Goal: Task Accomplishment & Management: Complete application form

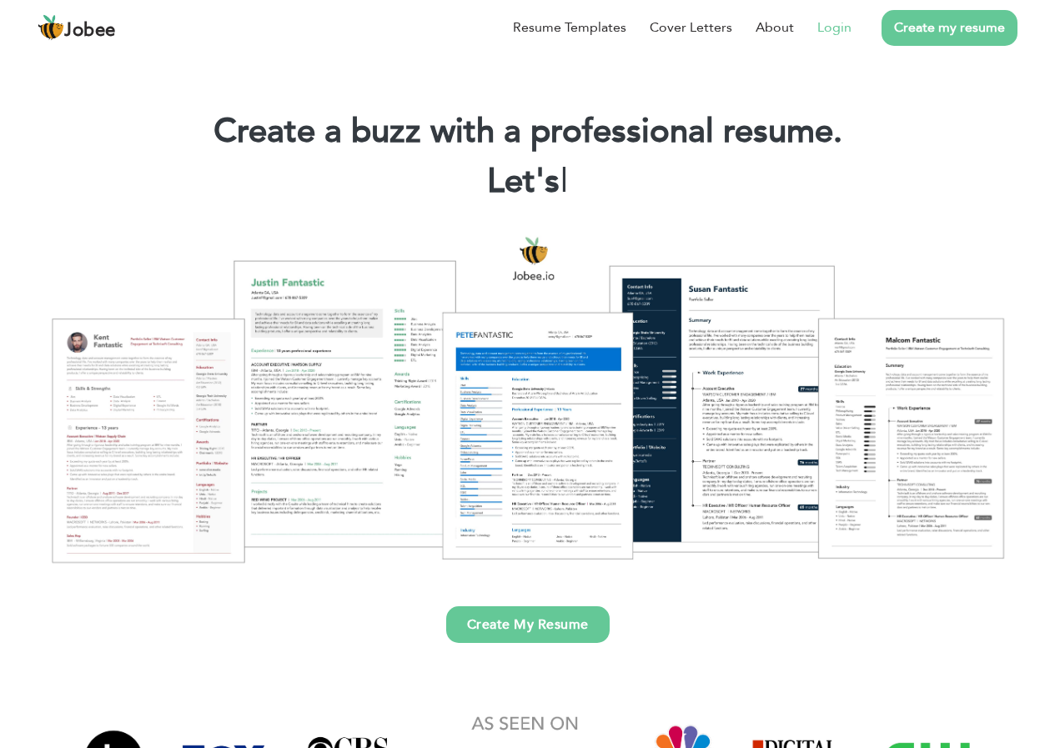
click at [832, 32] on link "Login" at bounding box center [834, 28] width 34 height 20
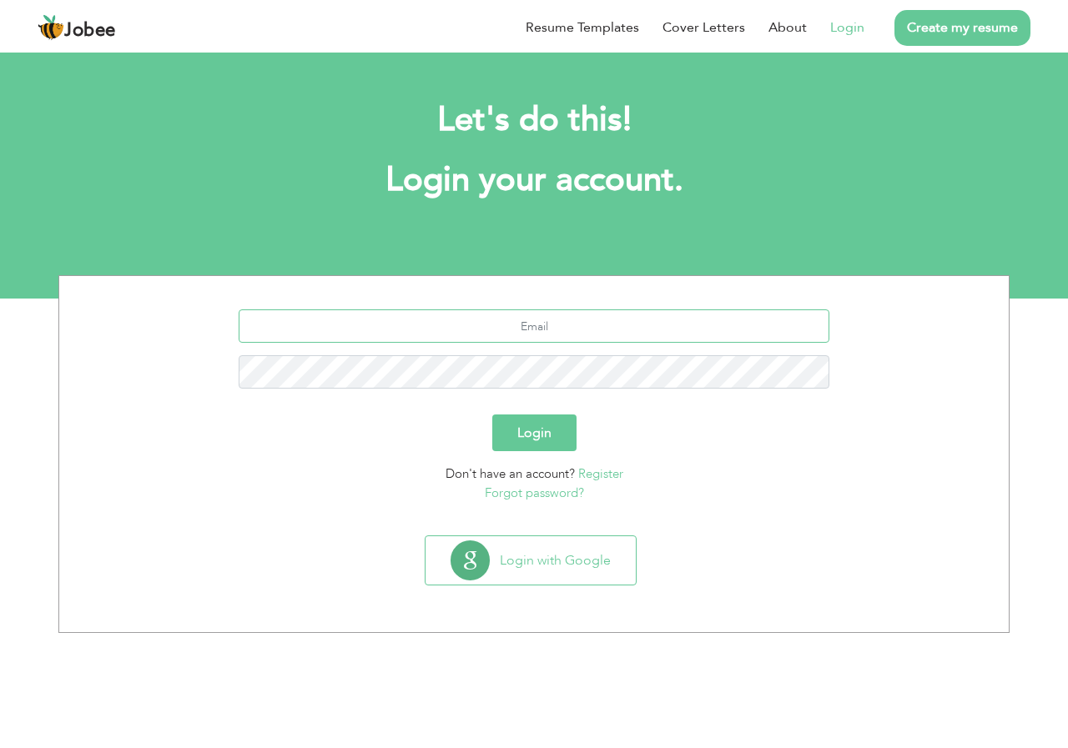
click at [495, 328] on input "text" at bounding box center [534, 325] width 591 height 33
type input "[EMAIL_ADDRESS][DOMAIN_NAME]"
click at [548, 445] on button "Login" at bounding box center [534, 433] width 84 height 37
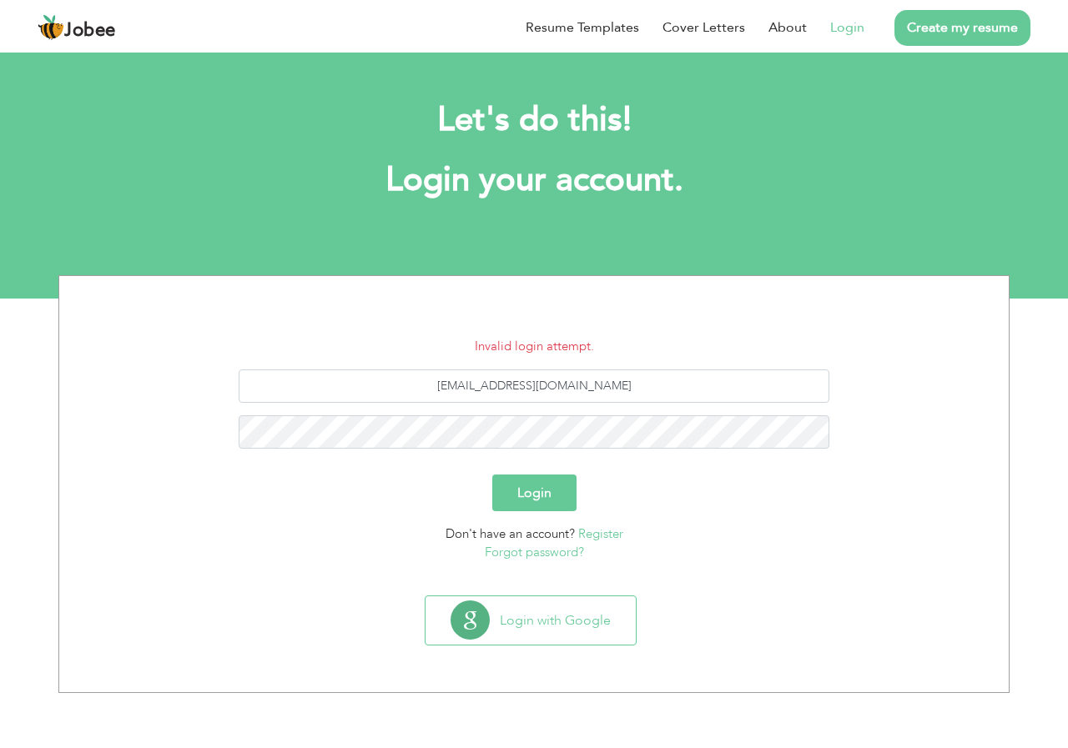
click at [538, 504] on button "Login" at bounding box center [534, 493] width 84 height 37
click at [492, 475] on button "Login" at bounding box center [534, 493] width 84 height 37
click at [534, 495] on button "Login" at bounding box center [534, 493] width 84 height 37
click at [530, 554] on link "Forgot password?" at bounding box center [534, 552] width 99 height 17
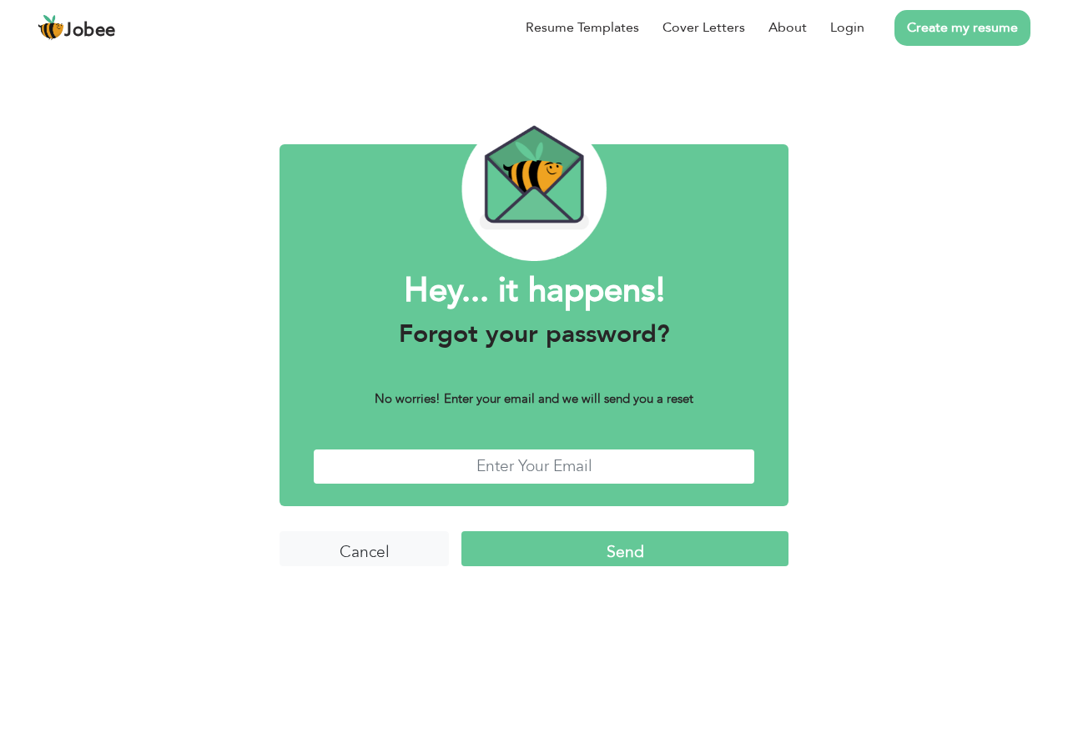
click at [527, 464] on input "text" at bounding box center [534, 467] width 442 height 36
type input "nazim541261@gmail.com"
click at [581, 554] on input "Send" at bounding box center [624, 549] width 327 height 36
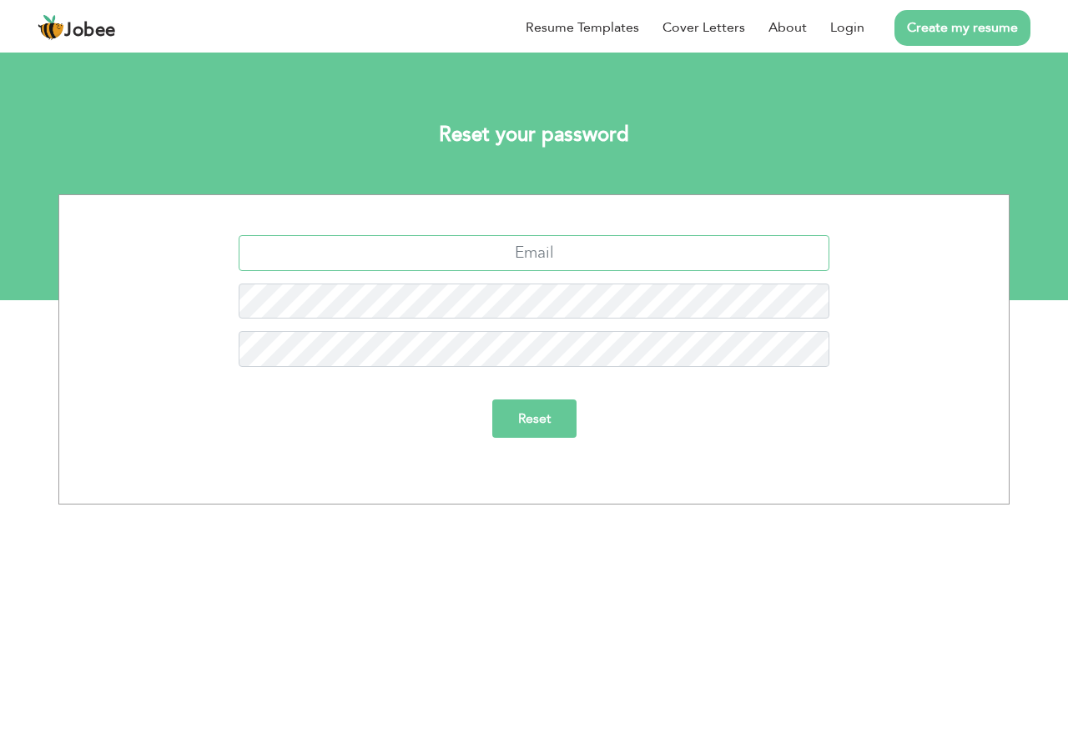
drag, startPoint x: 0, startPoint y: 0, endPoint x: 497, endPoint y: 255, distance: 558.8
click at [497, 255] on input "text" at bounding box center [534, 253] width 591 height 36
type input "nazim541261@gmail.com"
click at [551, 425] on input "Reset" at bounding box center [534, 419] width 84 height 38
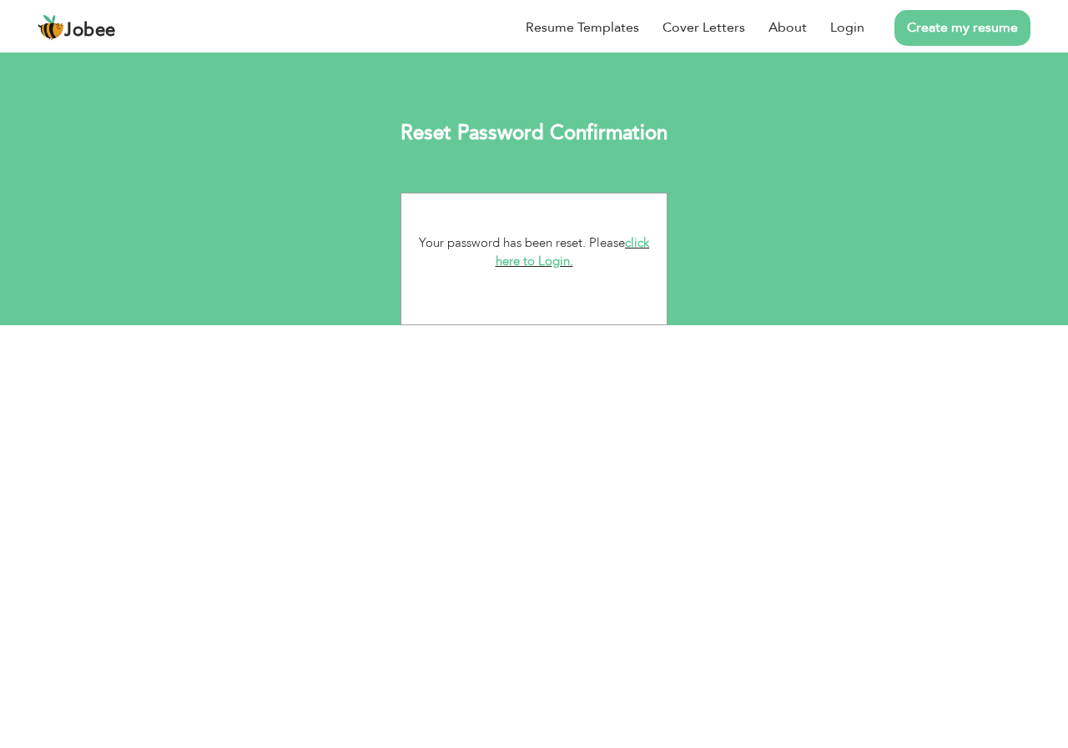
click at [520, 263] on link "click here to Login." at bounding box center [572, 252] width 154 height 36
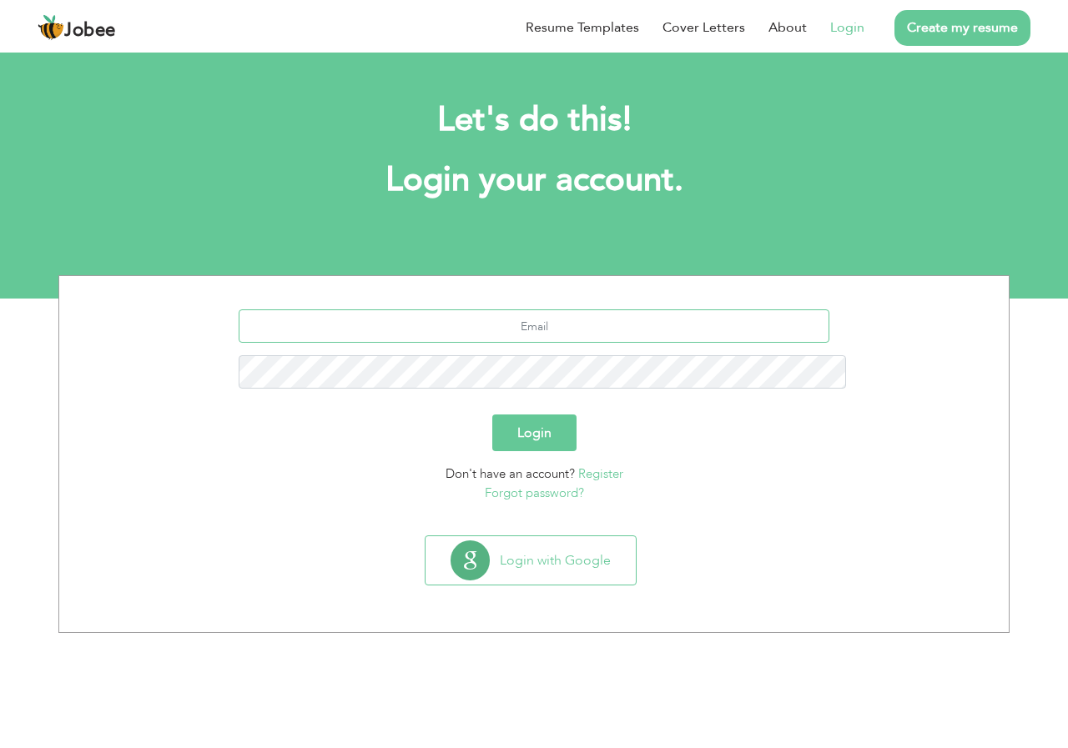
click at [567, 309] on input "text" at bounding box center [534, 325] width 591 height 33
type input "[EMAIL_ADDRESS][DOMAIN_NAME]"
click at [542, 415] on button "Login" at bounding box center [534, 433] width 84 height 37
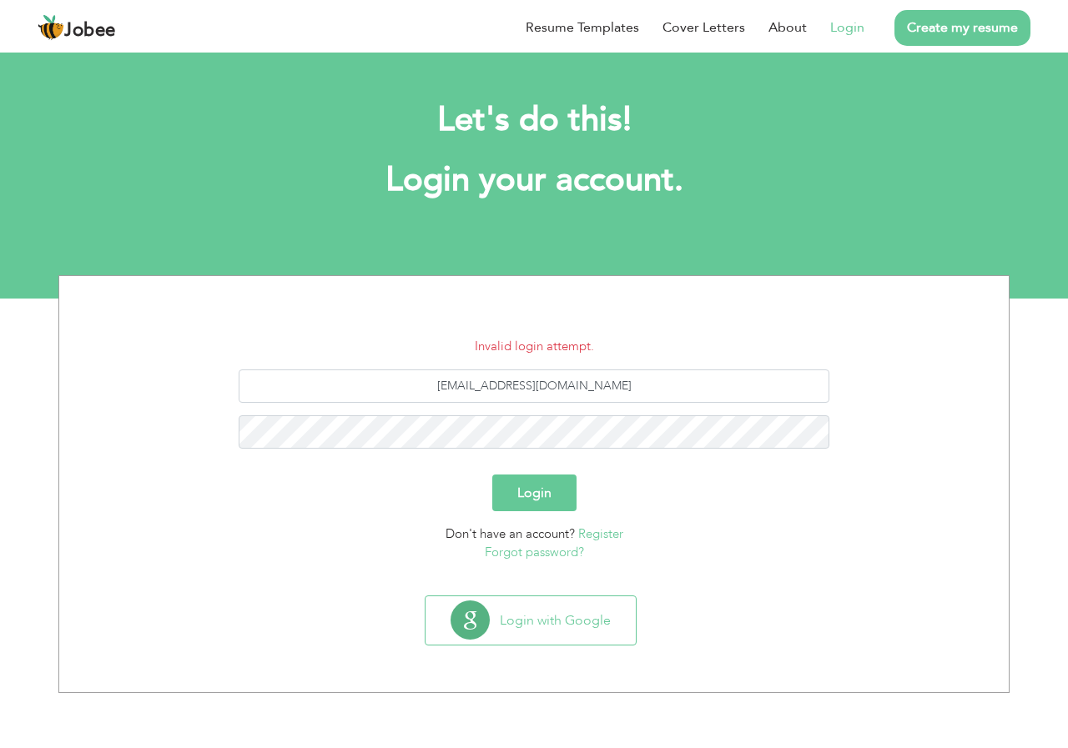
click at [551, 501] on button "Login" at bounding box center [534, 493] width 84 height 37
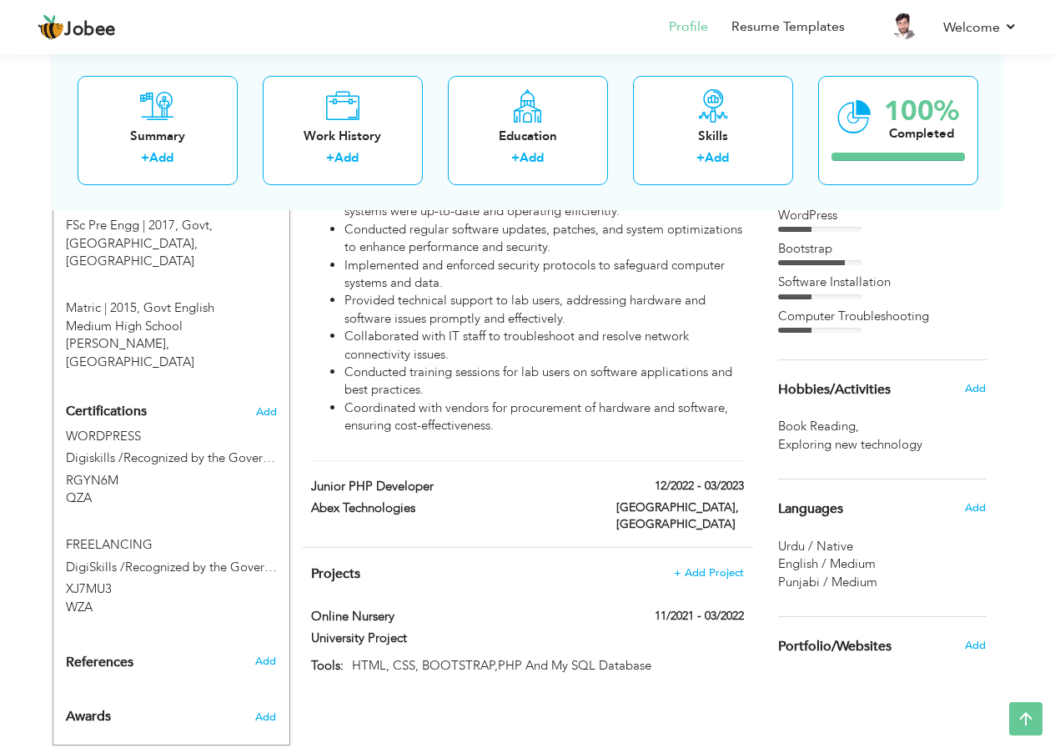
scroll to position [777, 0]
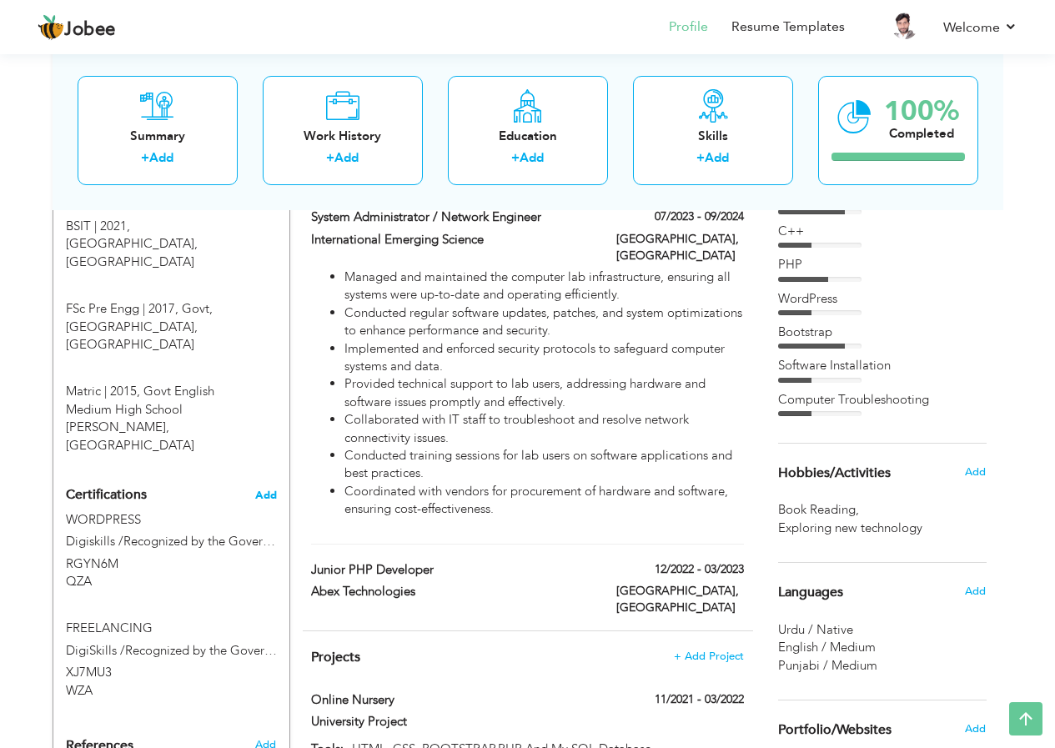
click at [264, 490] on span "Add" at bounding box center [266, 496] width 22 height 12
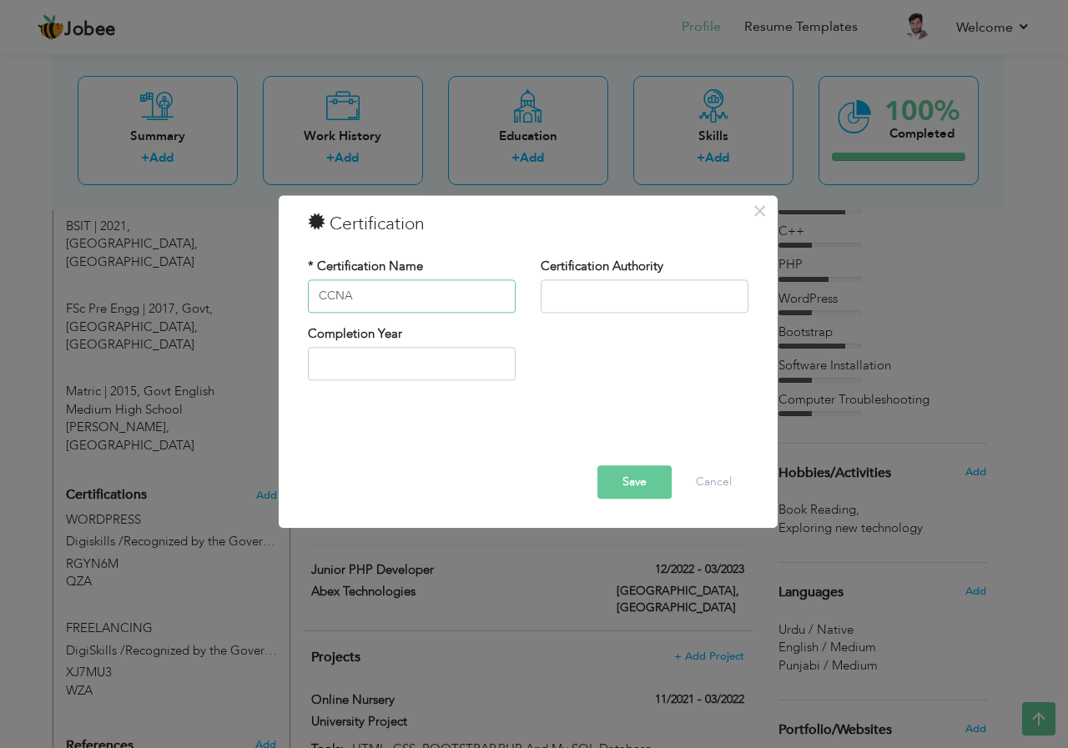
type input "CCNA"
click at [560, 290] on input "text" at bounding box center [644, 295] width 208 height 33
type input "2025"
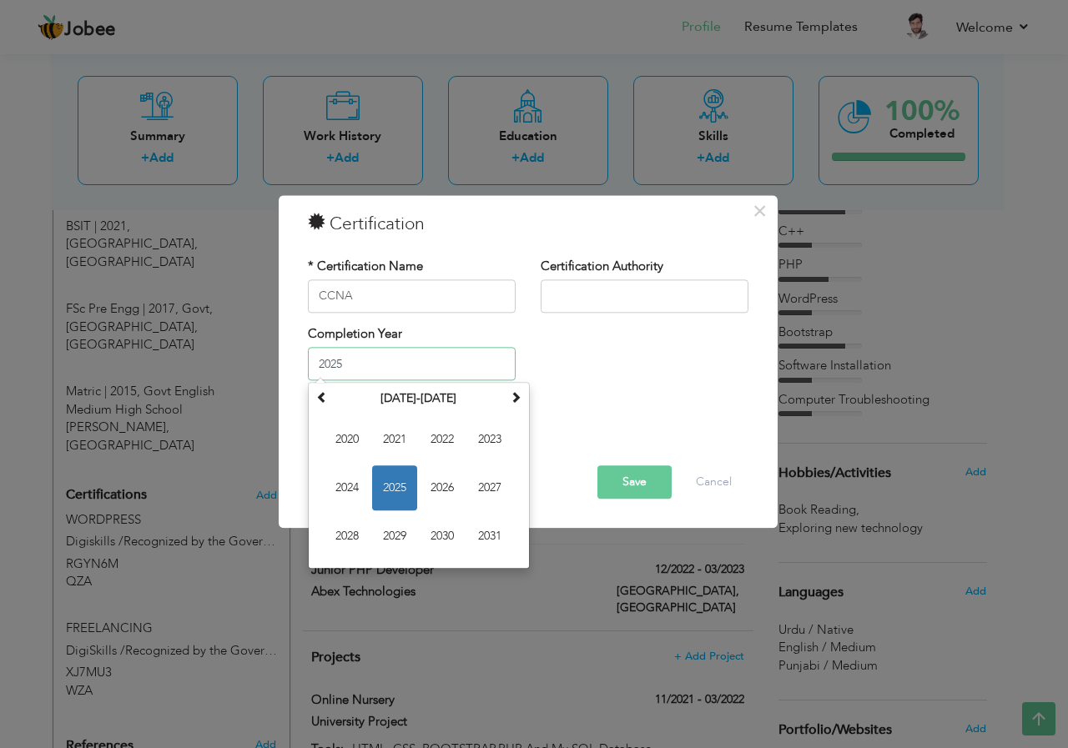
click at [428, 366] on input "2025" at bounding box center [412, 364] width 208 height 33
click at [401, 489] on span "2025" at bounding box center [394, 488] width 45 height 45
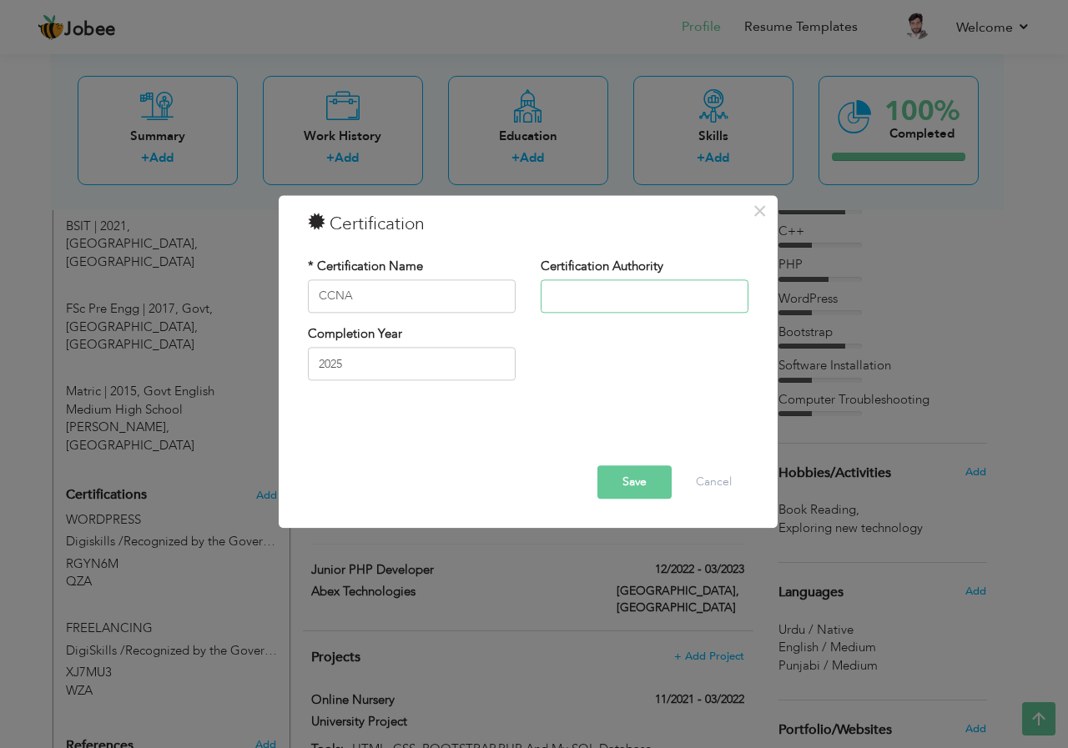
click at [611, 294] on input "text" at bounding box center [644, 295] width 208 height 33
drag, startPoint x: 671, startPoint y: 270, endPoint x: 505, endPoint y: 264, distance: 166.1
click at [505, 264] on div "* Certification Name CCNA Certification Authority" at bounding box center [527, 292] width 465 height 68
drag, startPoint x: 526, startPoint y: 263, endPoint x: 658, endPoint y: 268, distance: 131.9
click at [639, 269] on div "* Certification Name CCNA Certification Authority" at bounding box center [527, 292] width 465 height 68
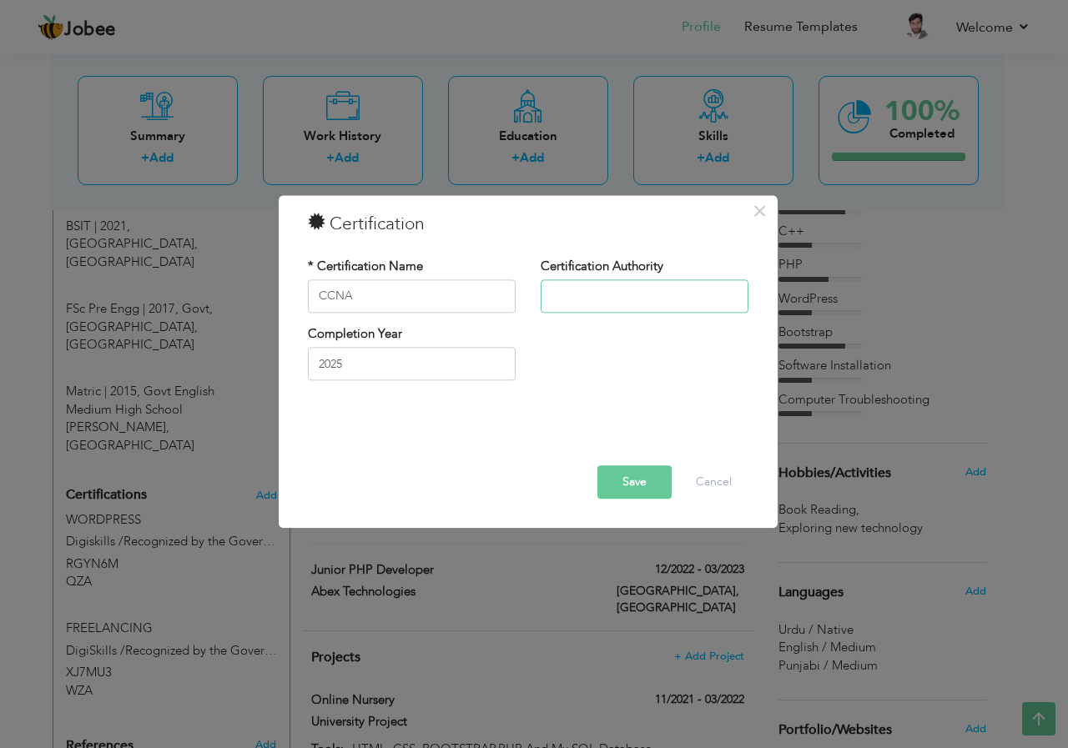
drag, startPoint x: 556, startPoint y: 291, endPoint x: 664, endPoint y: 334, distance: 115.7
click at [561, 292] on input "text" at bounding box center [644, 295] width 208 height 33
type input "Corvit"
click at [648, 478] on button "Save" at bounding box center [634, 481] width 74 height 33
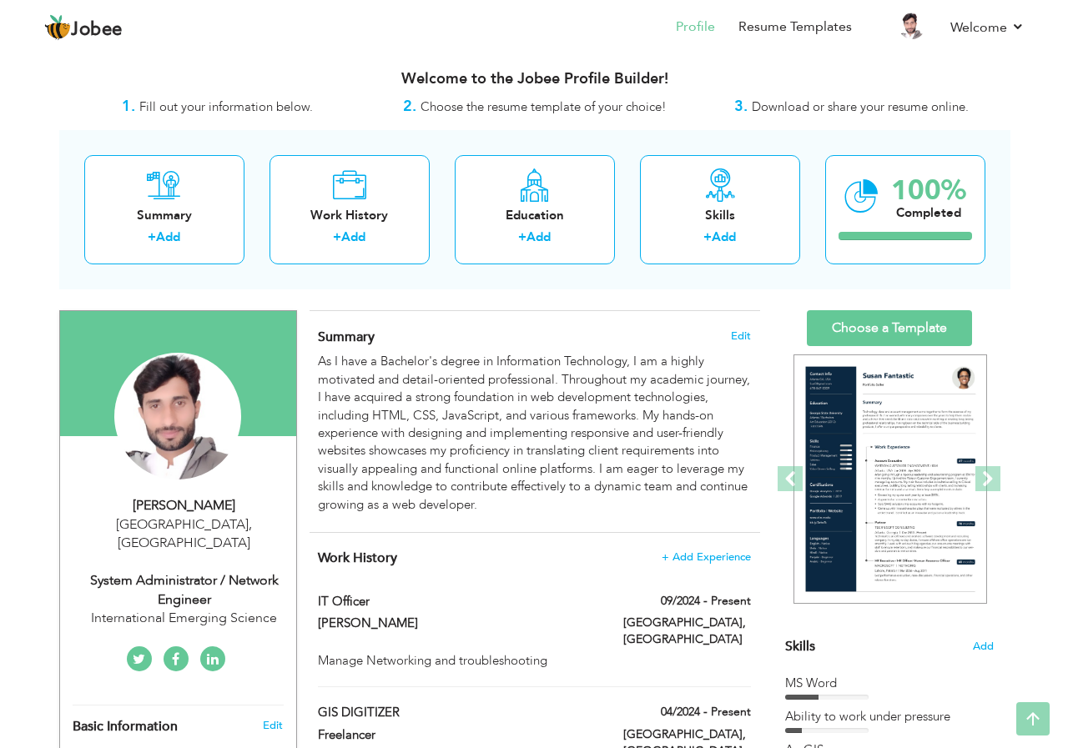
scroll to position [0, 0]
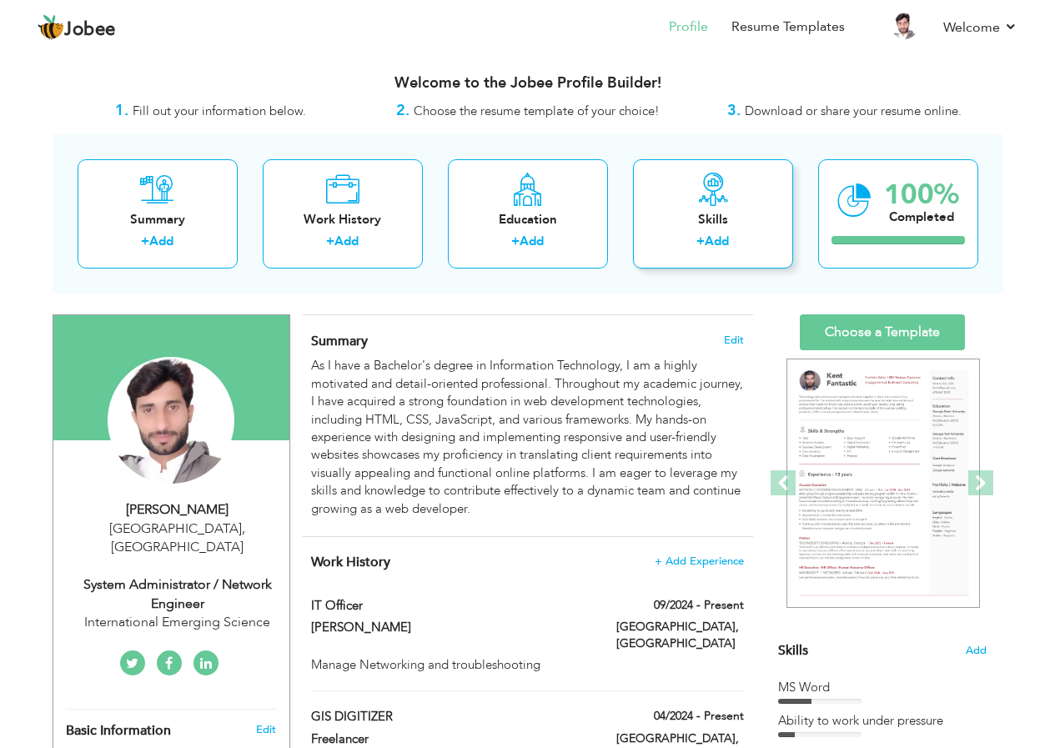
click at [716, 244] on link "Add" at bounding box center [717, 241] width 24 height 17
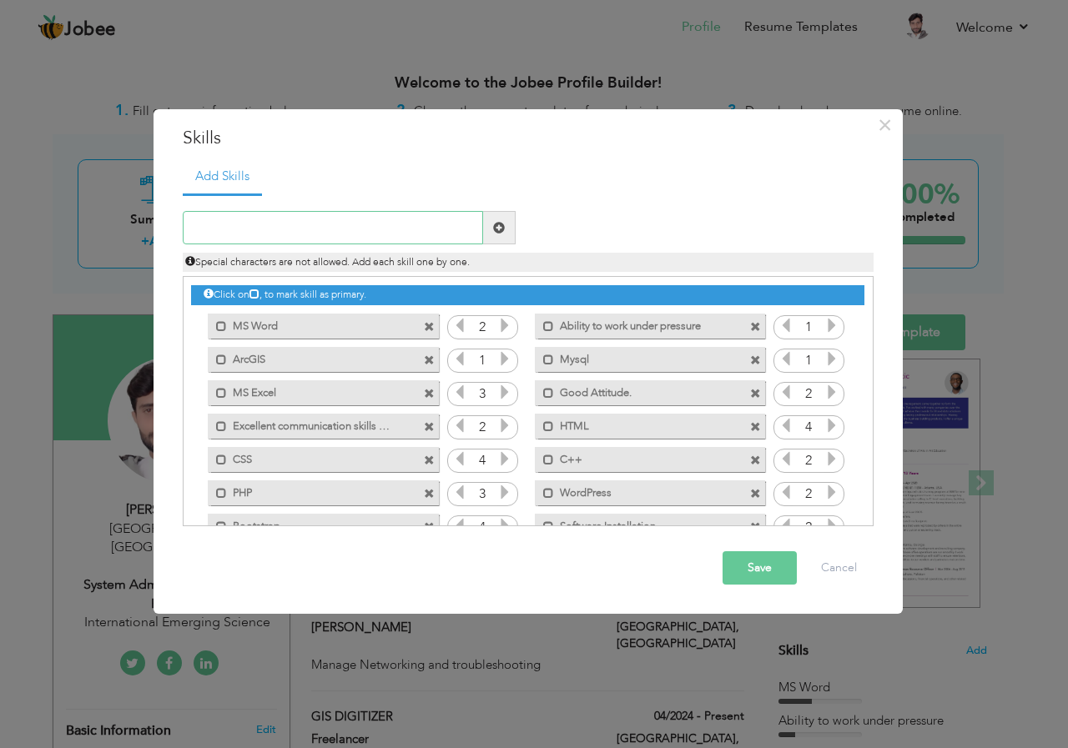
scroll to position [71, 0]
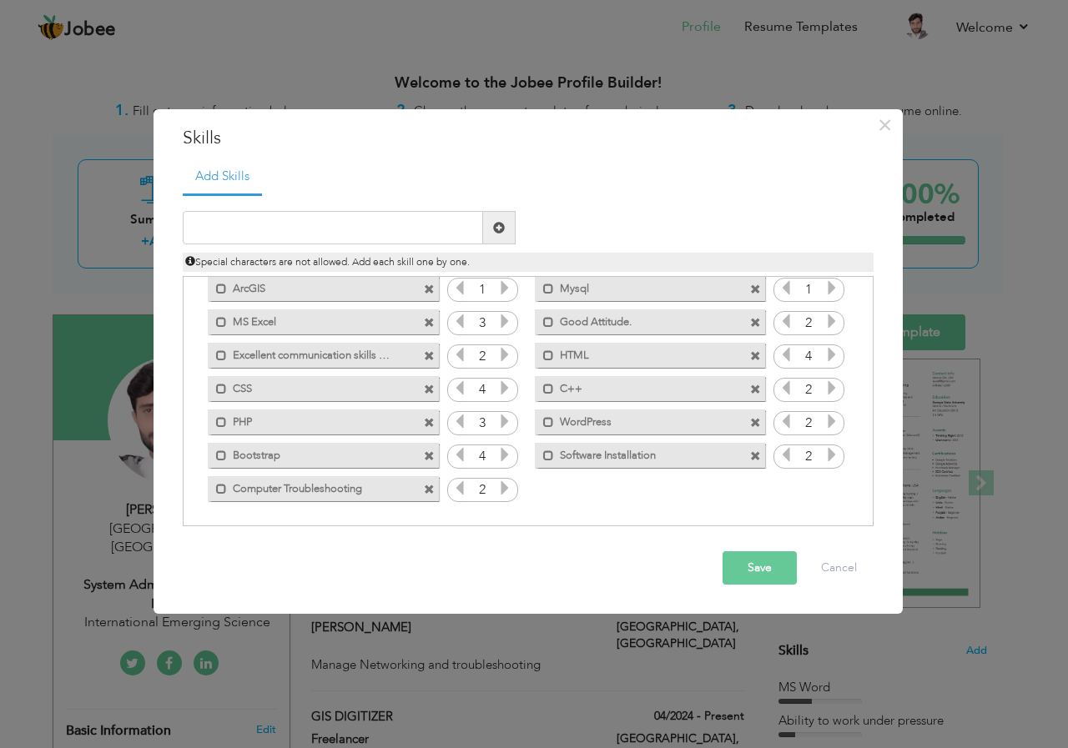
click at [427, 418] on span at bounding box center [429, 423] width 11 height 11
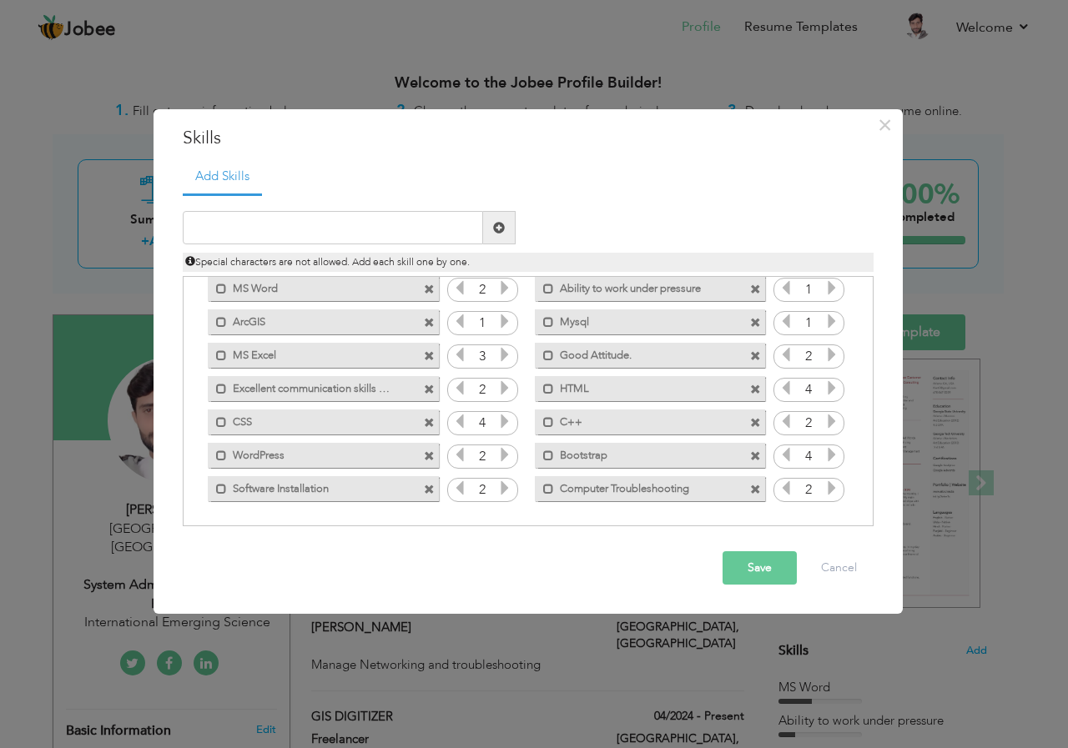
click at [750, 425] on span at bounding box center [755, 423] width 11 height 11
click at [750, 393] on span at bounding box center [755, 390] width 11 height 11
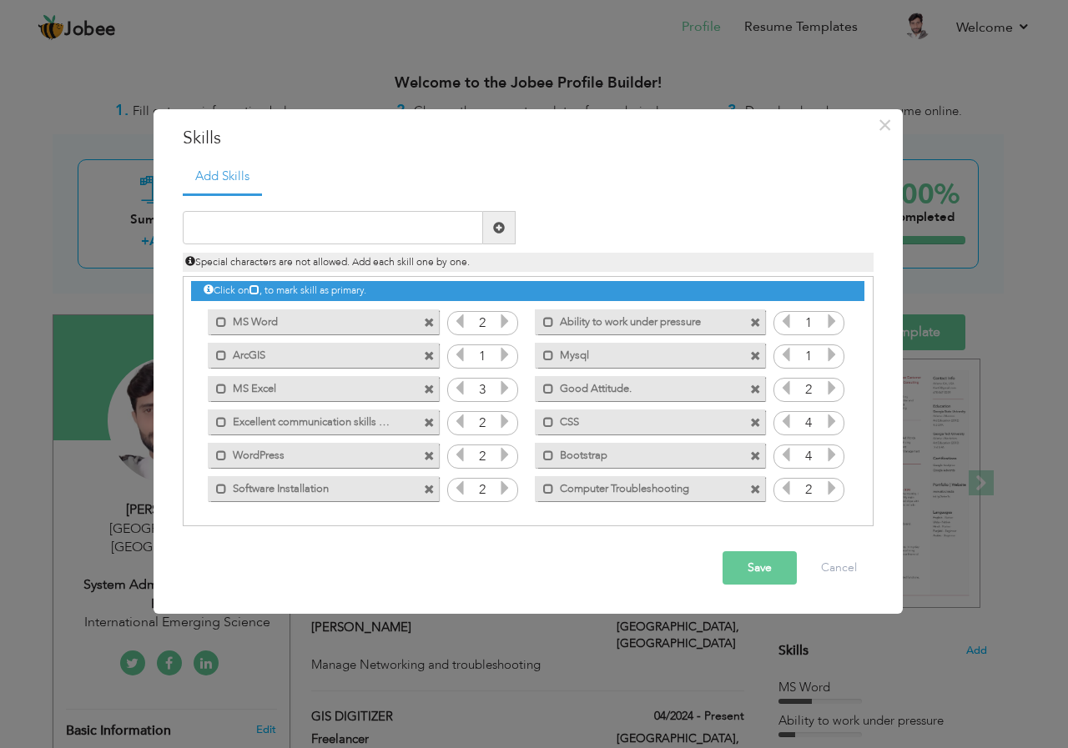
scroll to position [4, 0]
click at [756, 422] on span at bounding box center [755, 423] width 11 height 11
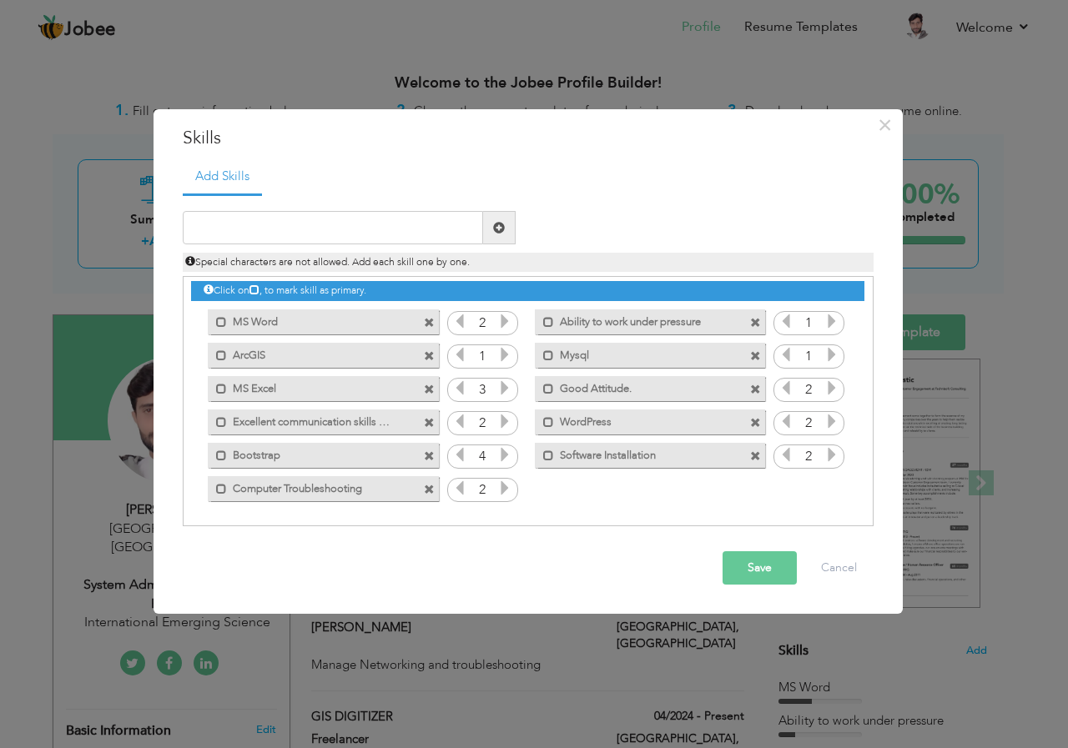
click at [431, 451] on span at bounding box center [429, 456] width 11 height 11
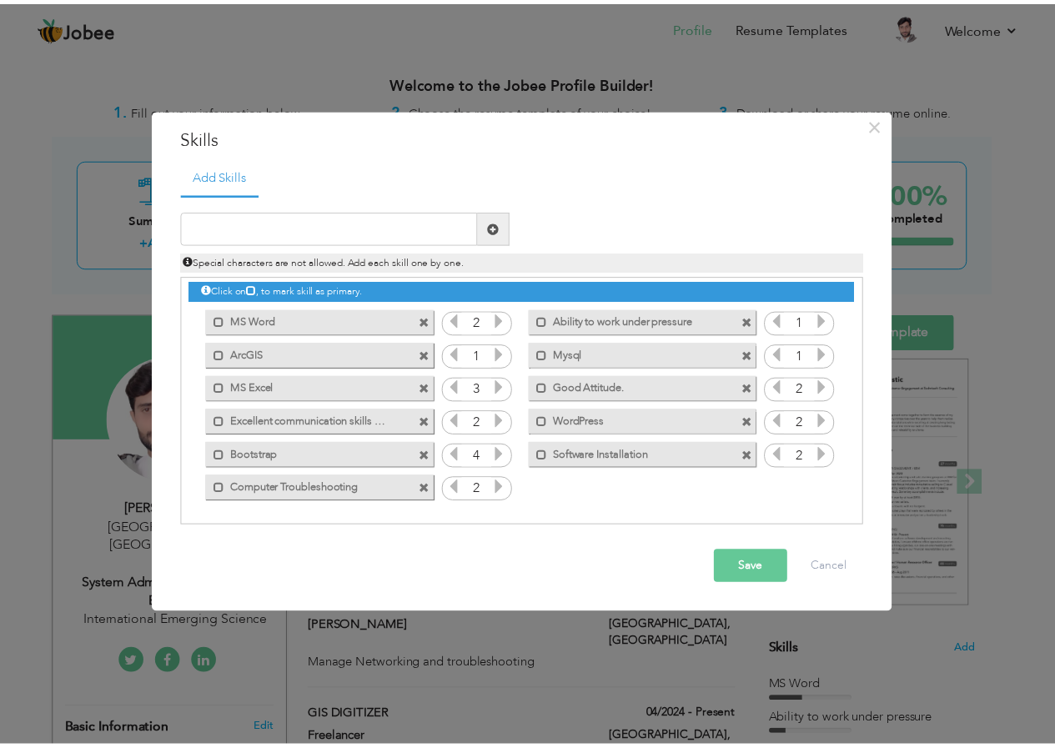
scroll to position [0, 0]
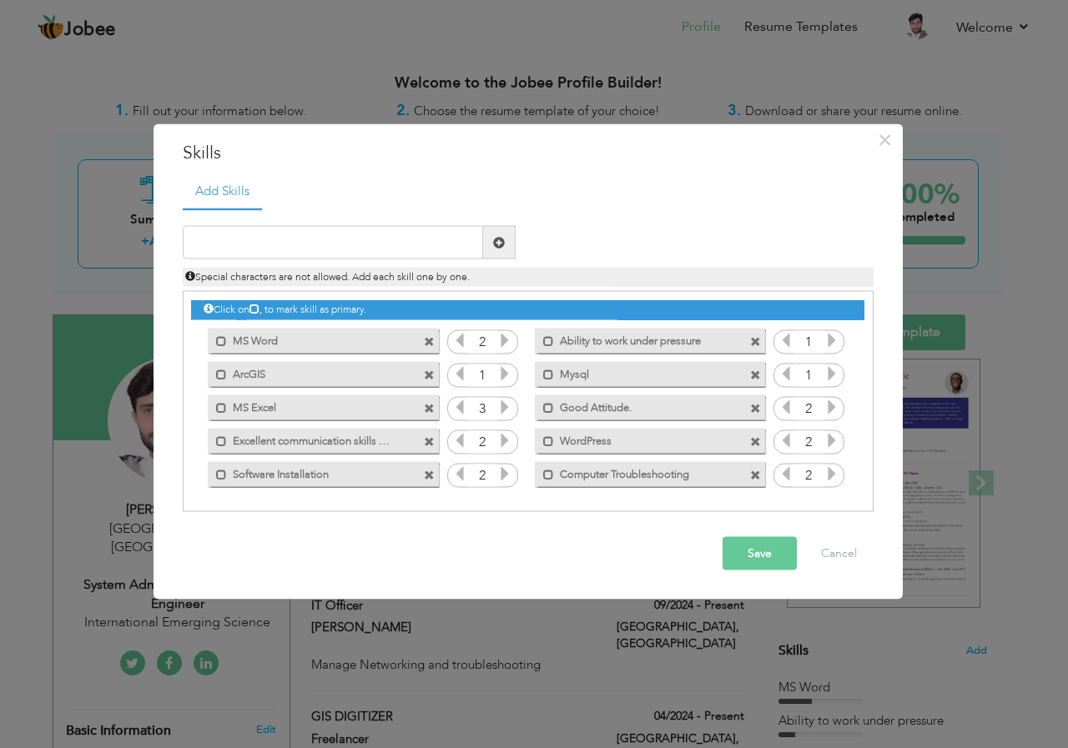
click at [772, 555] on button "Save" at bounding box center [759, 553] width 74 height 33
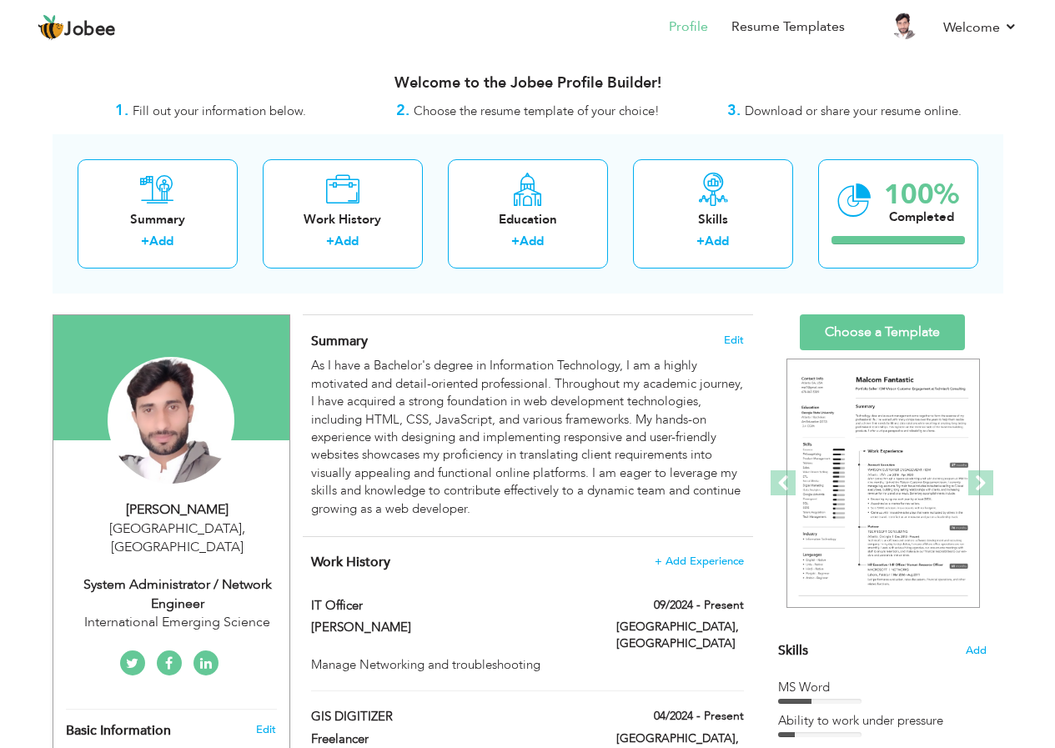
scroll to position [83, 0]
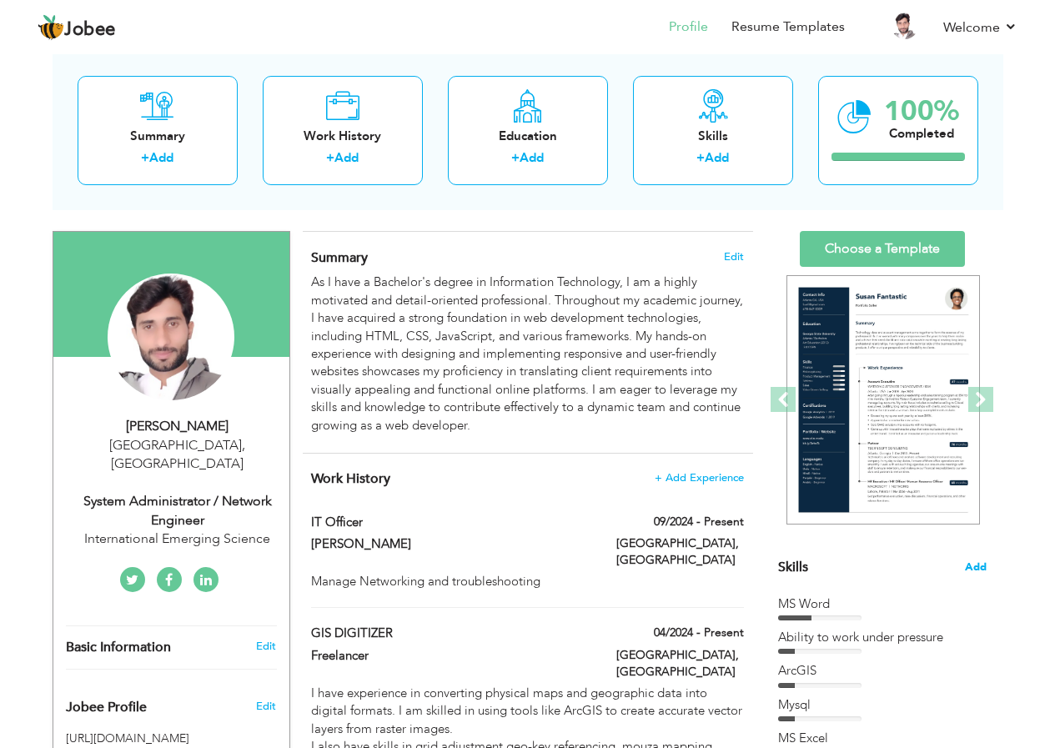
click at [970, 567] on span "Add" at bounding box center [976, 568] width 22 height 16
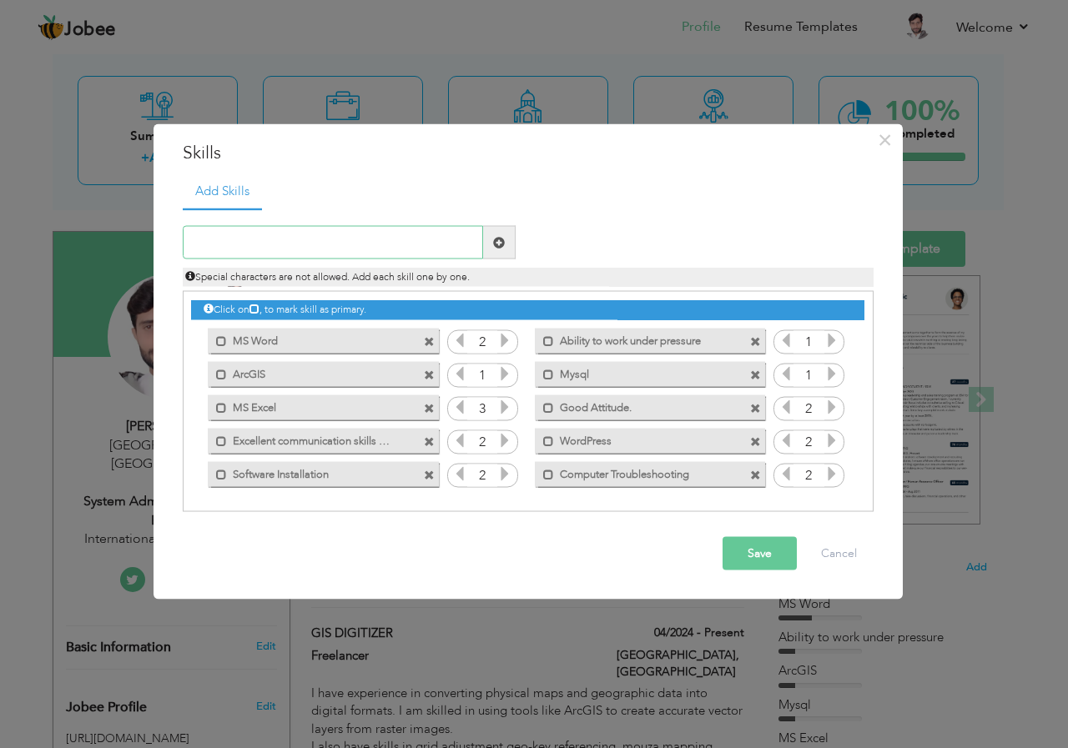
click at [430, 247] on input "text" at bounding box center [333, 242] width 300 height 33
paste input "understanding of TCP/IP, IPv4/IPv6 addressing, and"
type input "understanding of TCP/IP, IPv4/IPv6 addressing, and"
click at [500, 244] on span at bounding box center [499, 242] width 12 height 12
click at [437, 235] on input "text" at bounding box center [333, 242] width 300 height 33
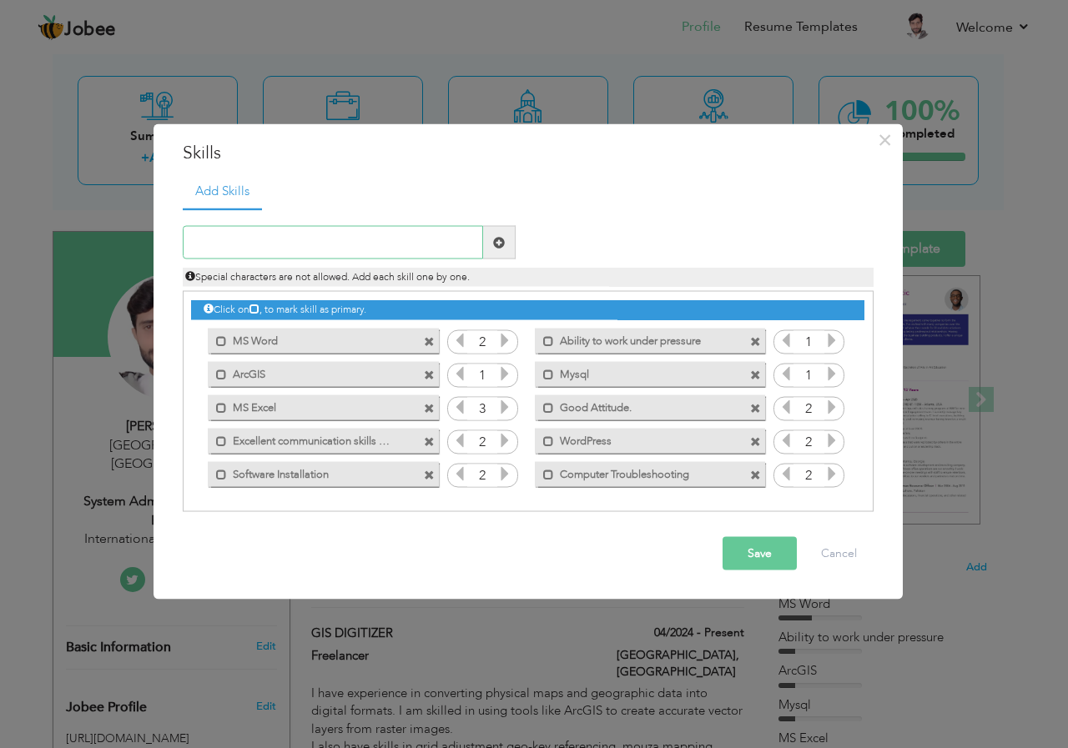
paste input "understanding of TCP/IP, IPv4/IPv6 addressing, and"
click at [352, 240] on input "understanding of TCP/IP, IPv4/IPv6 addressing, and" at bounding box center [333, 242] width 300 height 33
type input "understanding of TCP IP IPv4 IPv6 addressing, and"
click at [505, 244] on span at bounding box center [499, 242] width 33 height 33
click at [436, 245] on input "text" at bounding box center [333, 242] width 300 height 33
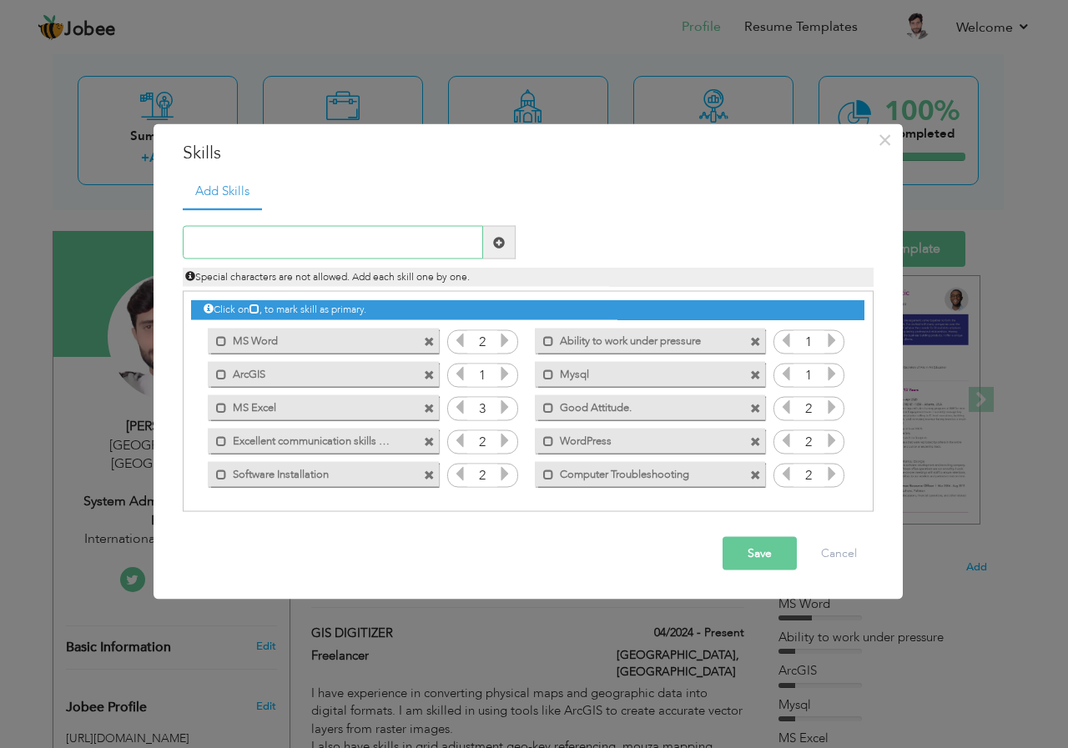
paste input "understanding of TCP/IP, IPv4/IPv6 addressing, and"
click at [372, 243] on input "understanding of TCP IP IPv4IPv6 addressing" at bounding box center [333, 242] width 300 height 33
type input "understanding of IP and subnetting"
click at [505, 249] on span at bounding box center [499, 242] width 33 height 33
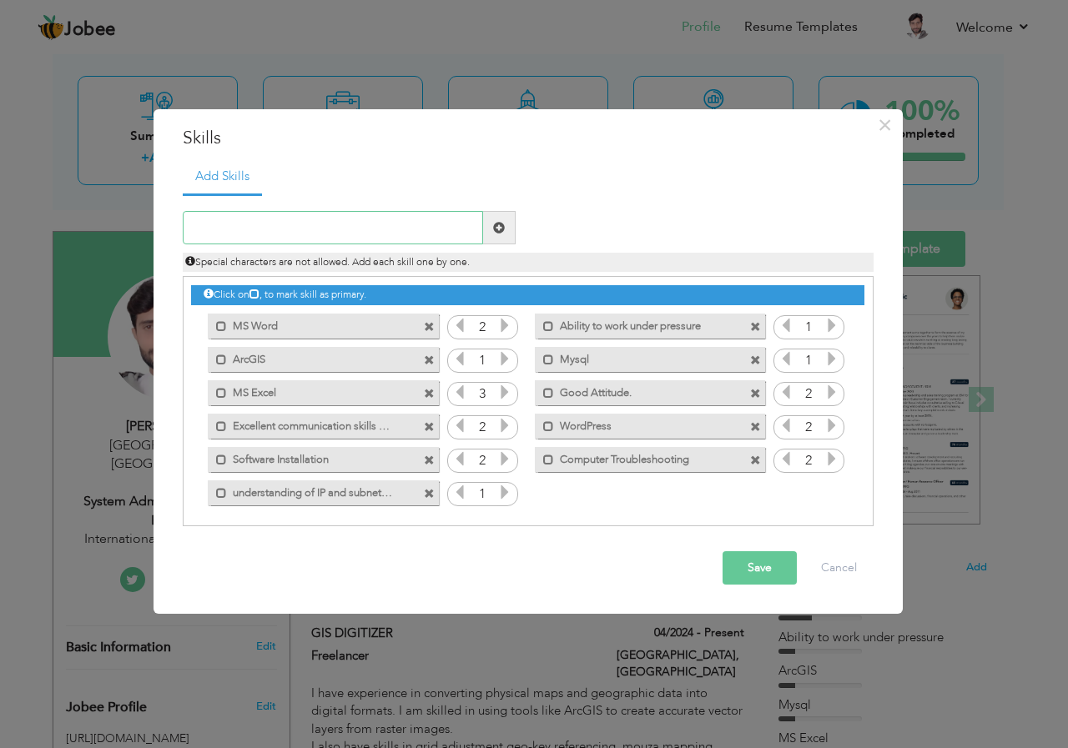
click at [400, 234] on input "text" at bounding box center [333, 227] width 300 height 33
paste input "routing protocols (OSPF, EIGRP, RIP"
click at [198, 228] on input "routing protocols (OSPF, EIGRP, RIP)" at bounding box center [333, 227] width 300 height 33
type input "Routing protocols (OSPF, EIGRP, RIP)"
click at [501, 228] on span at bounding box center [499, 228] width 12 height 12
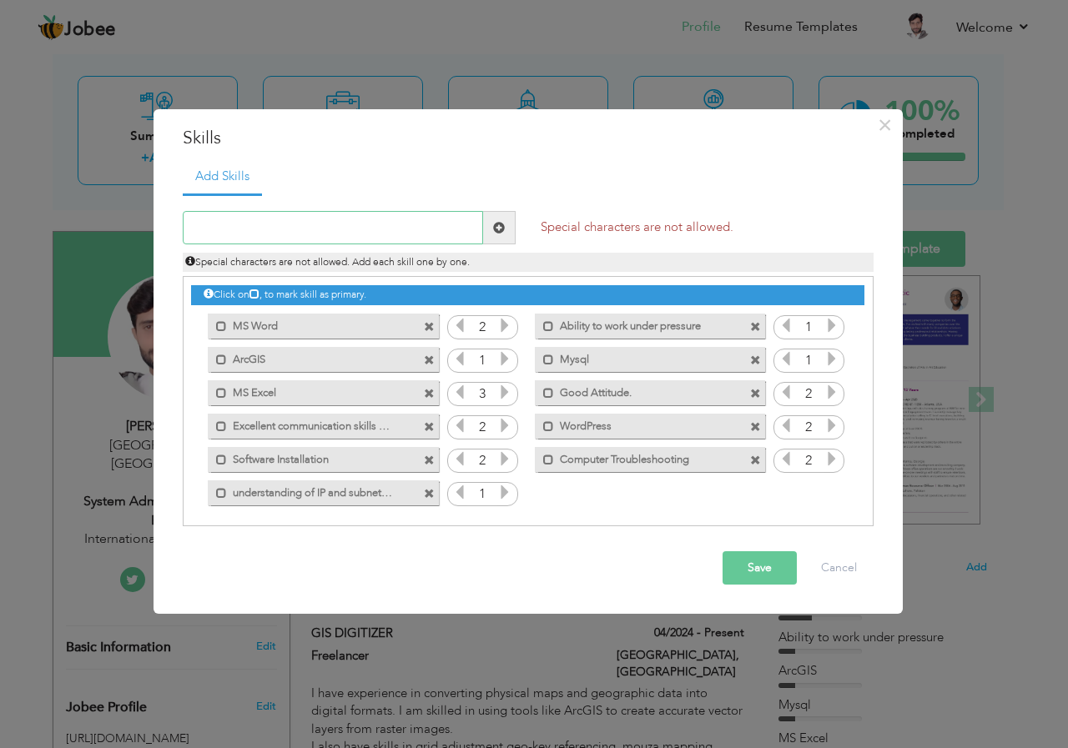
click at [447, 231] on input "text" at bounding box center [333, 227] width 300 height 33
paste input "routing protocols (OSPF, EIGRP, RIP"
click at [320, 230] on input "Routing protocols OSPF, EIGRP, RIP" at bounding box center [333, 227] width 300 height 33
type input "Routing protocols OSPF EIGRP RIP"
click at [501, 231] on span at bounding box center [499, 228] width 12 height 12
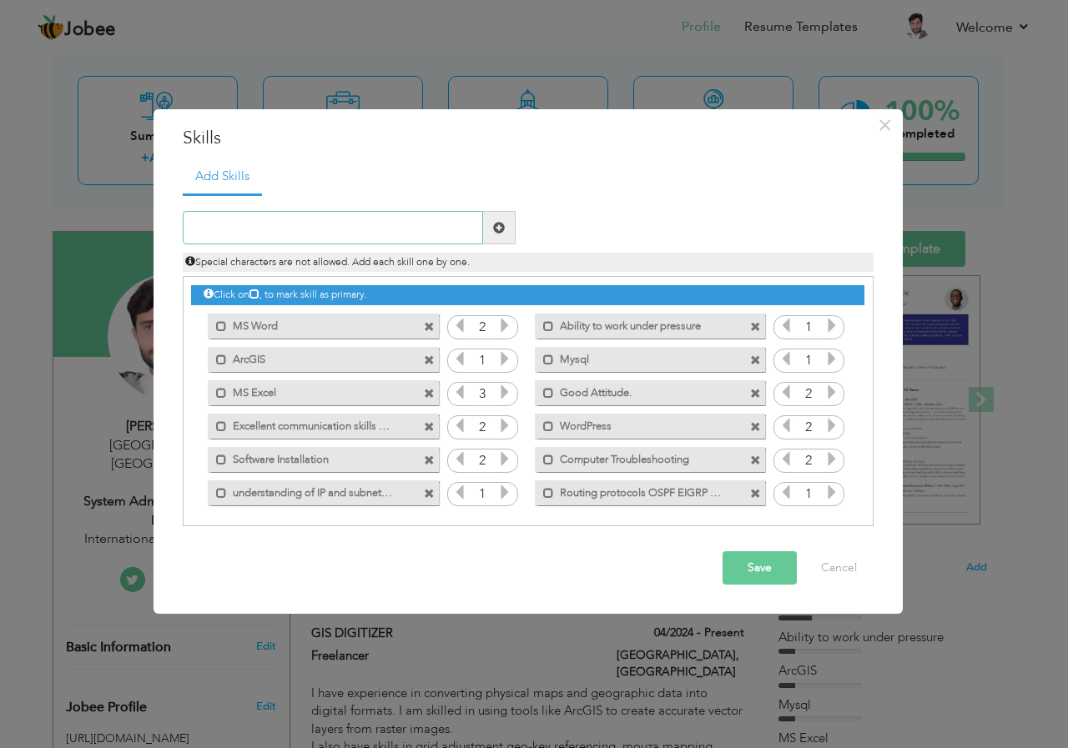
click at [379, 236] on input "text" at bounding box center [333, 227] width 300 height 33
paste input "Cisco Device Configuration"
type input "Cisco Device Configuration"
click at [499, 230] on span at bounding box center [499, 228] width 12 height 12
click at [759, 569] on button "Save" at bounding box center [759, 567] width 74 height 33
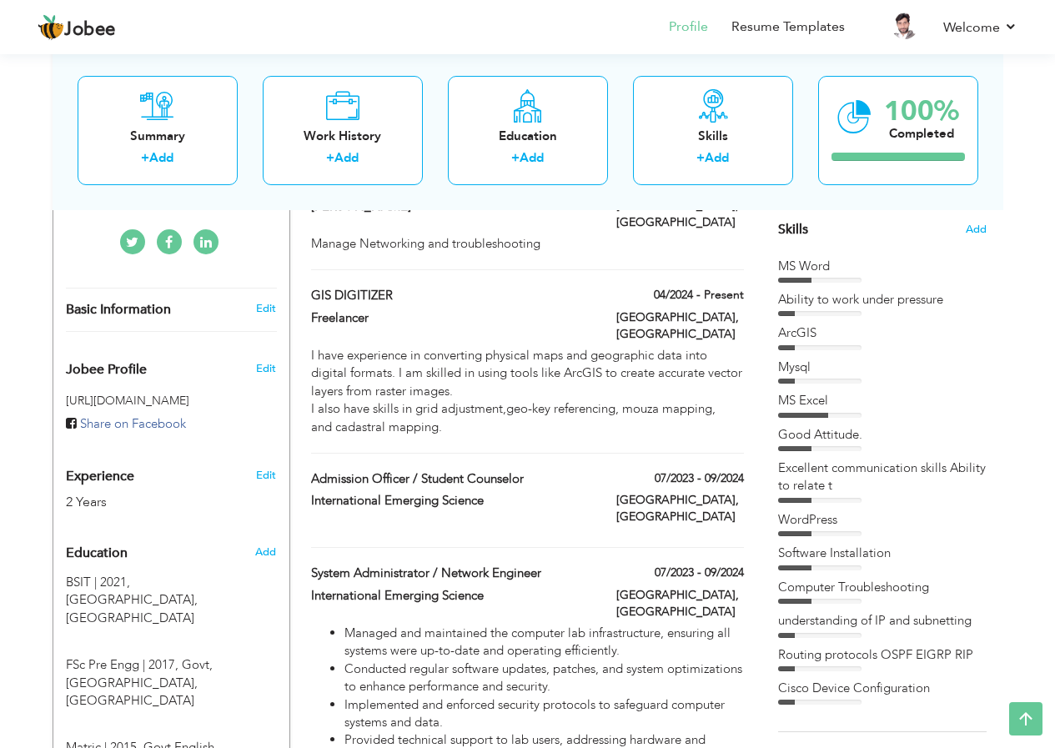
scroll to position [4, 0]
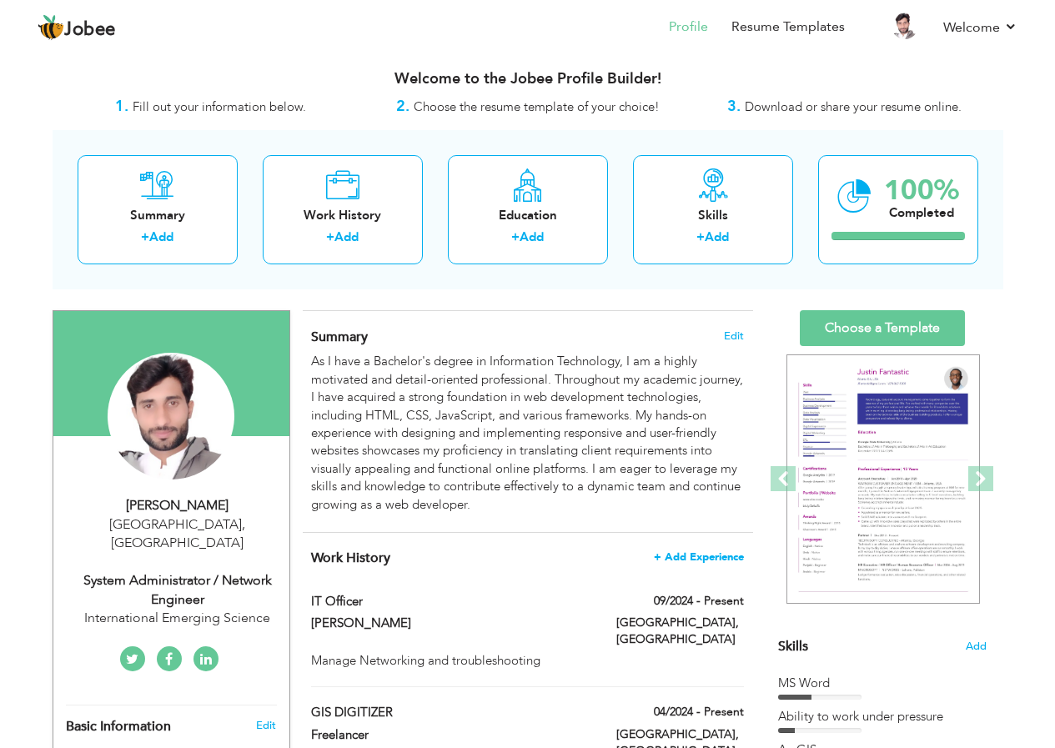
click at [700, 555] on span "+ Add Experience" at bounding box center [699, 557] width 90 height 12
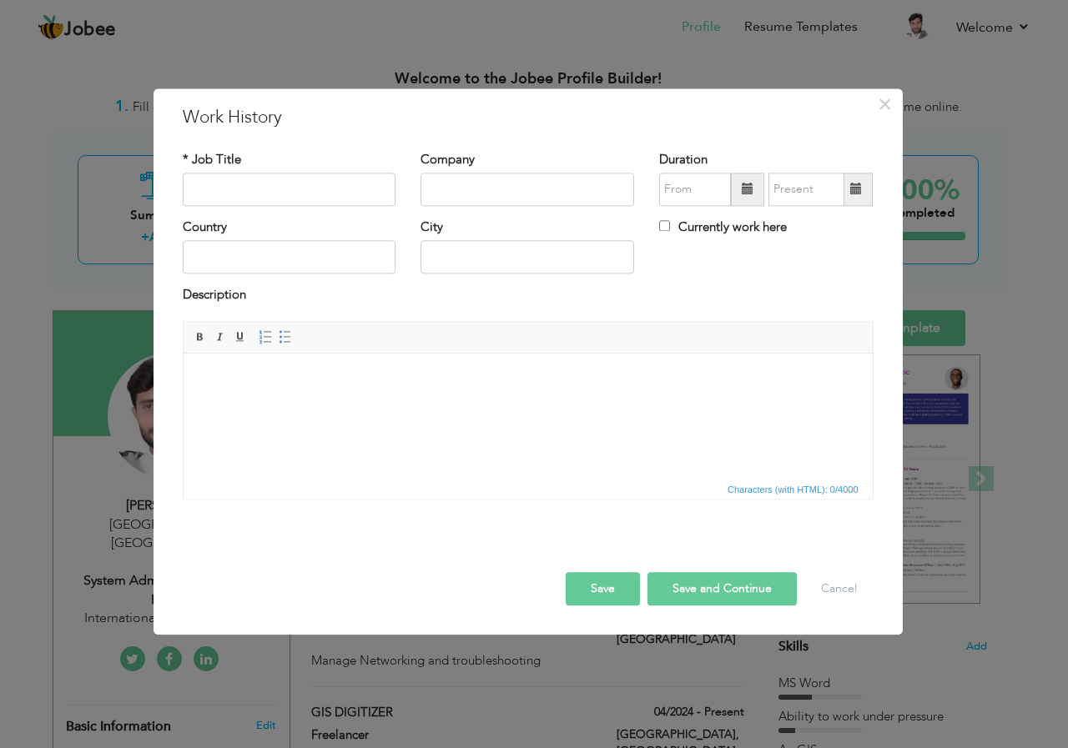
click at [231, 380] on body at bounding box center [527, 379] width 656 height 18
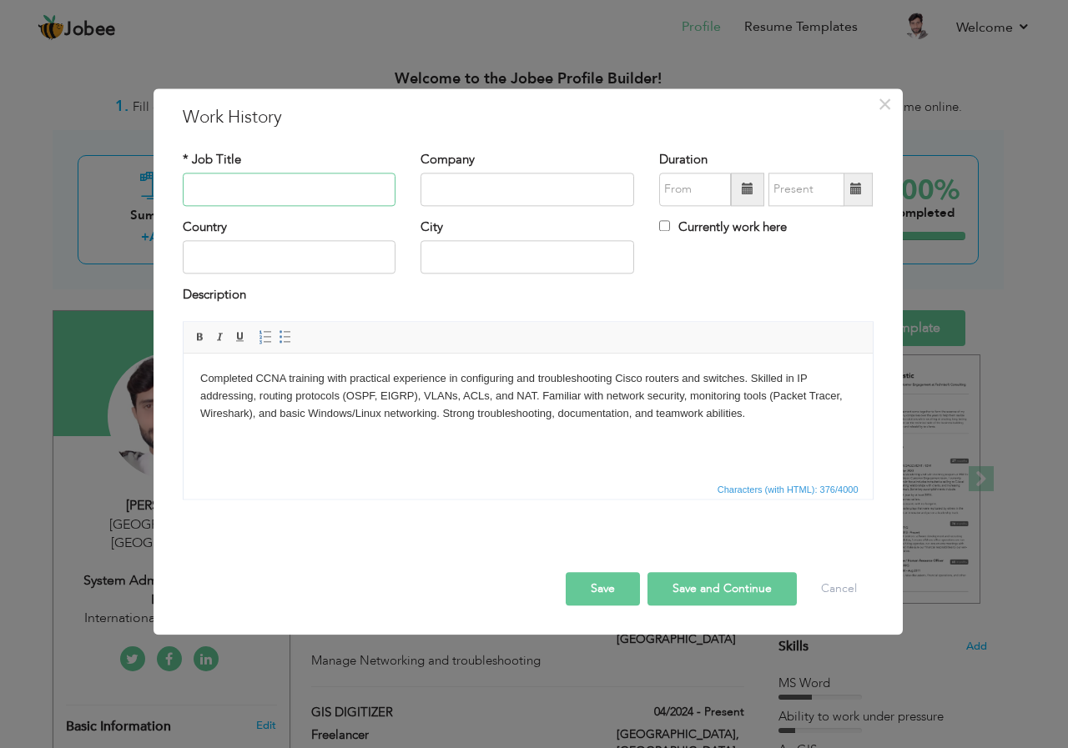
click at [236, 184] on input "text" at bounding box center [290, 189] width 214 height 33
click at [832, 594] on button "Cancel" at bounding box center [838, 588] width 69 height 33
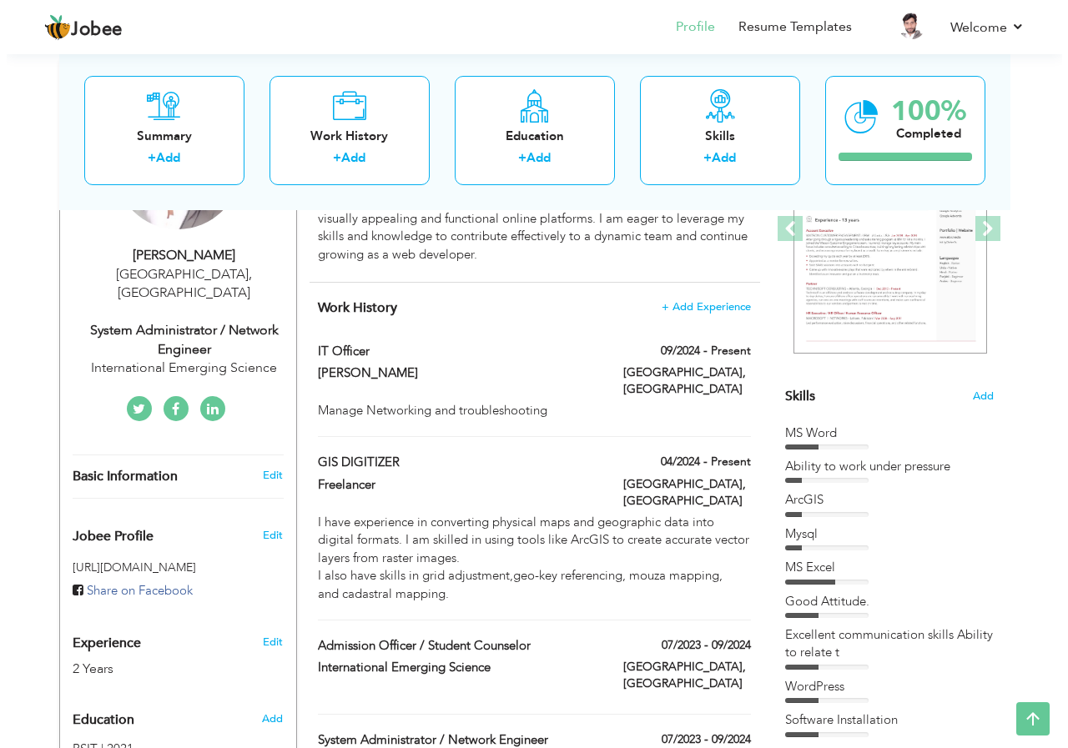
scroll to position [171, 0]
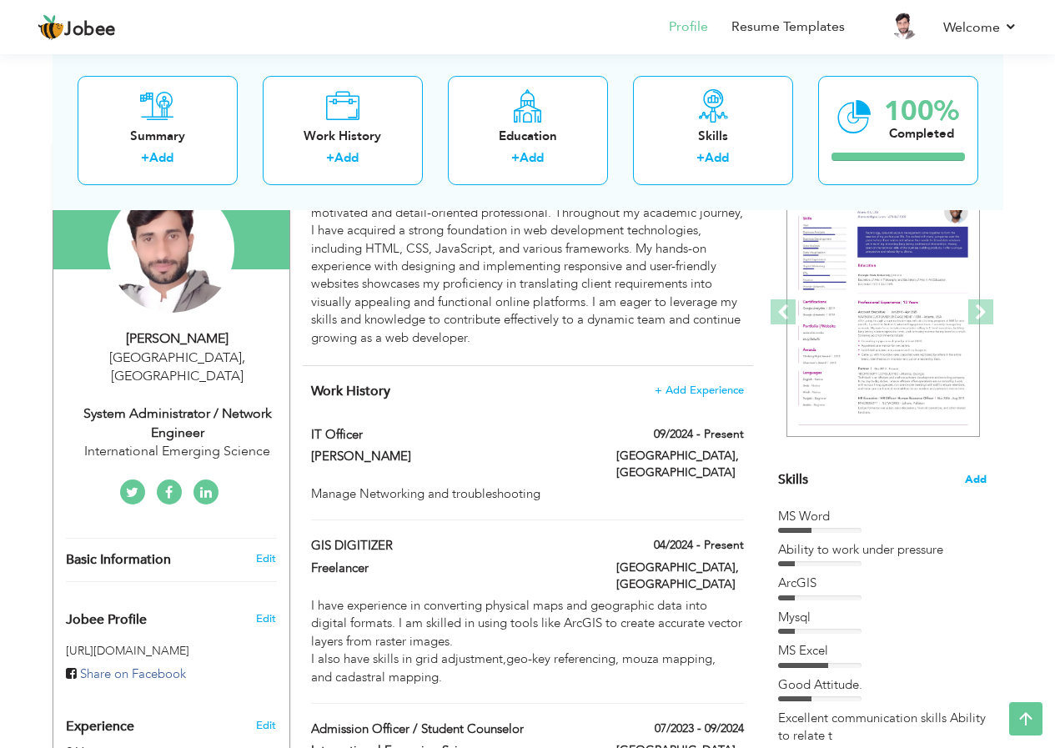
click at [978, 480] on span "Add" at bounding box center [976, 480] width 22 height 16
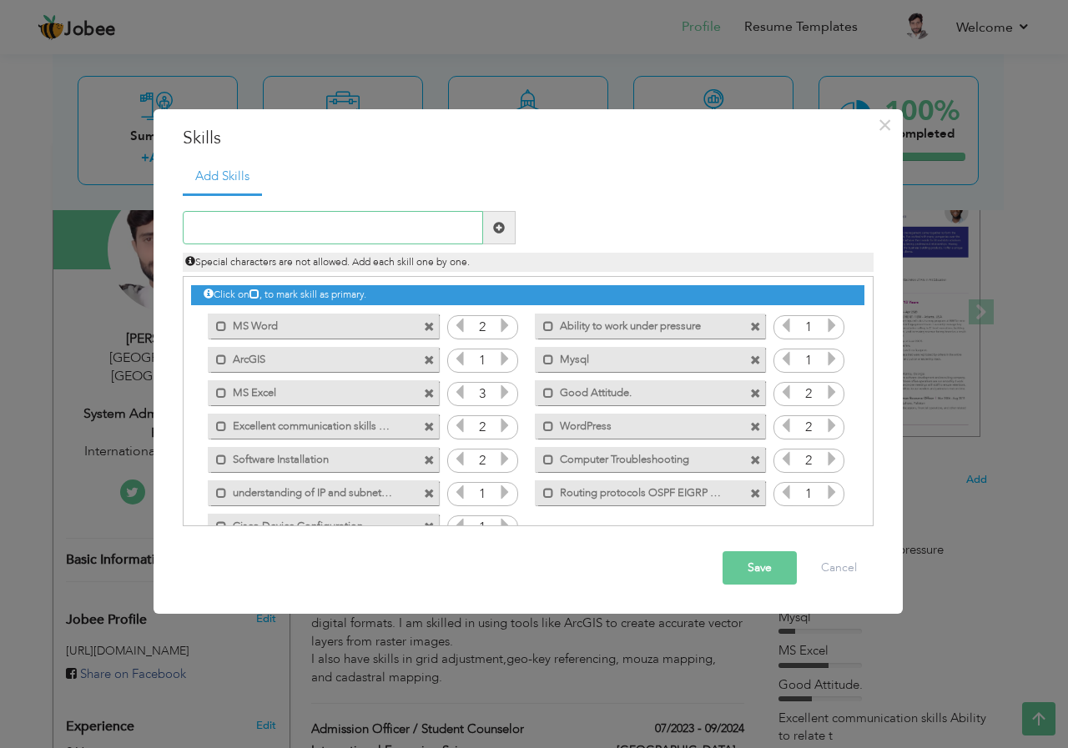
scroll to position [38, 0]
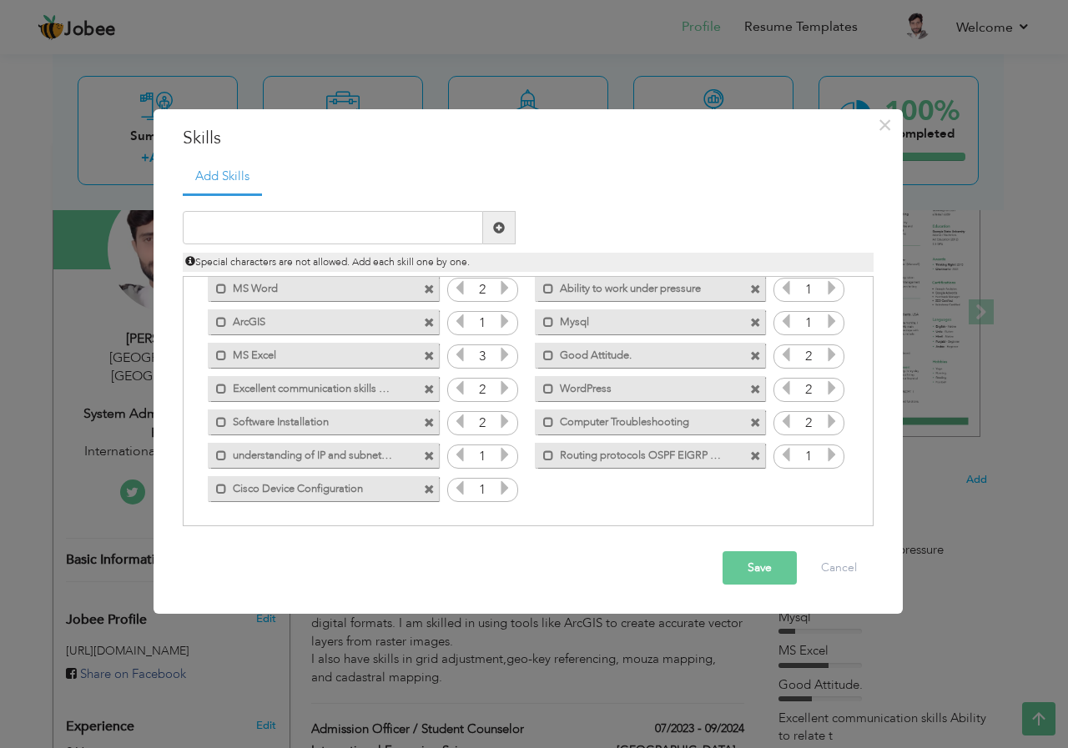
click at [500, 460] on icon at bounding box center [504, 454] width 15 height 15
click at [500, 478] on div "1" at bounding box center [482, 490] width 71 height 25
click at [500, 482] on icon at bounding box center [504, 487] width 15 height 15
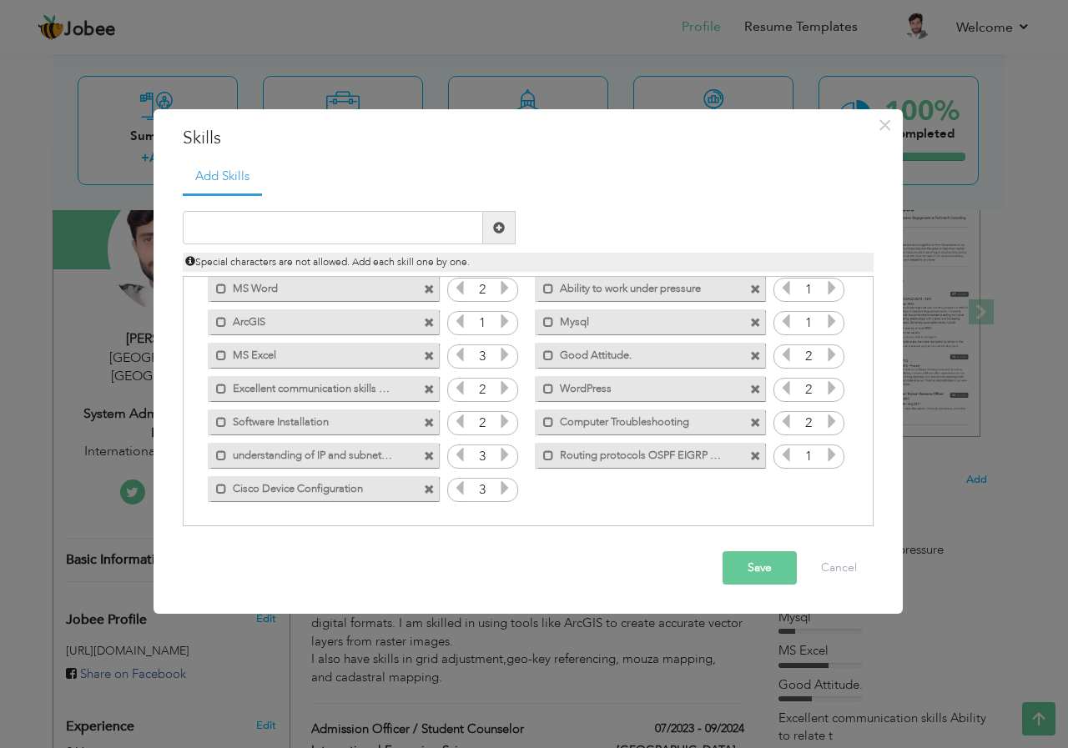
click at [826, 460] on icon at bounding box center [831, 454] width 15 height 15
click at [354, 491] on label "Cisco Device Configuration" at bounding box center [311, 486] width 168 height 21
click at [380, 490] on label "Cisco Device Configuration" at bounding box center [313, 486] width 166 height 21
drag, startPoint x: 380, startPoint y: 490, endPoint x: 331, endPoint y: 485, distance: 49.5
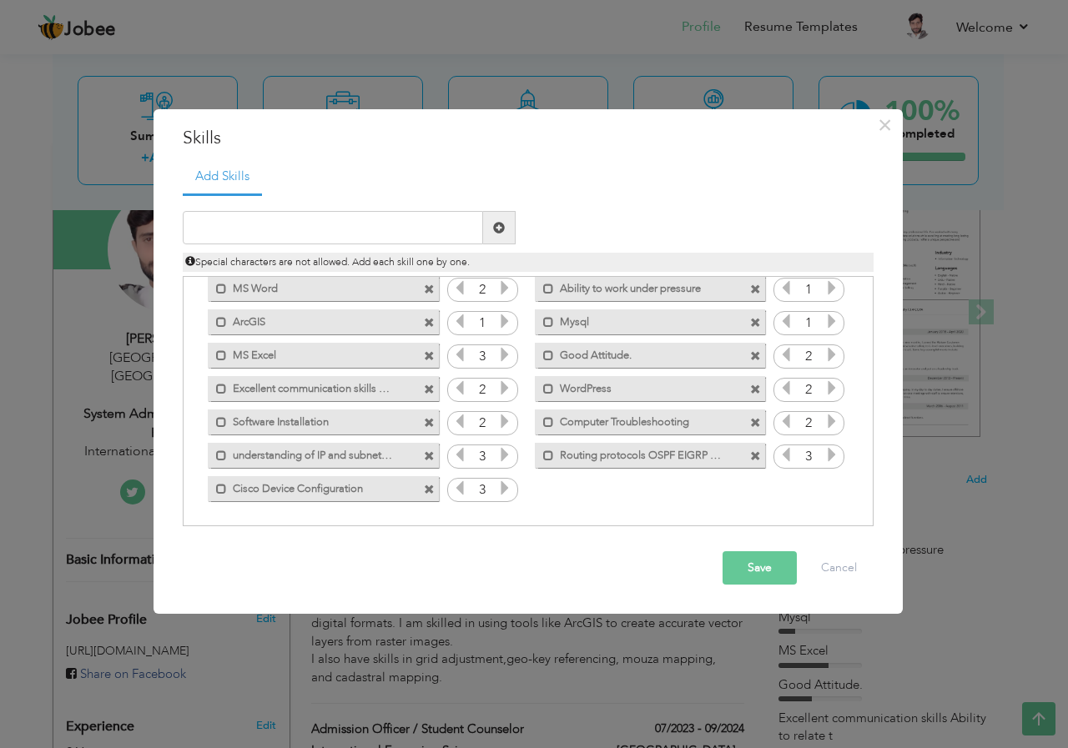
click at [335, 485] on label "Cisco Device Configuration" at bounding box center [311, 486] width 168 height 21
click at [736, 575] on button "Save" at bounding box center [759, 567] width 74 height 33
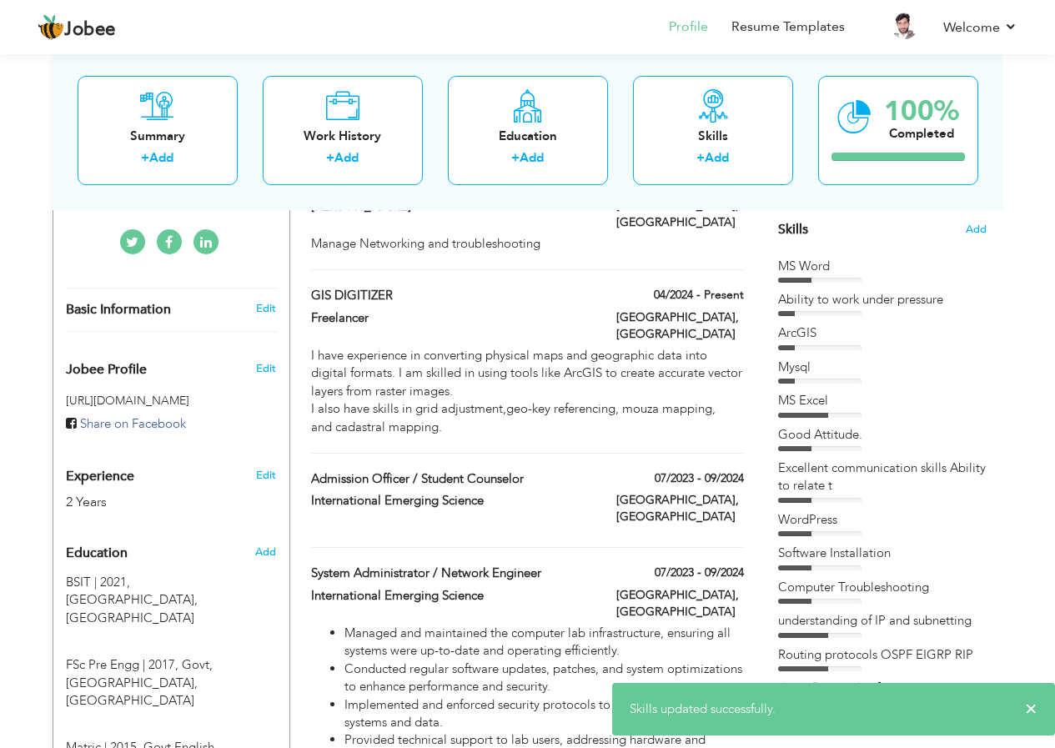
scroll to position [588, 0]
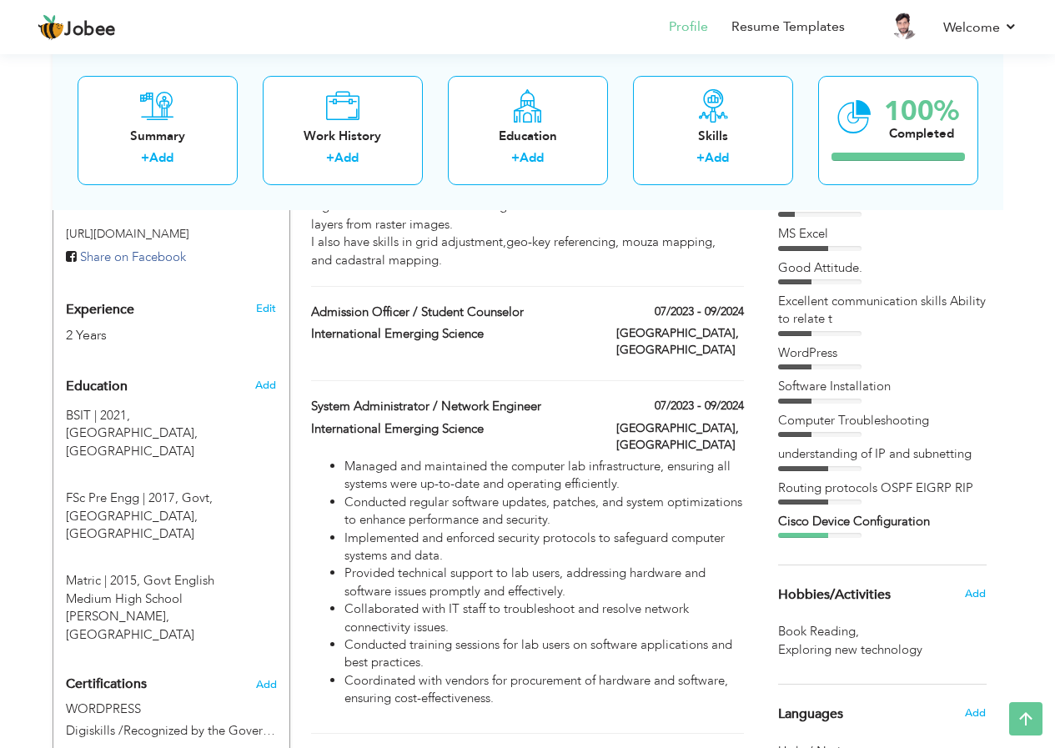
click at [812, 535] on div at bounding box center [803, 535] width 50 height 5
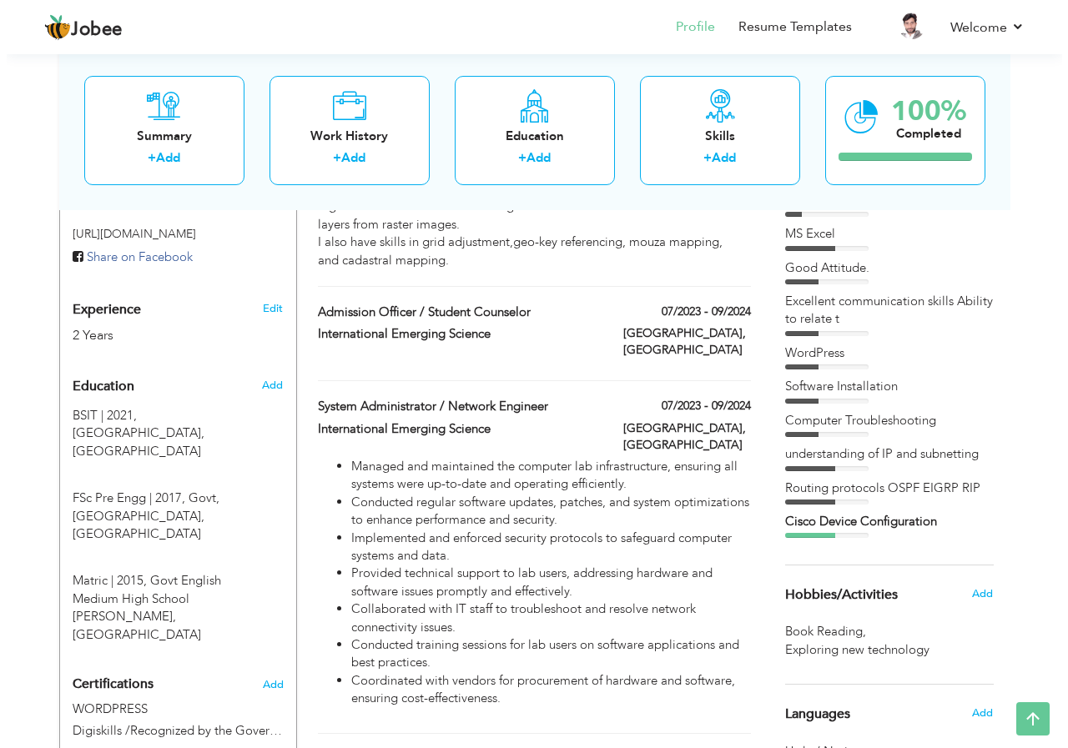
scroll to position [421, 0]
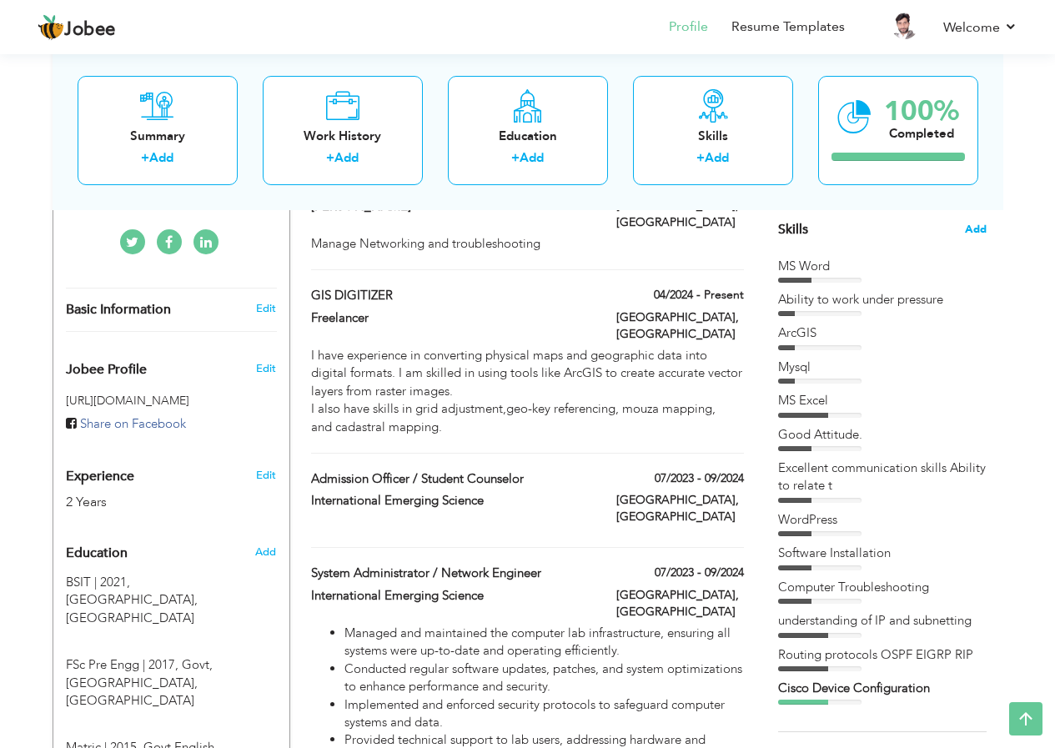
click at [973, 234] on span "Add" at bounding box center [976, 230] width 22 height 16
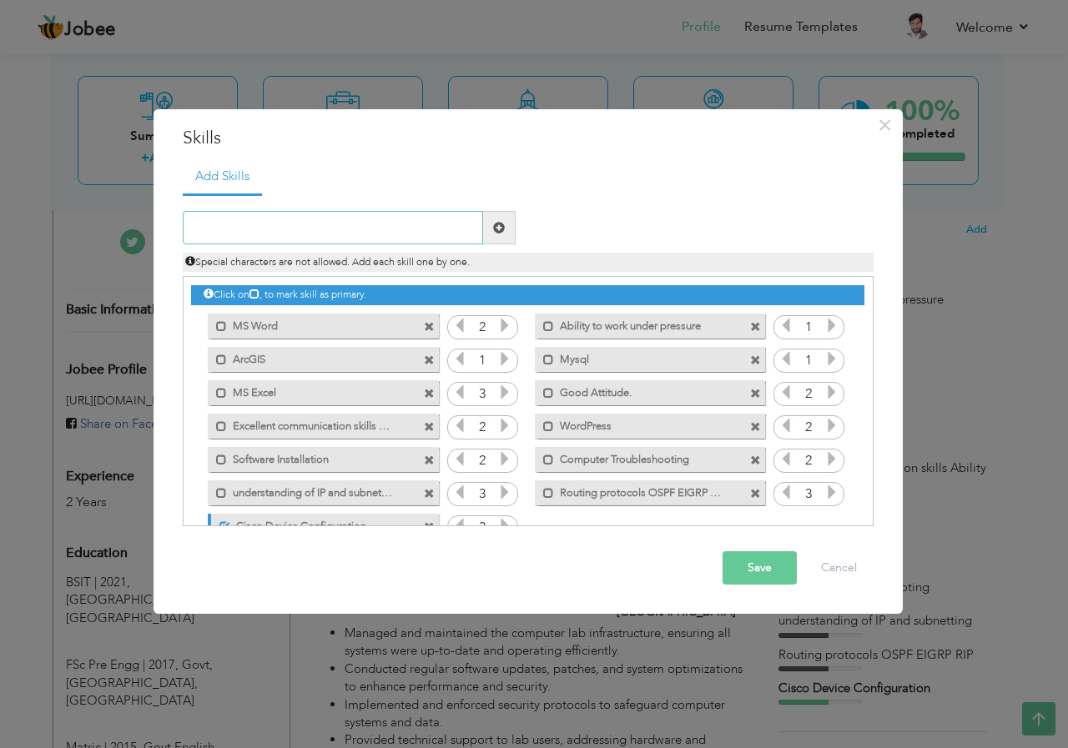
scroll to position [38, 0]
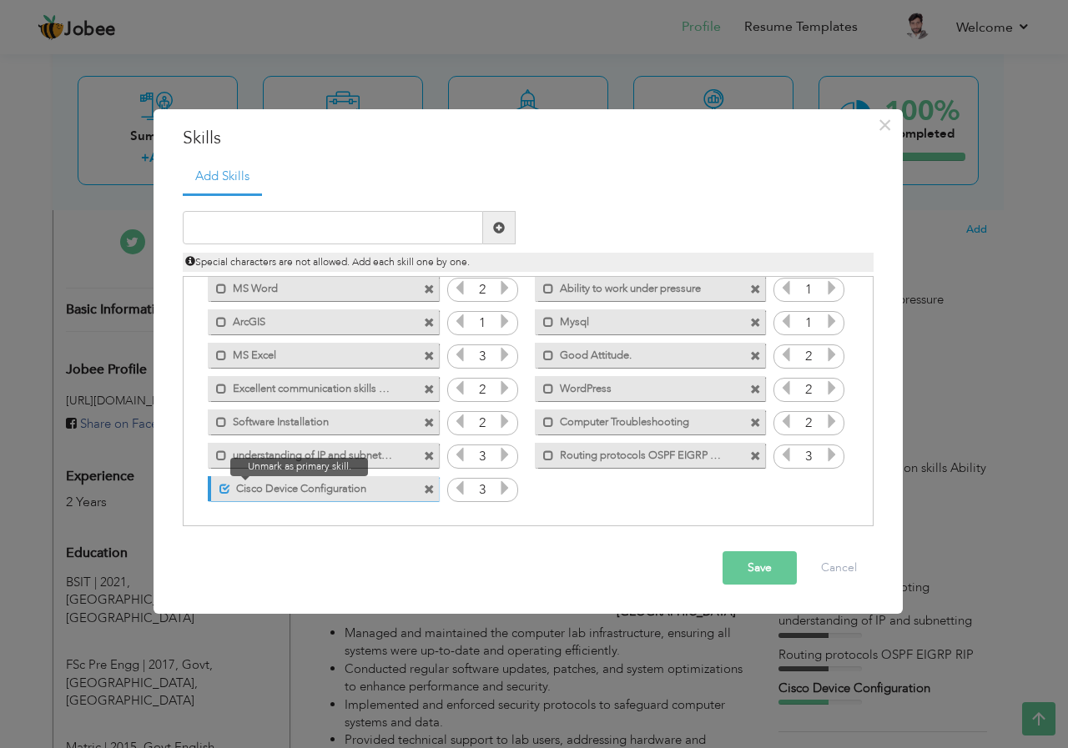
click at [224, 489] on span at bounding box center [224, 489] width 11 height 11
click at [500, 454] on icon at bounding box center [504, 454] width 15 height 15
click at [500, 483] on icon at bounding box center [504, 487] width 15 height 15
click at [830, 455] on icon at bounding box center [831, 454] width 15 height 15
click at [770, 574] on button "Save" at bounding box center [759, 567] width 74 height 33
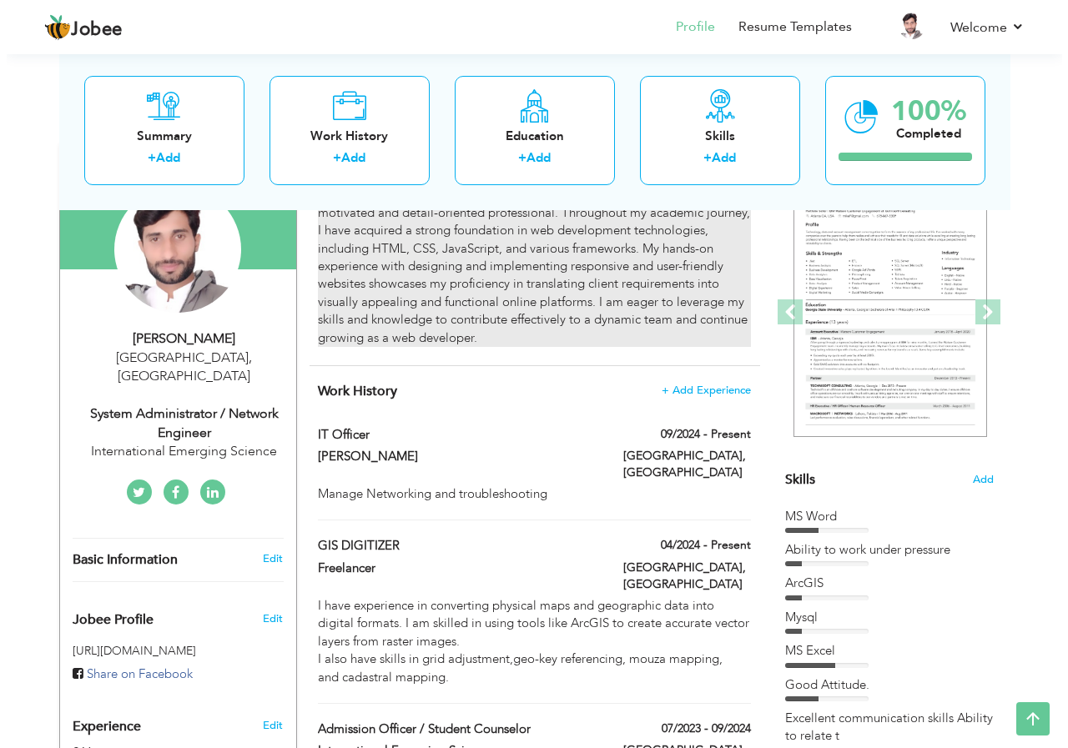
scroll to position [0, 0]
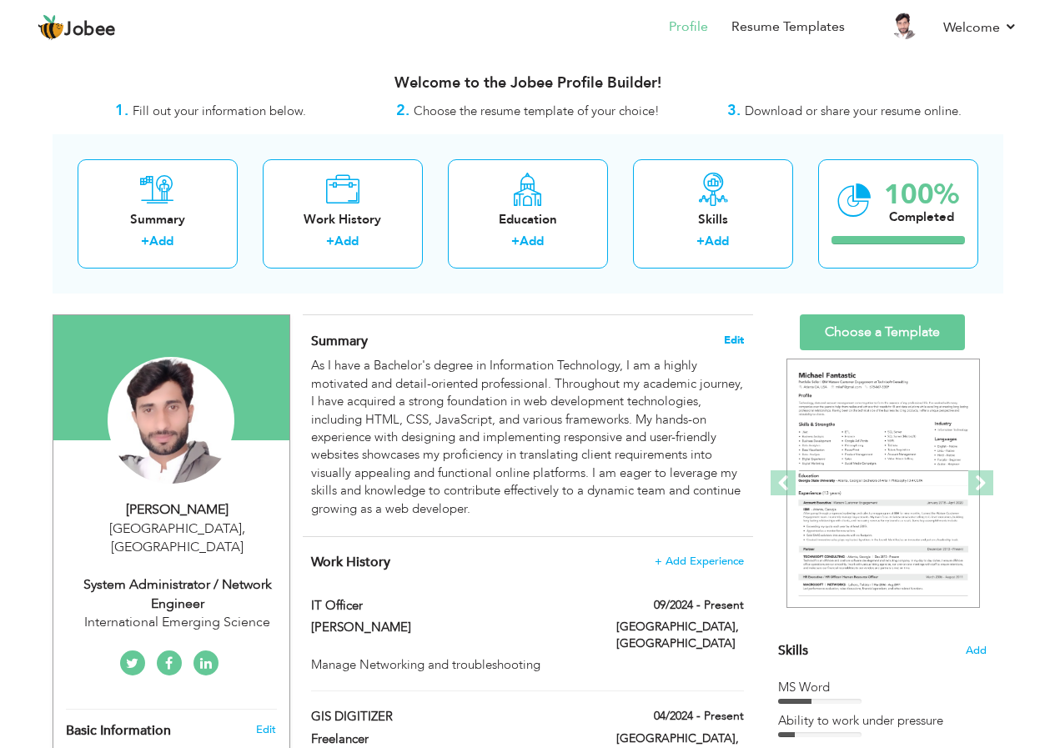
click at [731, 339] on span "Edit" at bounding box center [734, 340] width 20 height 12
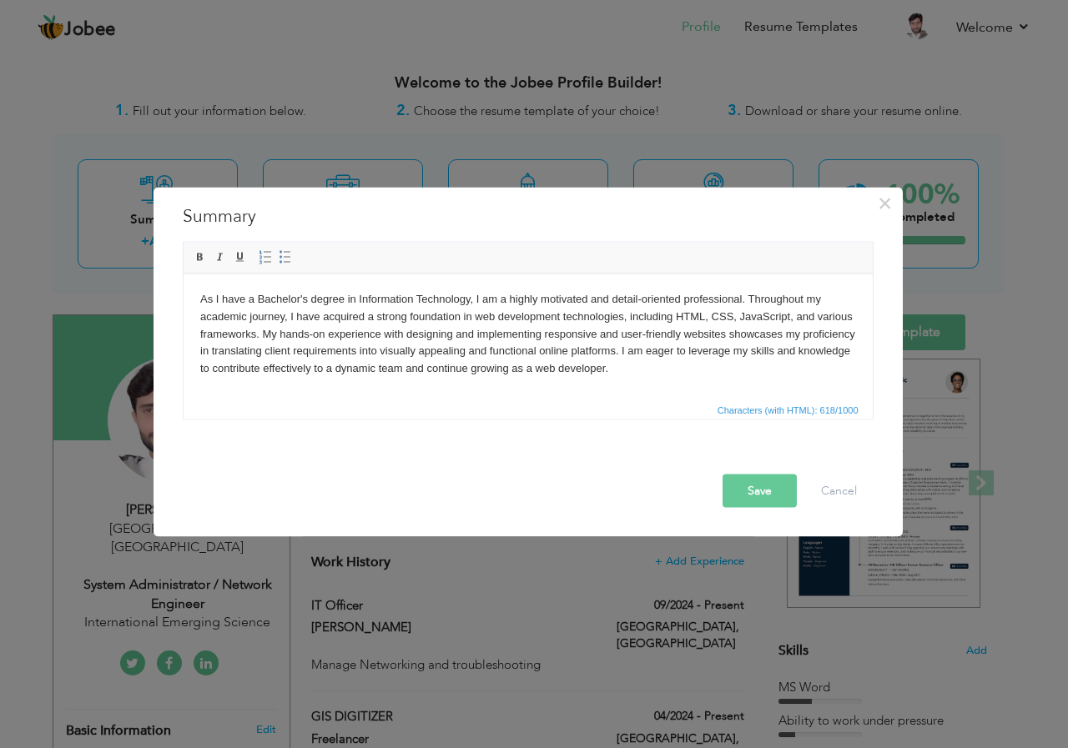
click at [612, 372] on body "As I have a Bachelor's degree in Information Technology, I am a highly motivate…" at bounding box center [527, 333] width 656 height 87
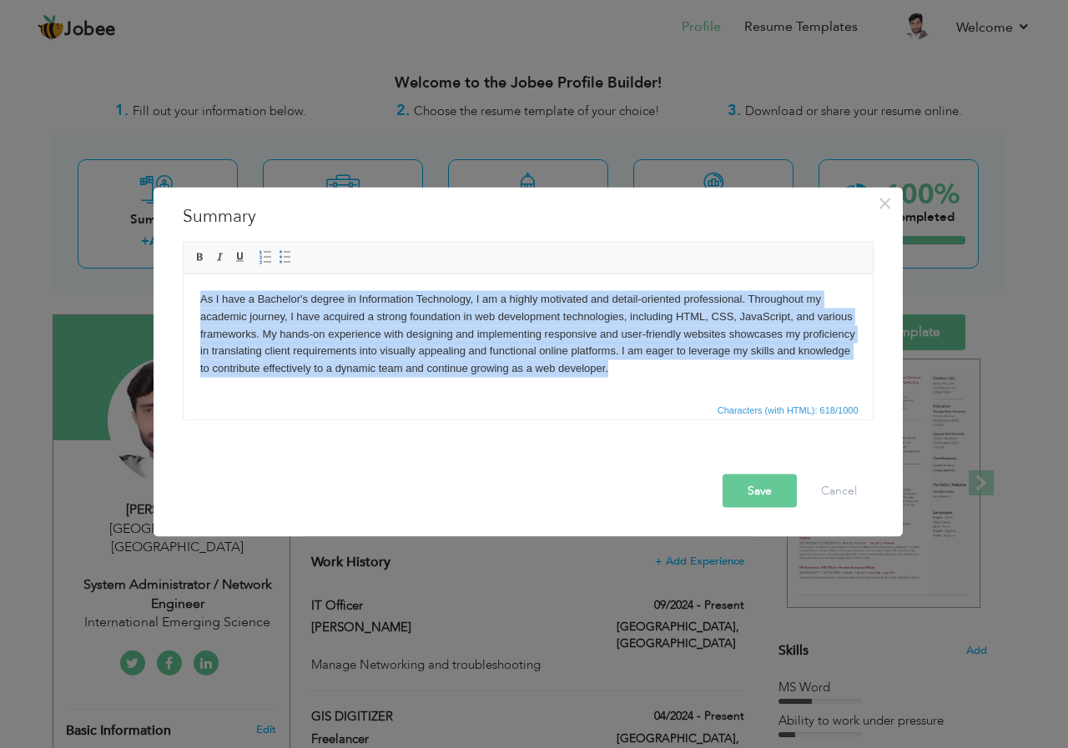
drag, startPoint x: 612, startPoint y: 372, endPoint x: 201, endPoint y: 302, distance: 417.1
click at [201, 302] on body "As I have a Bachelor's degree in Information Technology, I am a highly motivate…" at bounding box center [527, 333] width 656 height 87
copy body "As I have a Bachelor's degree in Information Technology, I am a highly motivate…"
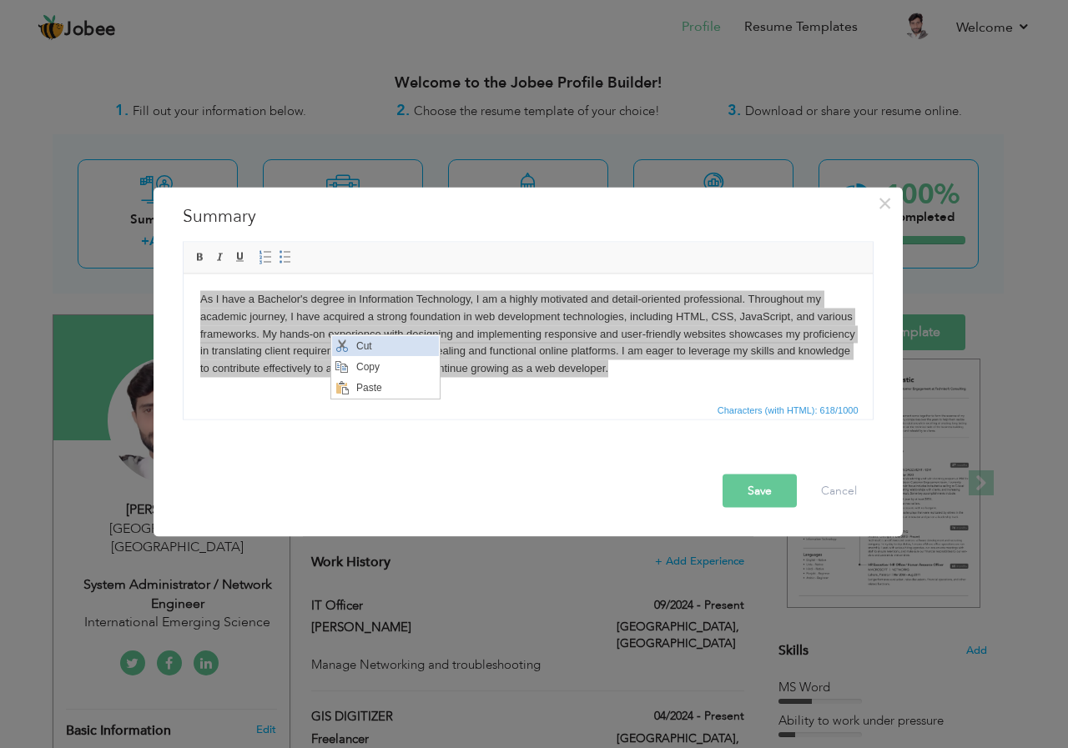
click at [354, 343] on span "Cut" at bounding box center [394, 346] width 87 height 20
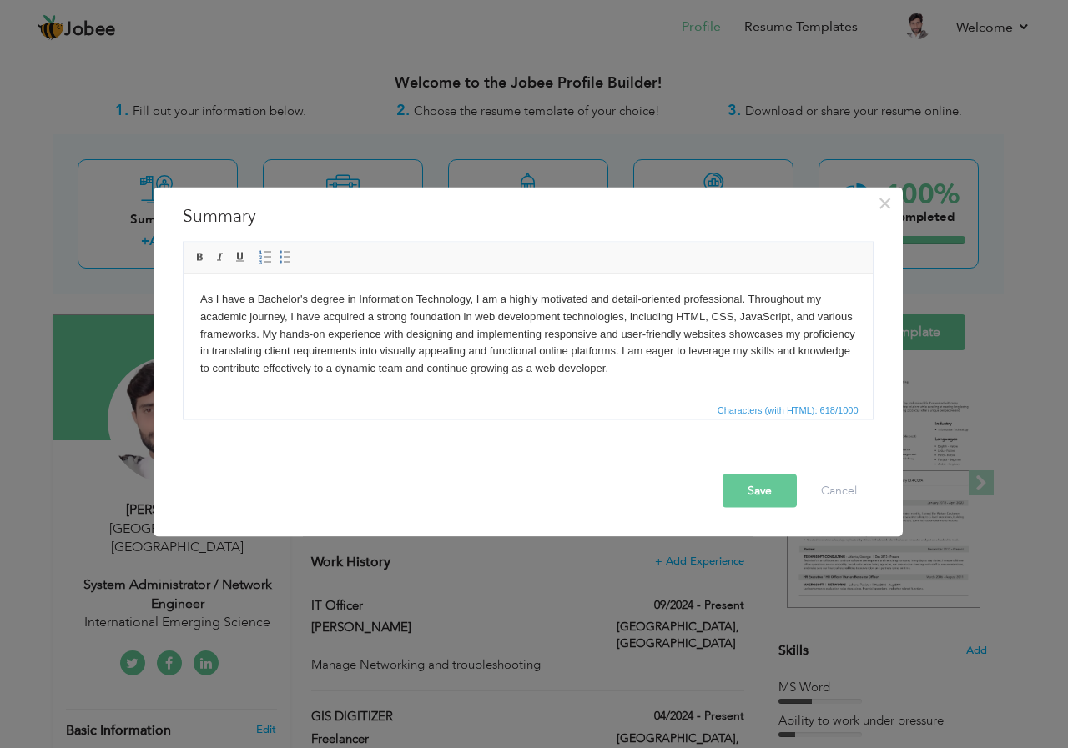
click at [611, 369] on body "As I have a Bachelor's degree in Information Technology, I am a highly motivate…" at bounding box center [527, 333] width 656 height 87
click at [756, 481] on button "Save" at bounding box center [759, 490] width 74 height 33
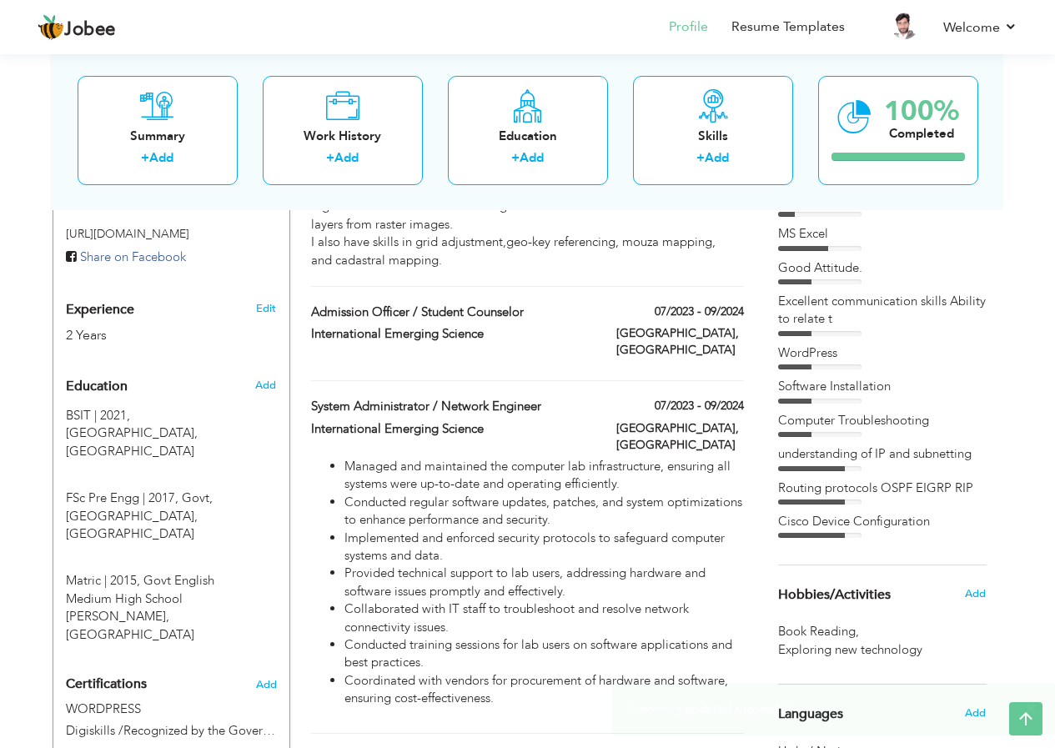
scroll to position [838, 0]
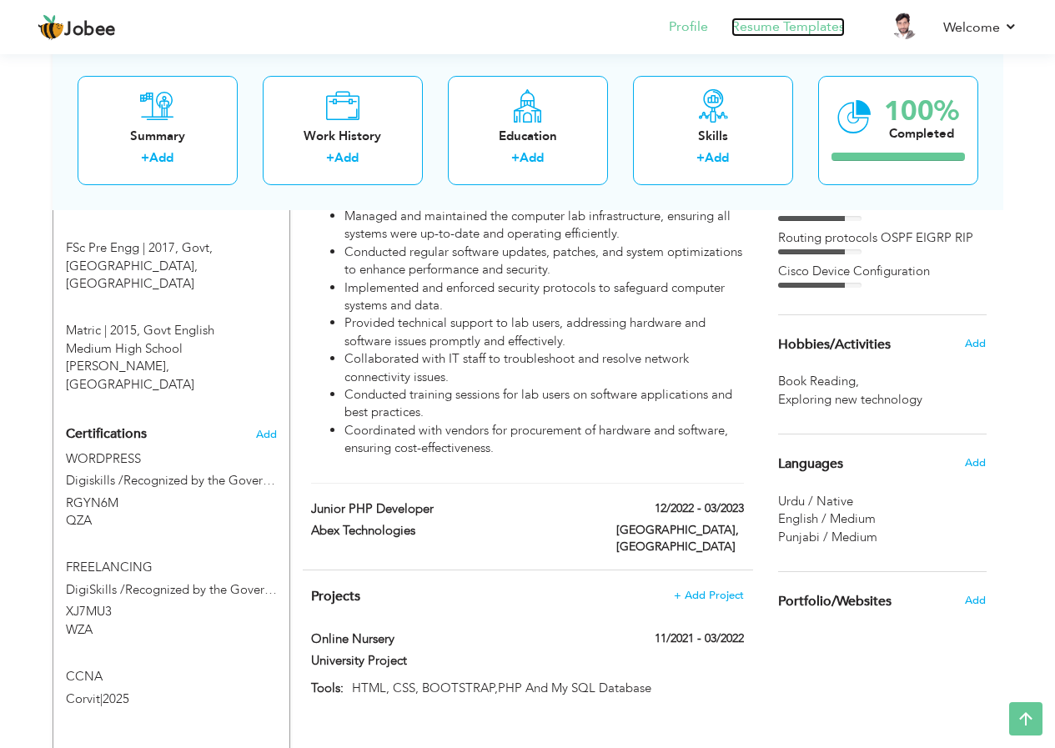
click at [762, 30] on link "Resume Templates" at bounding box center [787, 27] width 113 height 19
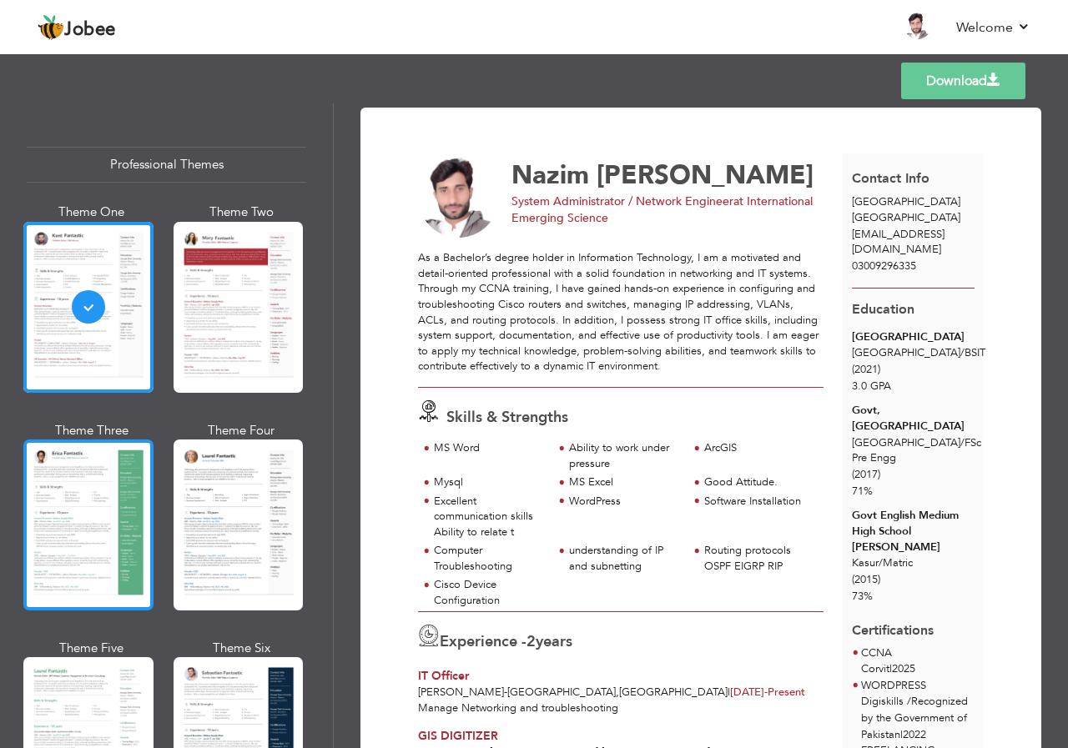
click at [110, 520] on div at bounding box center [88, 525] width 130 height 171
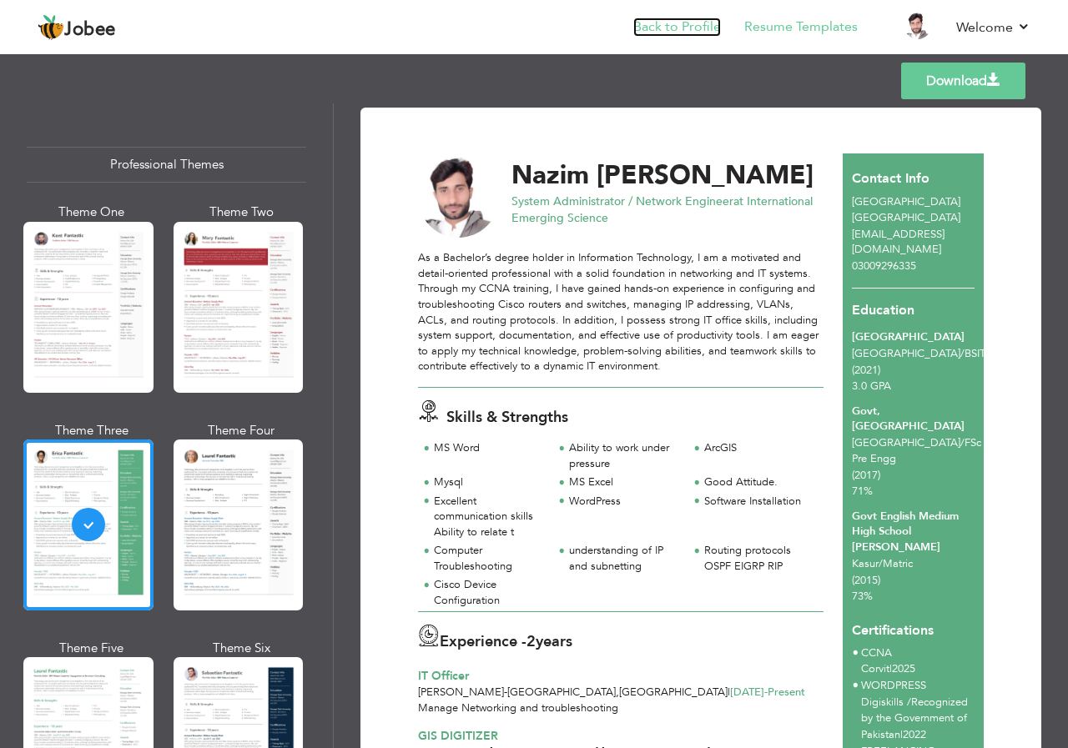
click at [696, 24] on link "Back to Profile" at bounding box center [677, 27] width 88 height 19
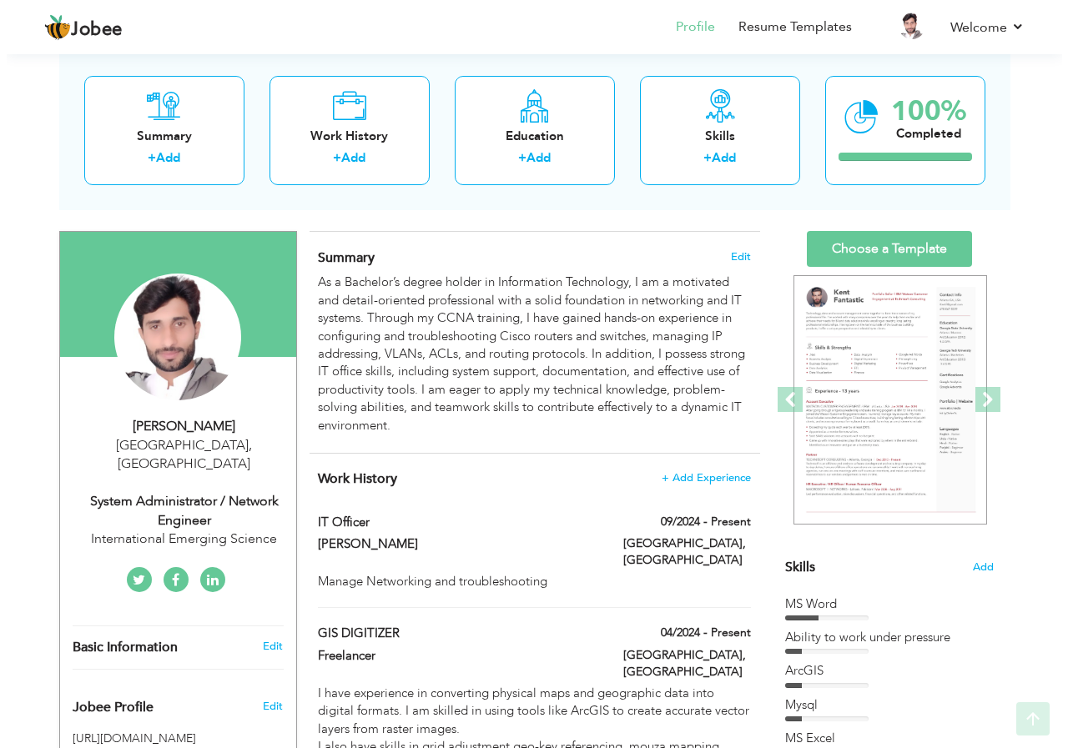
scroll to position [250, 0]
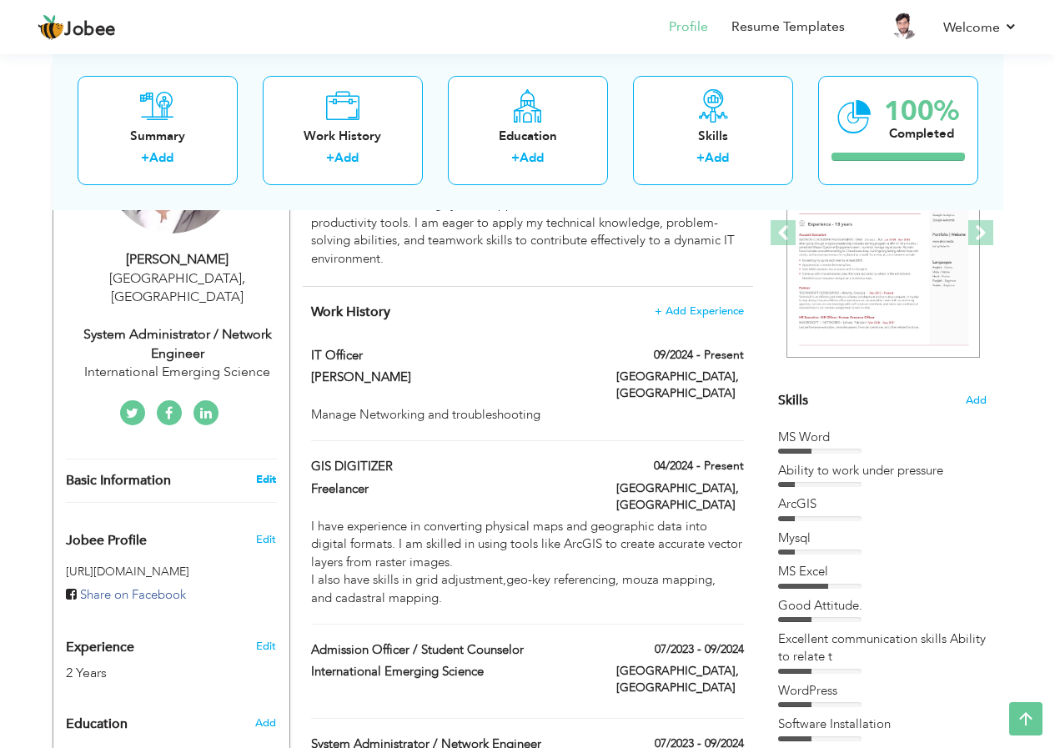
click at [264, 472] on link "Edit" at bounding box center [266, 479] width 20 height 15
type input "Nazim"
type input "Ali"
type input "03009296335"
select select "number:166"
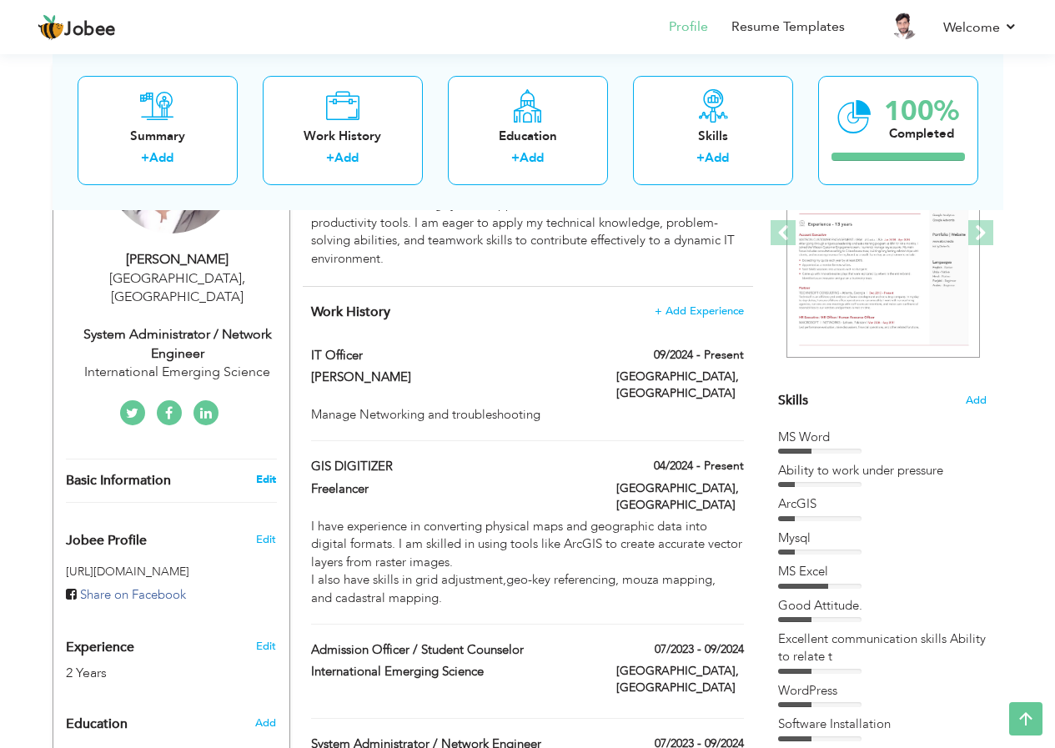
type input "[GEOGRAPHIC_DATA]"
select select "number:4"
type input "International Emerging Science"
type input "System Administrator / Network Engineer"
type input "https://www.linkedin.com/in/nazim-ali-846b182aa/?trk=opento_sprofile_details"
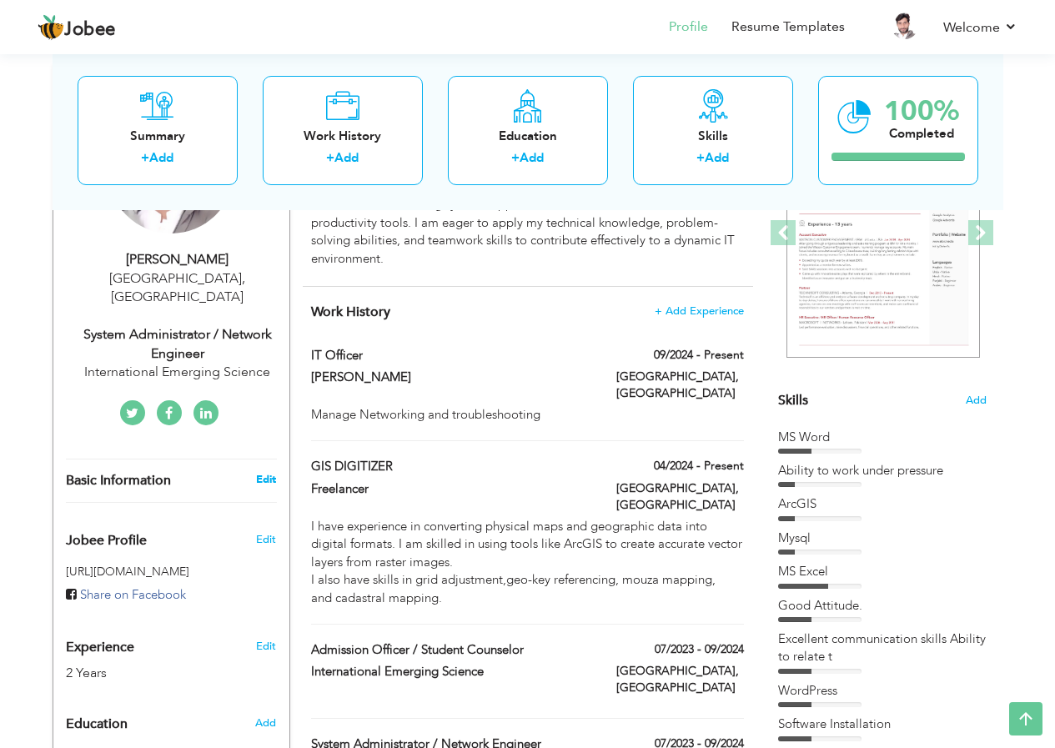
type input "https://www.facebook.com/"
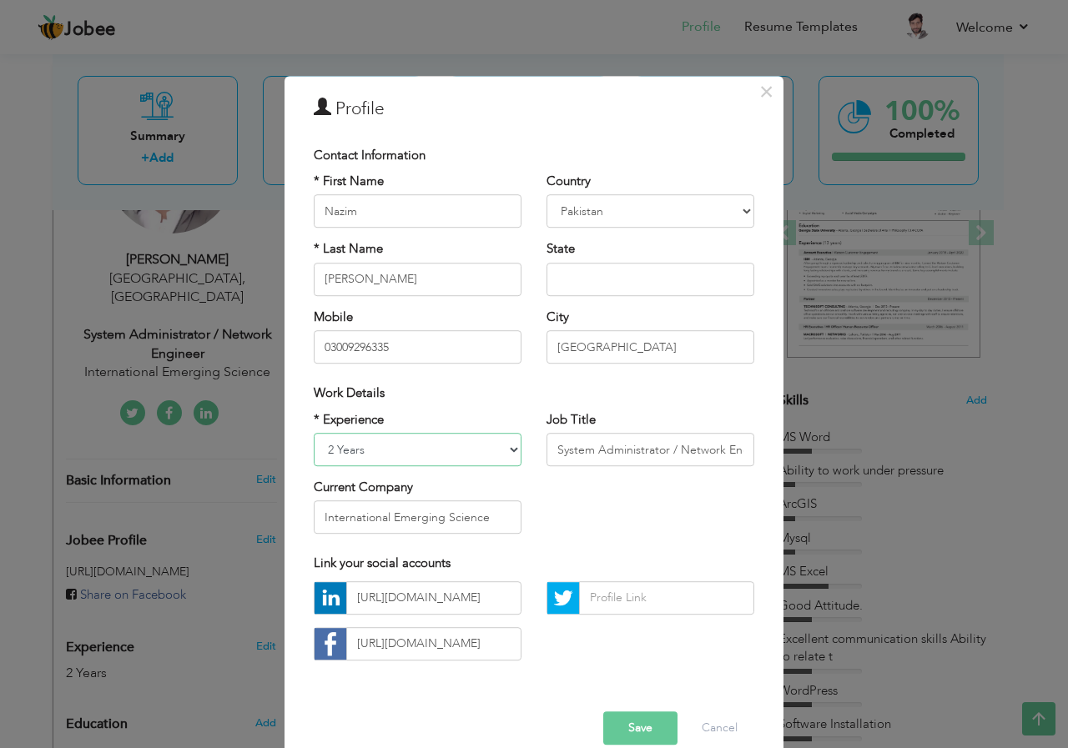
click at [510, 449] on select "Entry Level Less than 1 Year 1 Year 2 Years 3 Years 4 Years 5 Years 6 Years 7 Y…" at bounding box center [418, 449] width 208 height 33
select select "number:5"
click at [314, 433] on select "Entry Level Less than 1 Year 1 Year 2 Years 3 Years 4 Years 5 Years 6 Years 7 Y…" at bounding box center [418, 449] width 208 height 33
drag, startPoint x: 550, startPoint y: 450, endPoint x: 791, endPoint y: 462, distance: 240.5
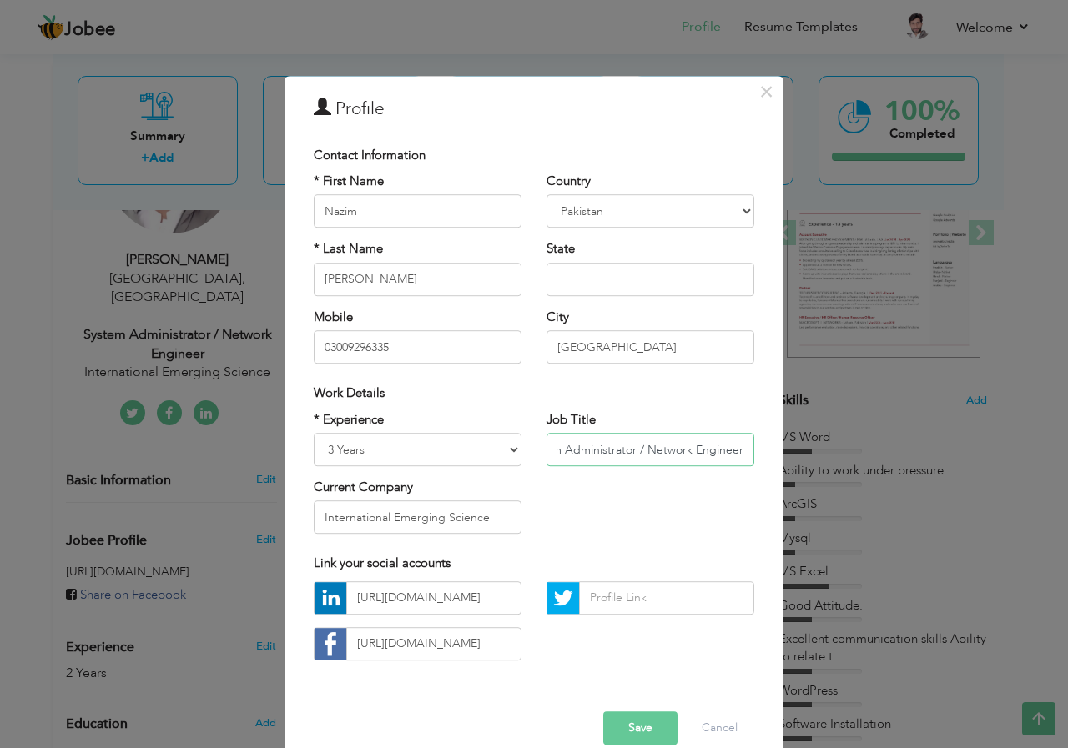
click at [791, 462] on div "× Profile Contact Information * First Name Nazim * Last Name Ali Chad" at bounding box center [534, 374] width 1068 height 748
drag, startPoint x: 486, startPoint y: 515, endPoint x: 289, endPoint y: 510, distance: 196.9
click at [289, 510] on div "× Profile Contact Information * First Name Nazim * Last Name Ali Mobile Aruba" at bounding box center [533, 425] width 499 height 698
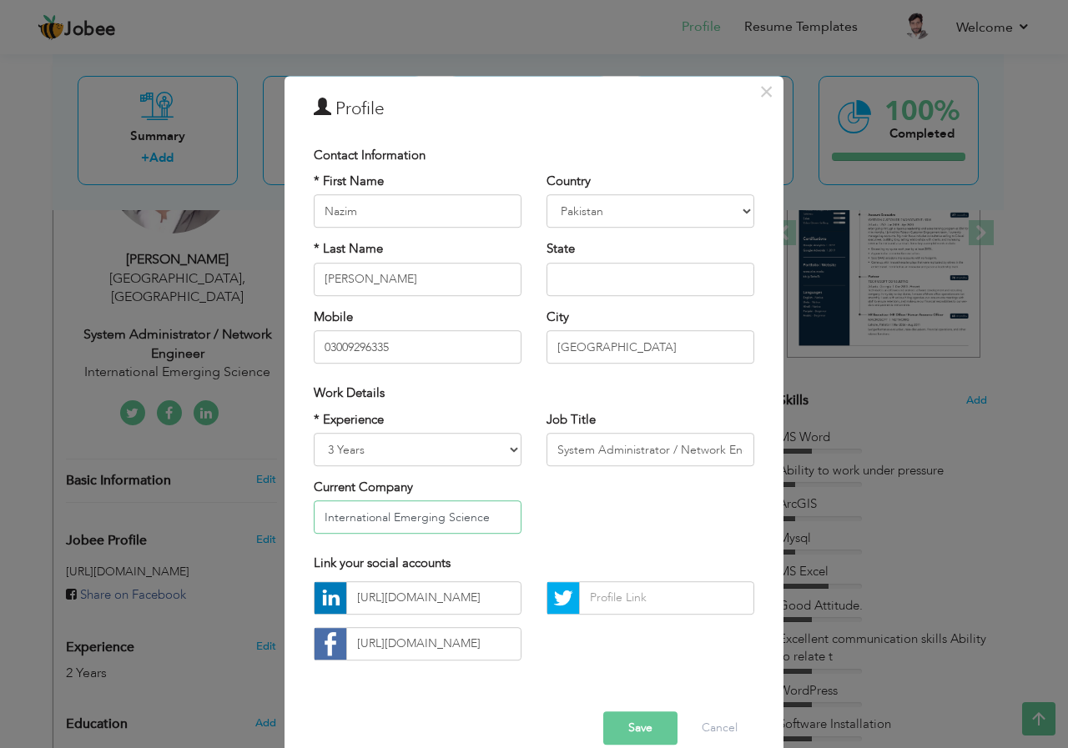
click at [488, 518] on input "International Emerging Science" at bounding box center [418, 517] width 208 height 33
drag, startPoint x: 490, startPoint y: 517, endPoint x: 289, endPoint y: 517, distance: 201.0
click at [289, 517] on div "× Profile Contact Information * First Name Nazim * Last Name Ali Mobile Aruba" at bounding box center [533, 425] width 499 height 698
drag, startPoint x: 409, startPoint y: 520, endPoint x: 257, endPoint y: 517, distance: 151.8
click at [257, 517] on div "× Profile Contact Information * First Name Nazim * Last Name Ali Chad" at bounding box center [534, 374] width 1068 height 748
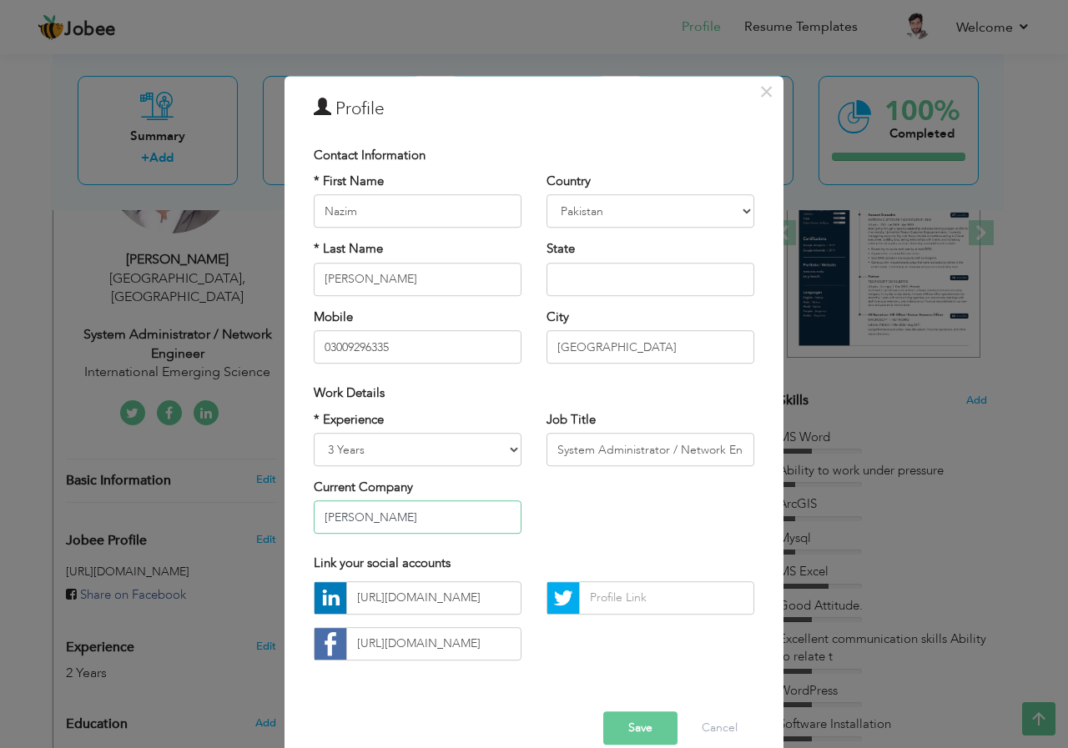
paste input "s (Pvt) Ltd"
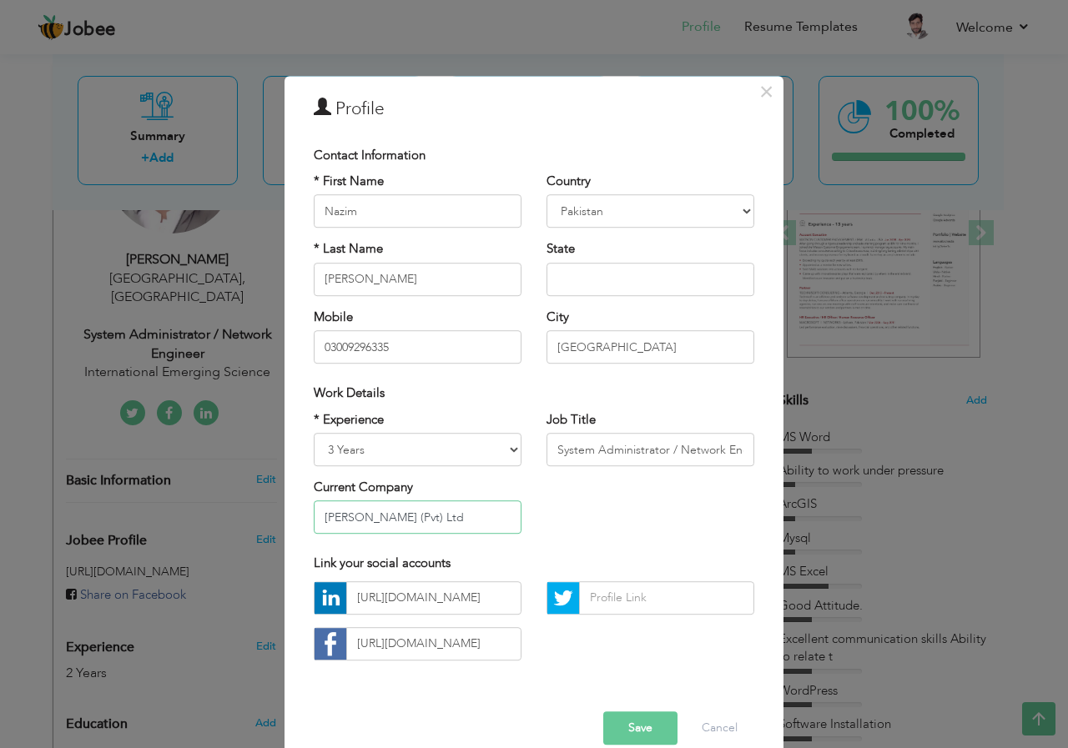
type input "Samira Fabrics (Pvt) Ltd"
drag, startPoint x: 545, startPoint y: 448, endPoint x: 801, endPoint y: 448, distance: 256.1
click at [801, 448] on div "× Profile Contact Information * First Name Nazim * Last Name Ali Chad" at bounding box center [534, 374] width 1068 height 748
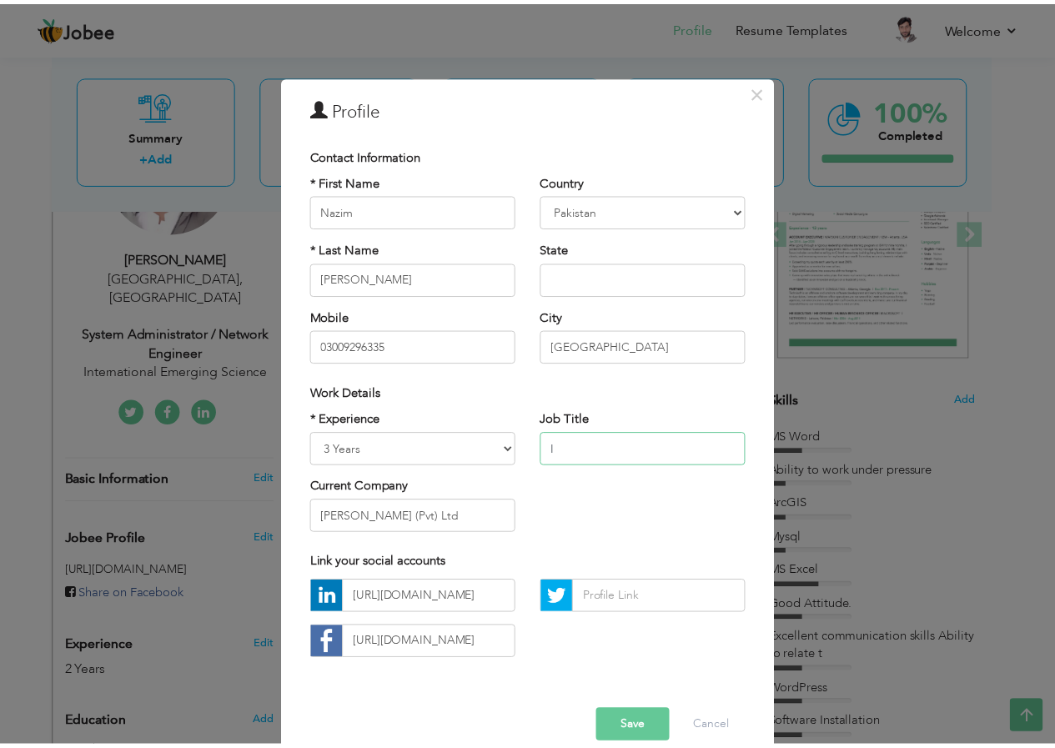
scroll to position [0, 0]
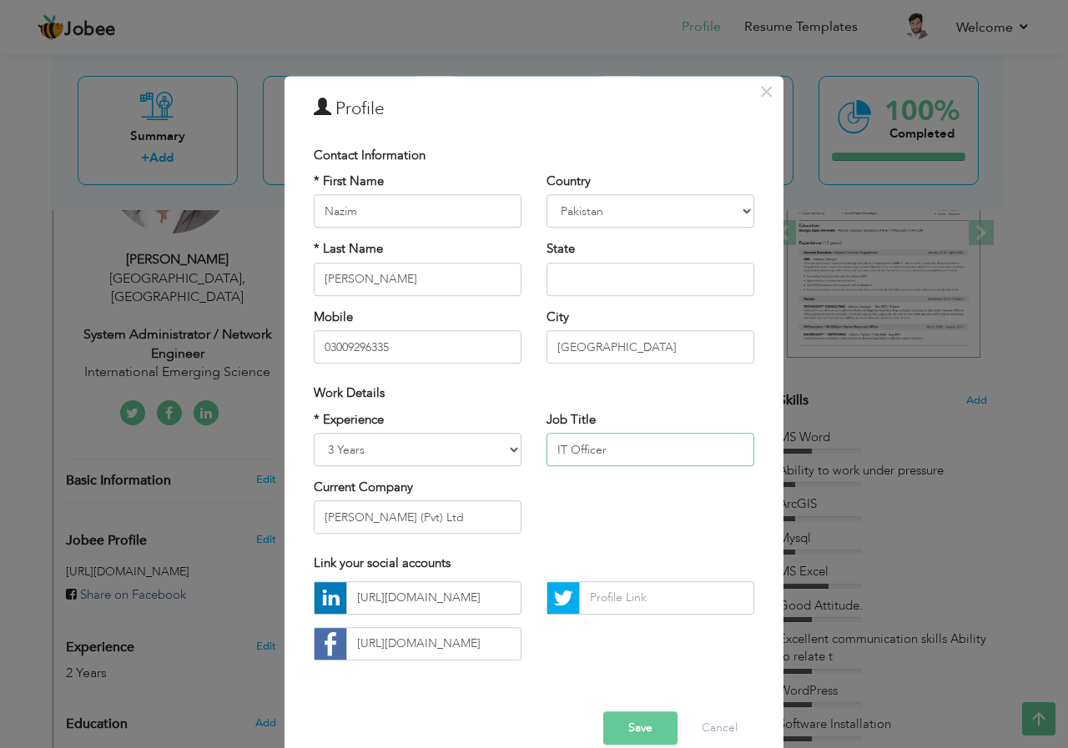
type input "IT Officer"
click at [641, 734] on button "Save" at bounding box center [640, 727] width 74 height 33
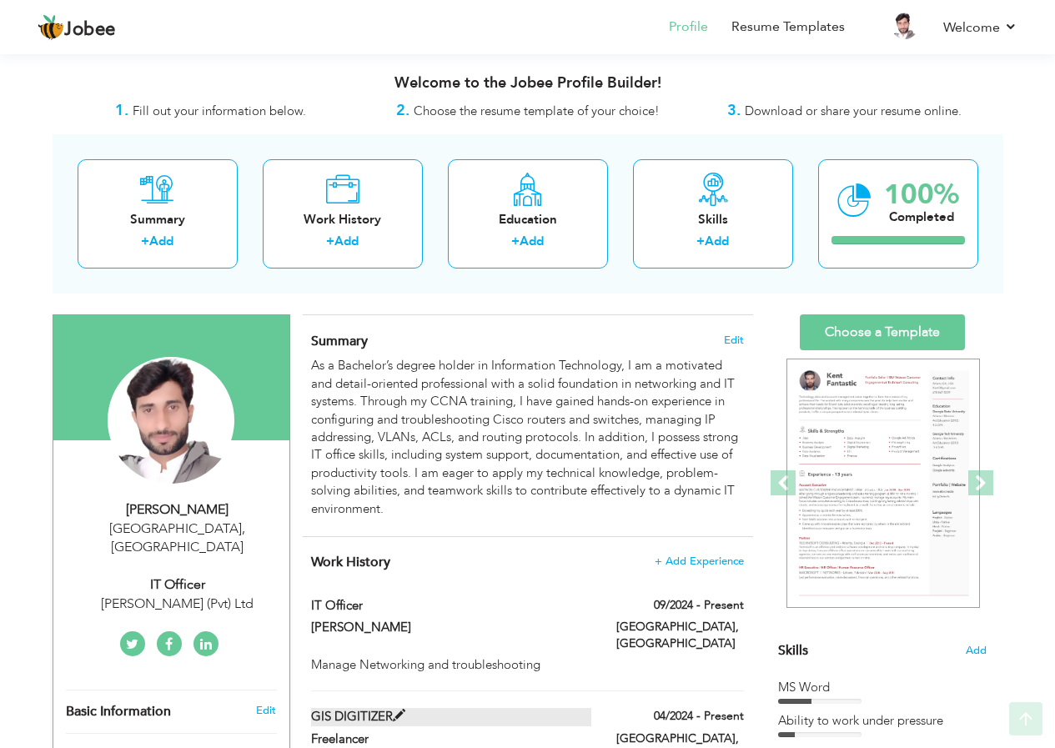
scroll to position [417, 0]
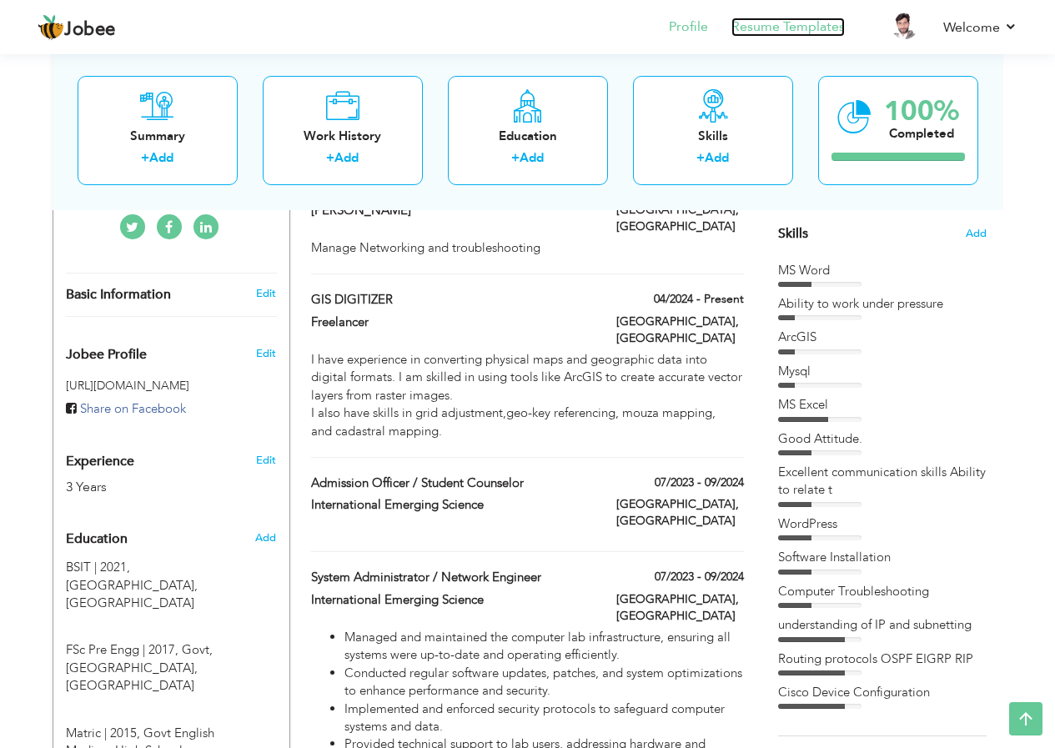
click at [777, 20] on link "Resume Templates" at bounding box center [787, 27] width 113 height 19
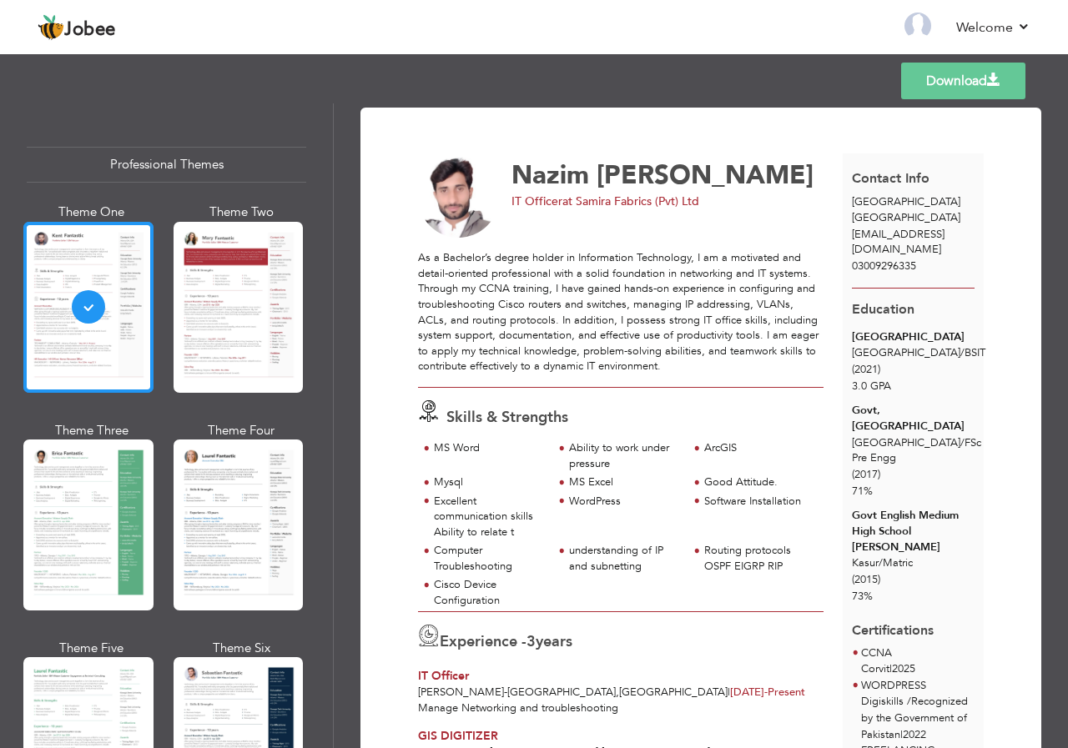
click at [93, 322] on div at bounding box center [88, 307] width 130 height 171
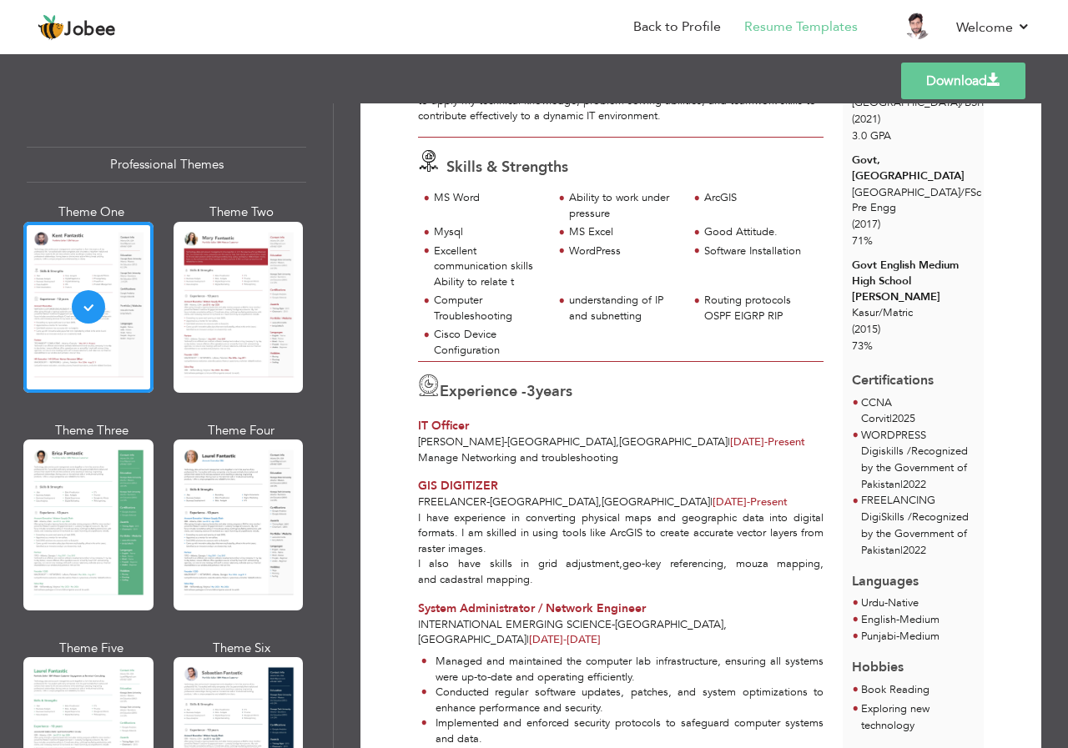
scroll to position [334, 0]
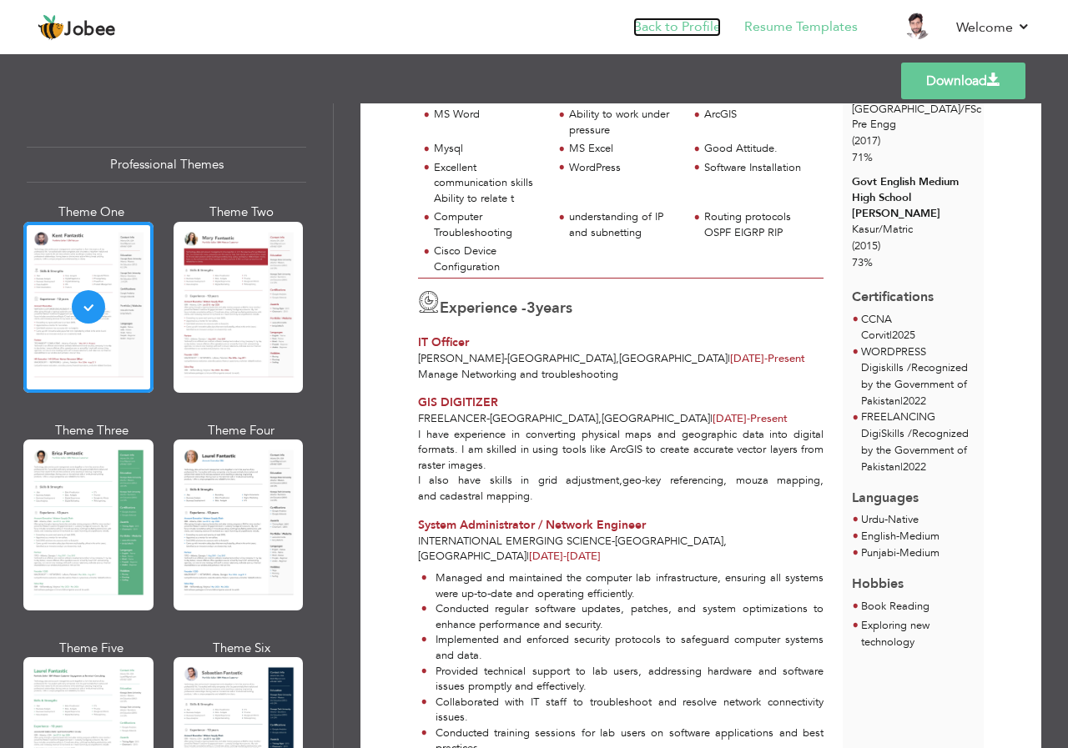
click at [676, 29] on link "Back to Profile" at bounding box center [677, 27] width 88 height 19
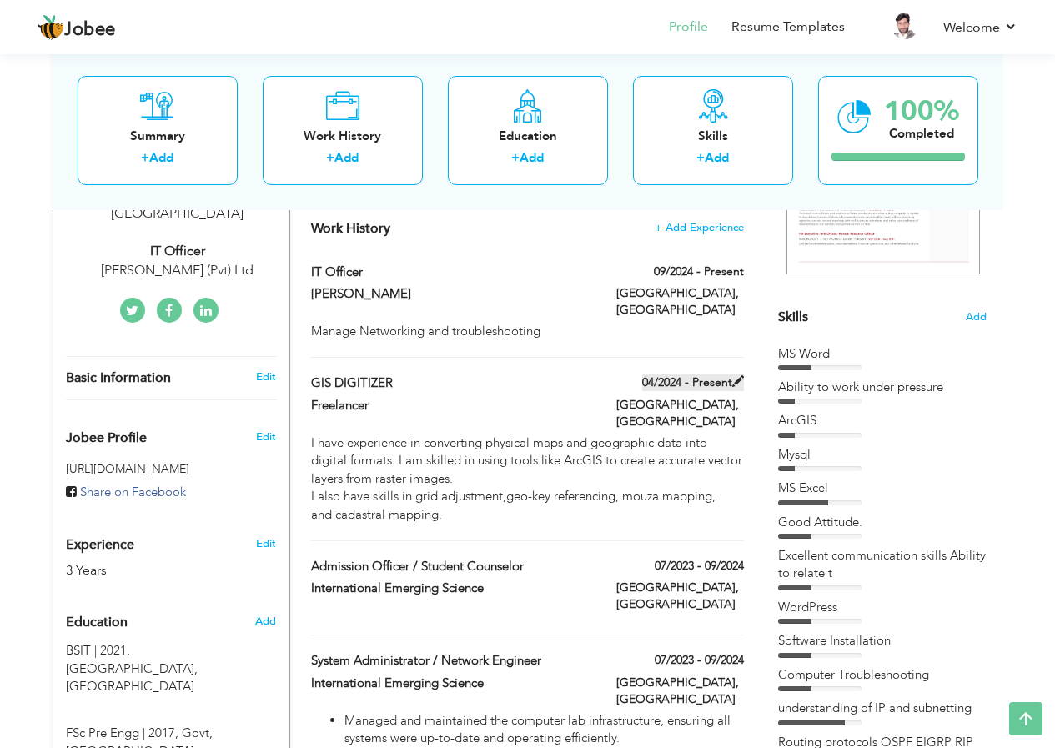
click at [738, 375] on span at bounding box center [738, 381] width 12 height 12
type input "GIS DIGITIZER"
type input "Freelancer"
type input "04/2024"
type input "[GEOGRAPHIC_DATA]"
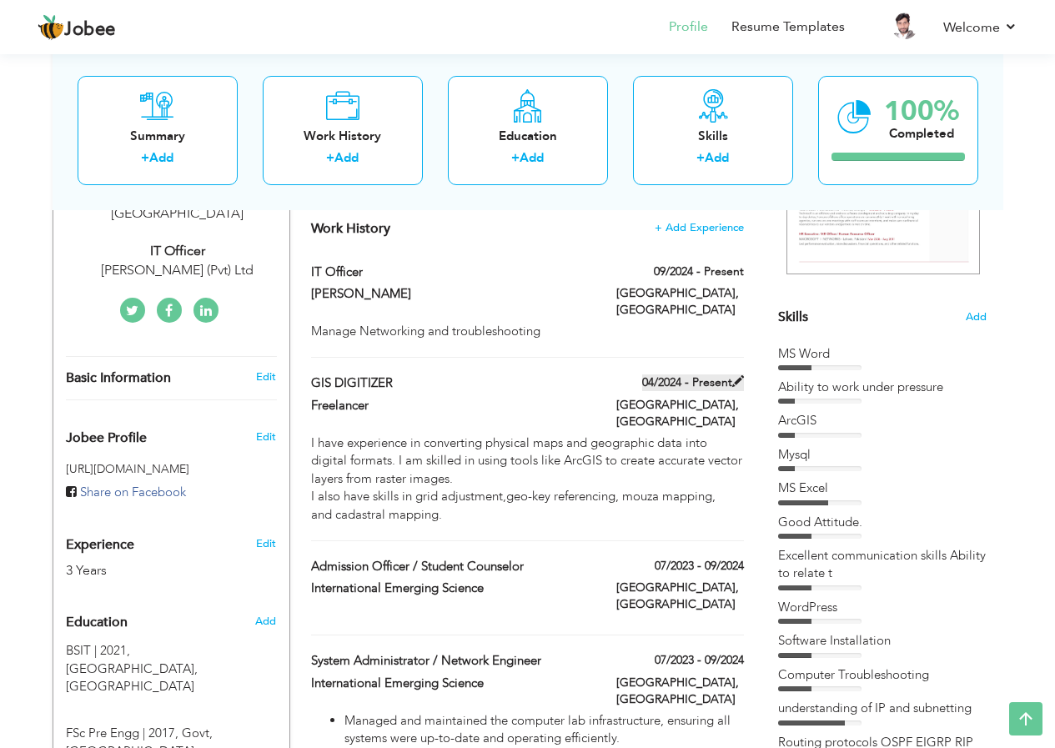
type input "[GEOGRAPHIC_DATA]"
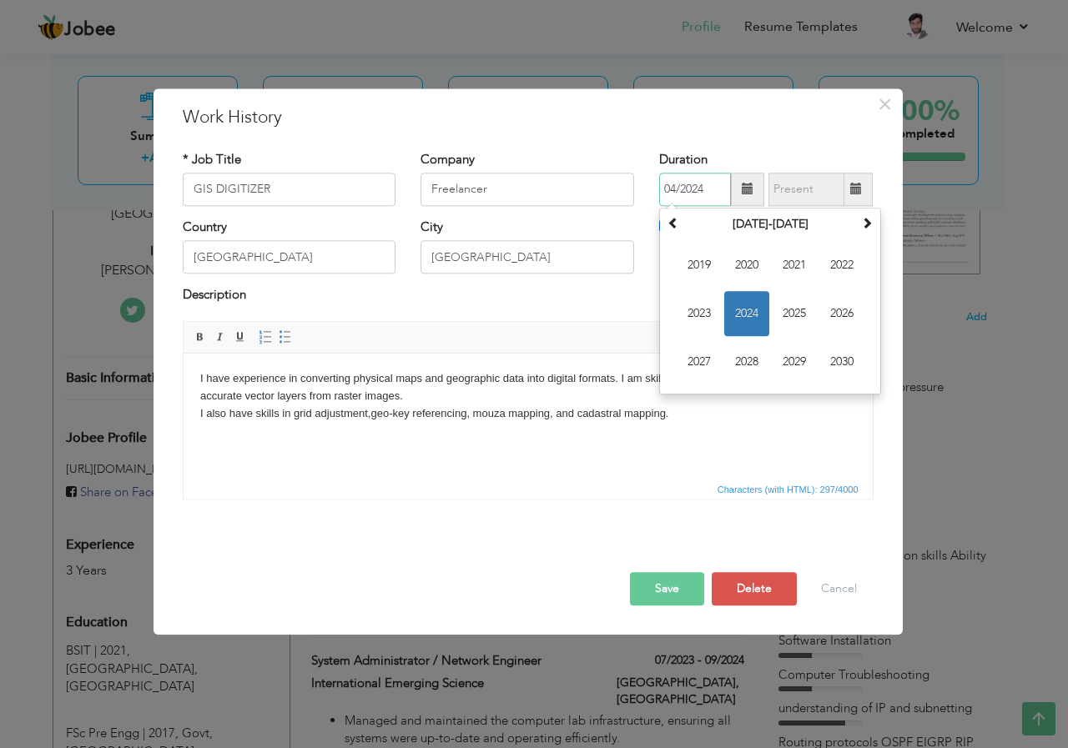
click at [706, 189] on input "04/2024" at bounding box center [695, 189] width 72 height 33
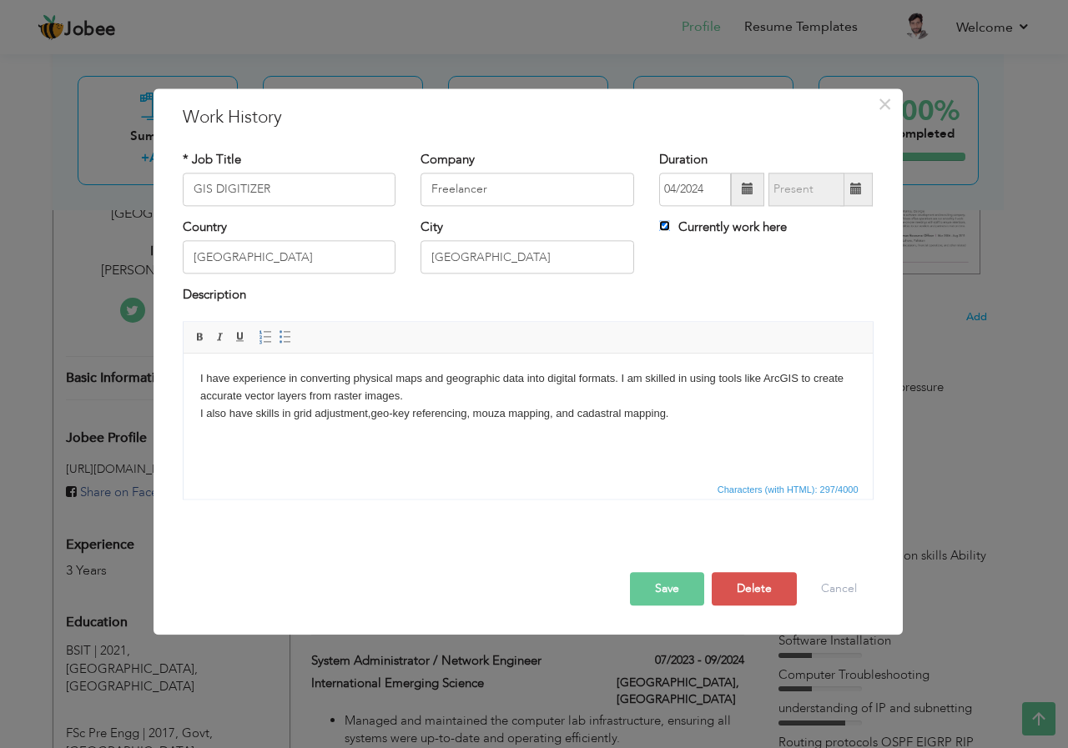
click at [664, 224] on input "Currently work here" at bounding box center [664, 225] width 11 height 11
checkbox input "false"
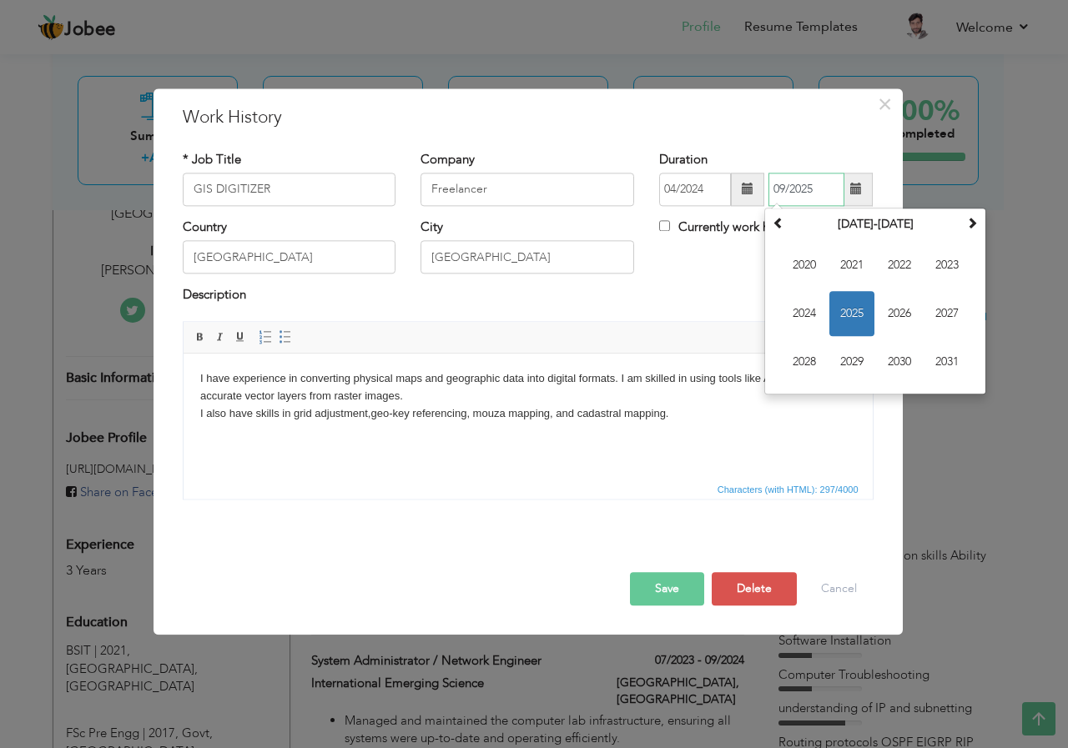
click at [808, 194] on input "09/2025" at bounding box center [806, 189] width 76 height 33
click at [812, 308] on span "2024" at bounding box center [804, 313] width 45 height 45
click at [857, 312] on span "Jun" at bounding box center [851, 313] width 45 height 45
type input "06/2024"
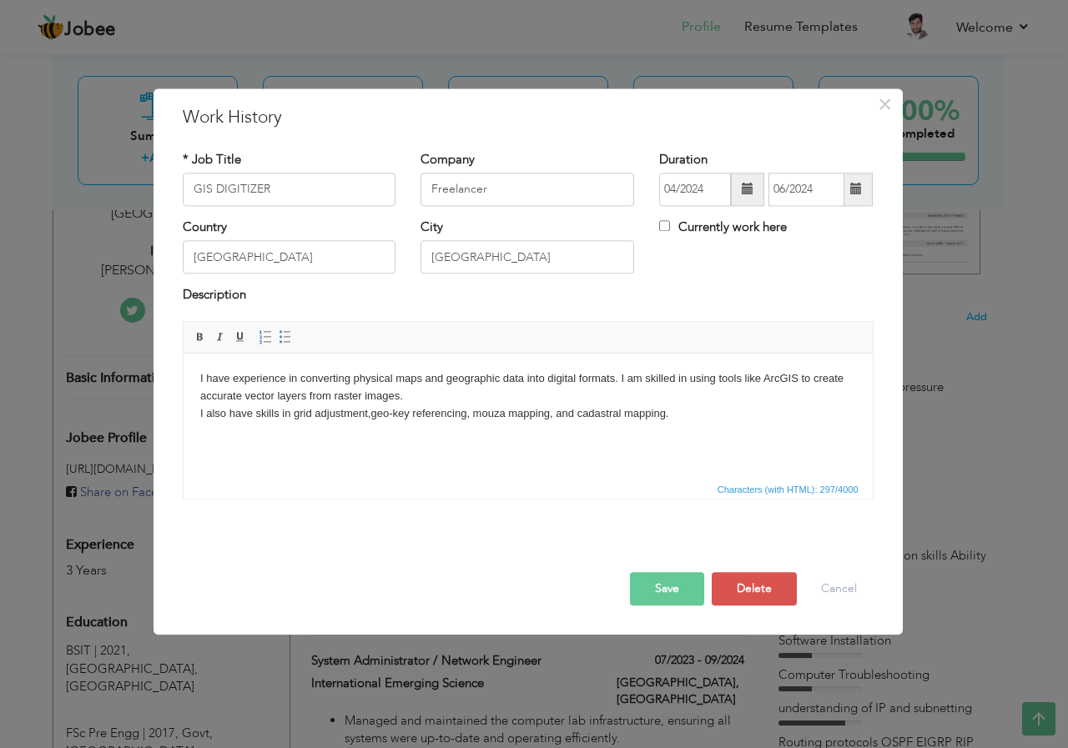
click at [673, 598] on button "Save" at bounding box center [667, 588] width 74 height 33
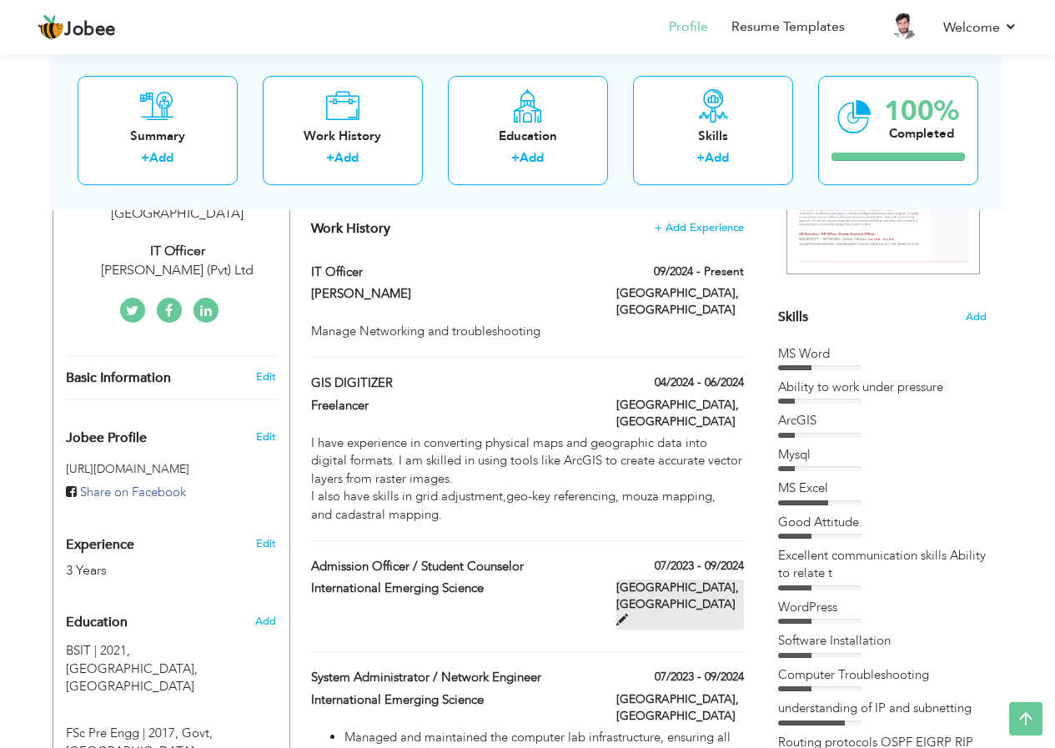
click at [628, 614] on span at bounding box center [622, 620] width 12 height 12
type input "Admission Officer / Student Counselor"
type input "International Emerging Science"
type input "07/2023"
type input "09/2024"
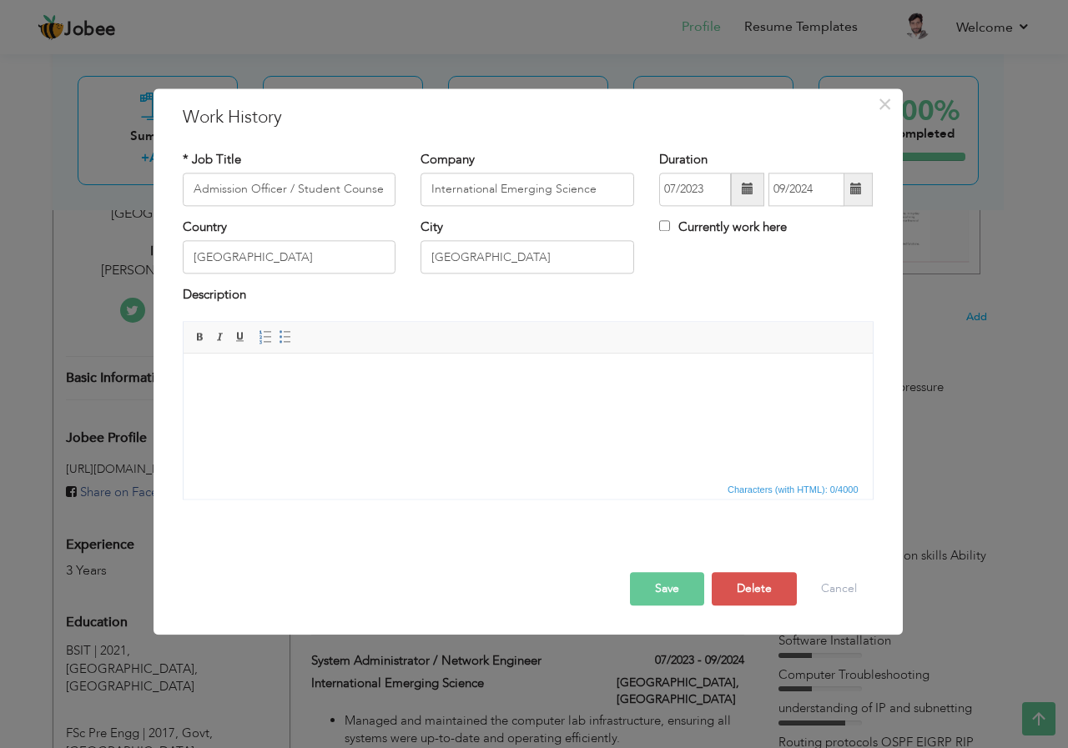
click at [665, 587] on button "Save" at bounding box center [667, 588] width 74 height 33
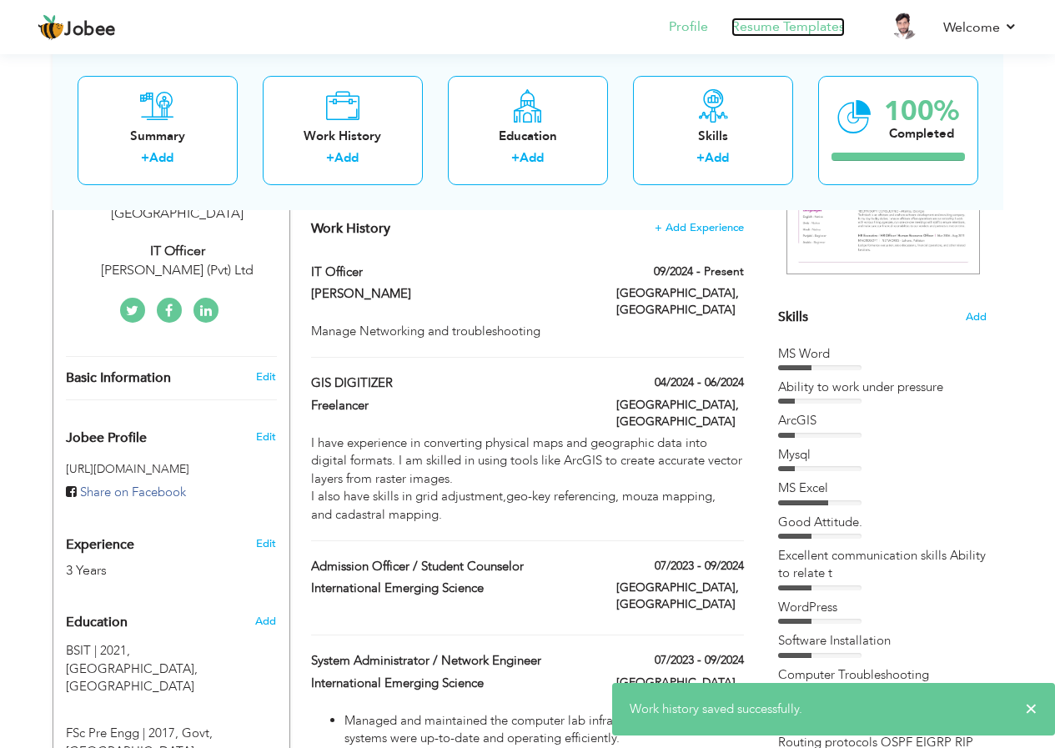
click at [763, 30] on link "Resume Templates" at bounding box center [787, 27] width 113 height 19
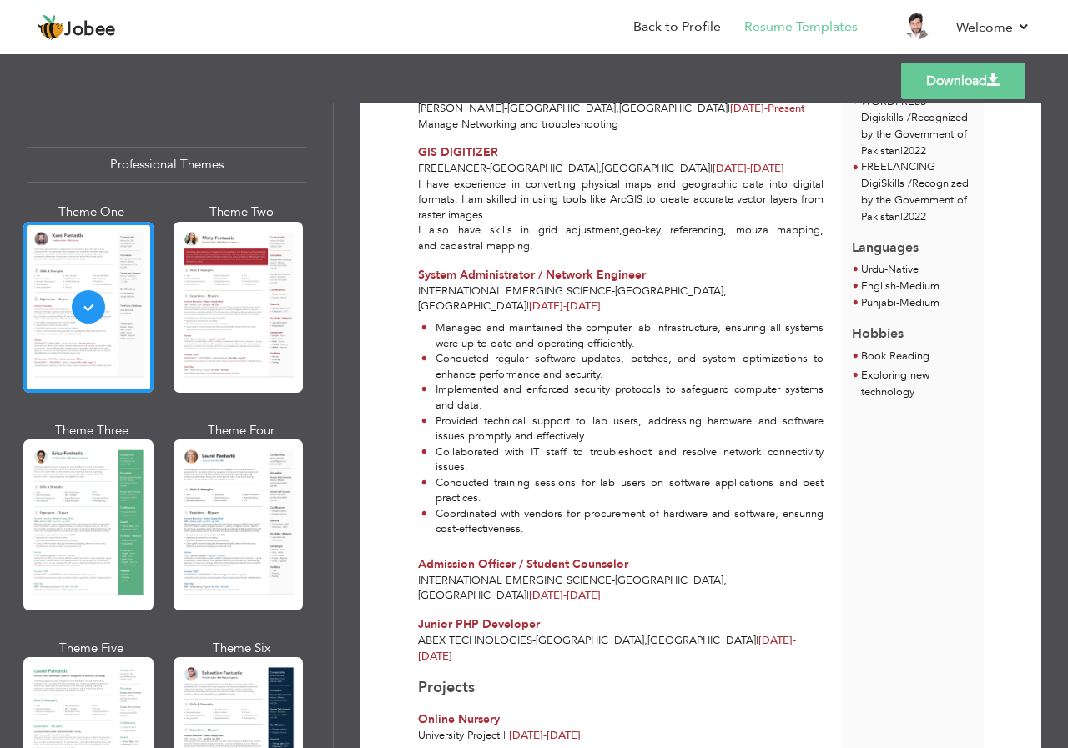
scroll to position [648, 0]
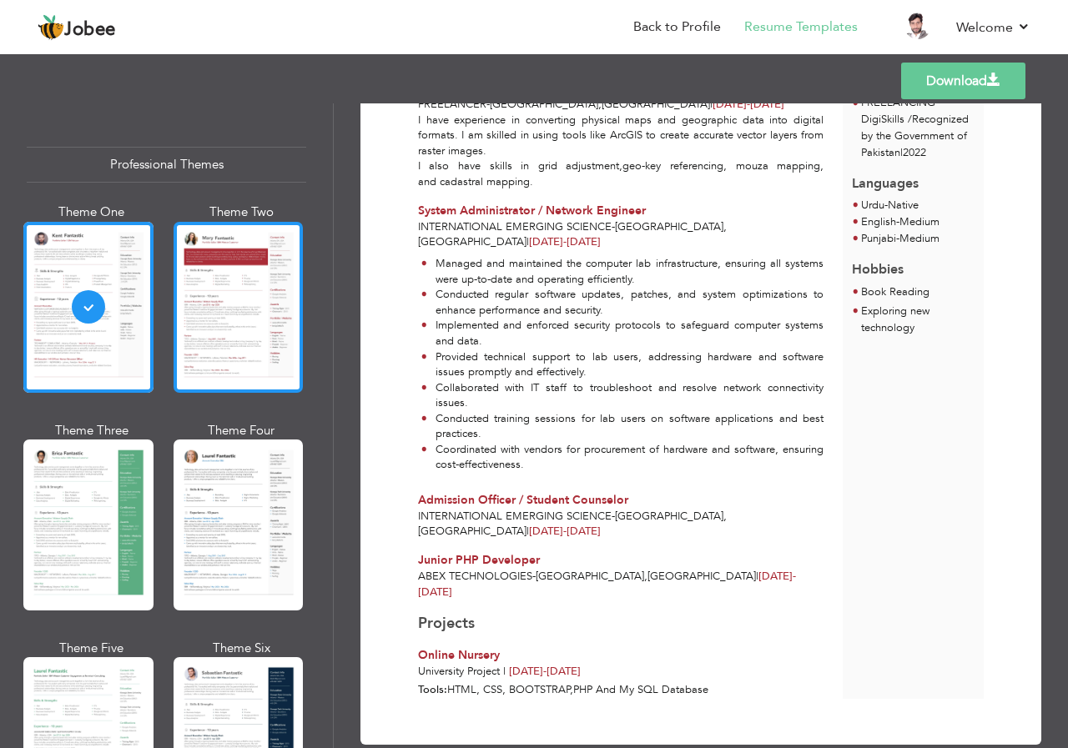
click at [227, 339] on div at bounding box center [238, 307] width 130 height 171
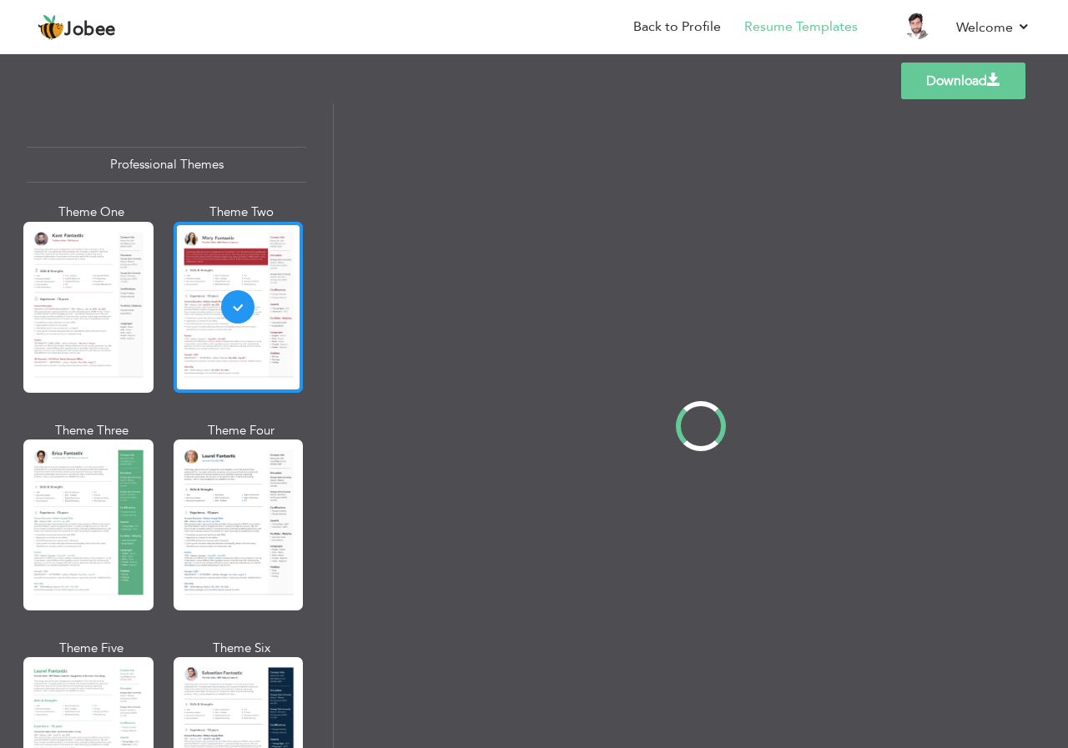
scroll to position [0, 0]
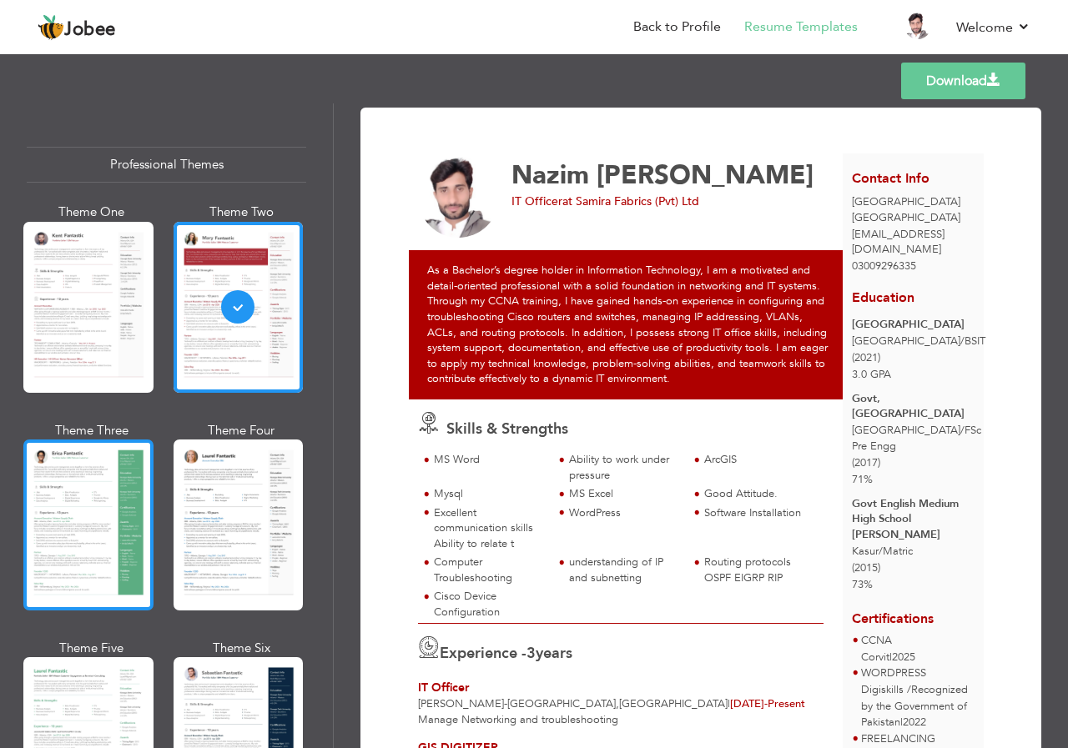
click at [118, 584] on div at bounding box center [88, 525] width 130 height 171
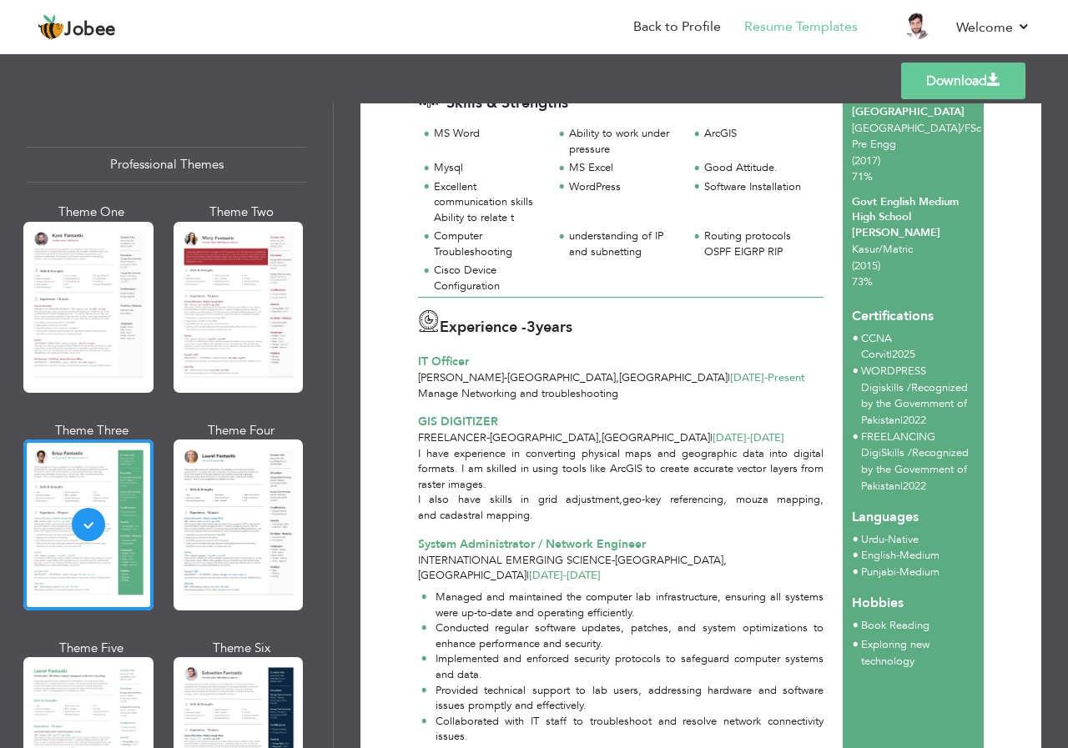
scroll to position [167, 0]
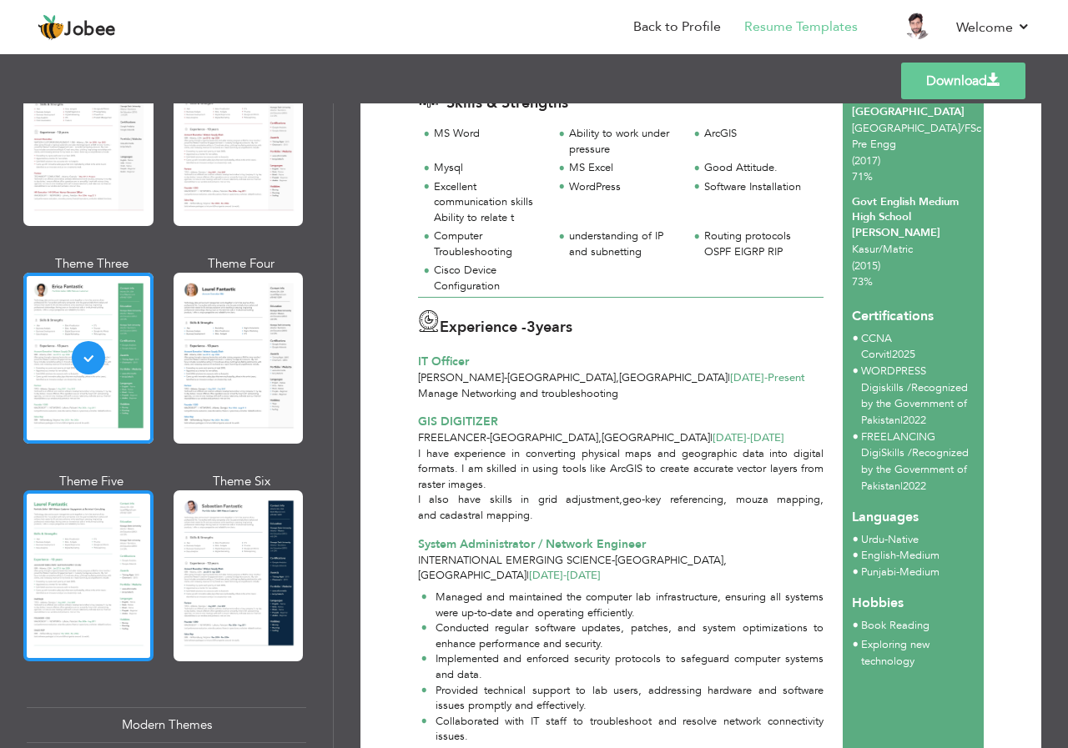
click at [78, 601] on div at bounding box center [88, 575] width 130 height 171
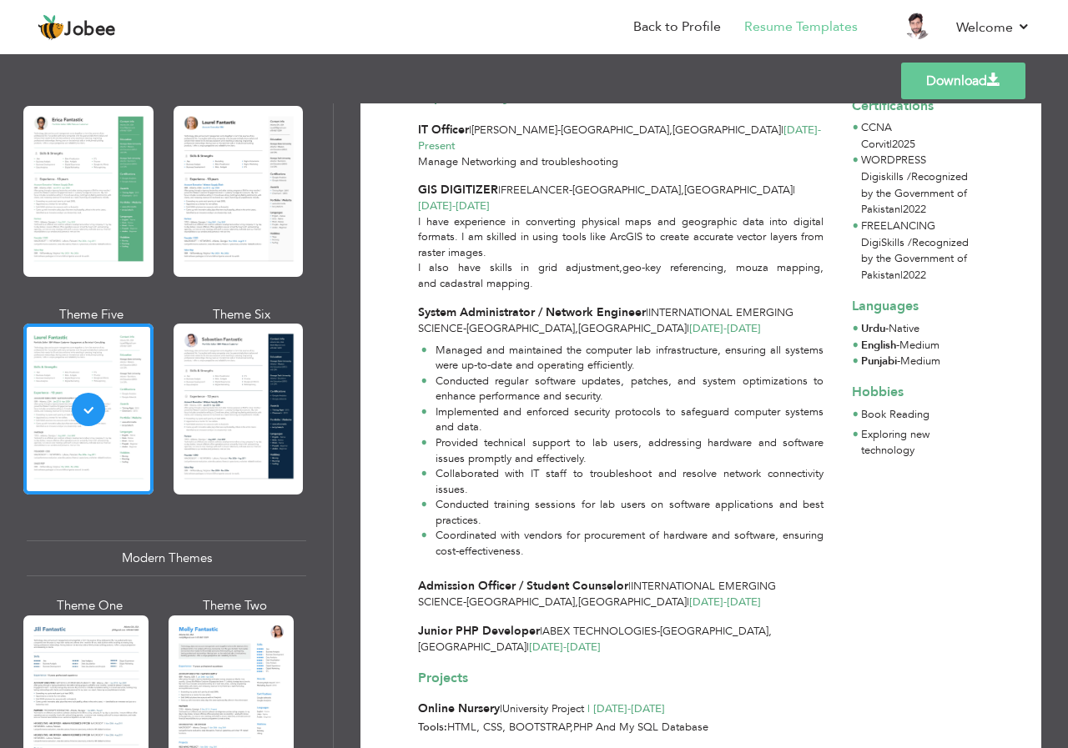
scroll to position [250, 0]
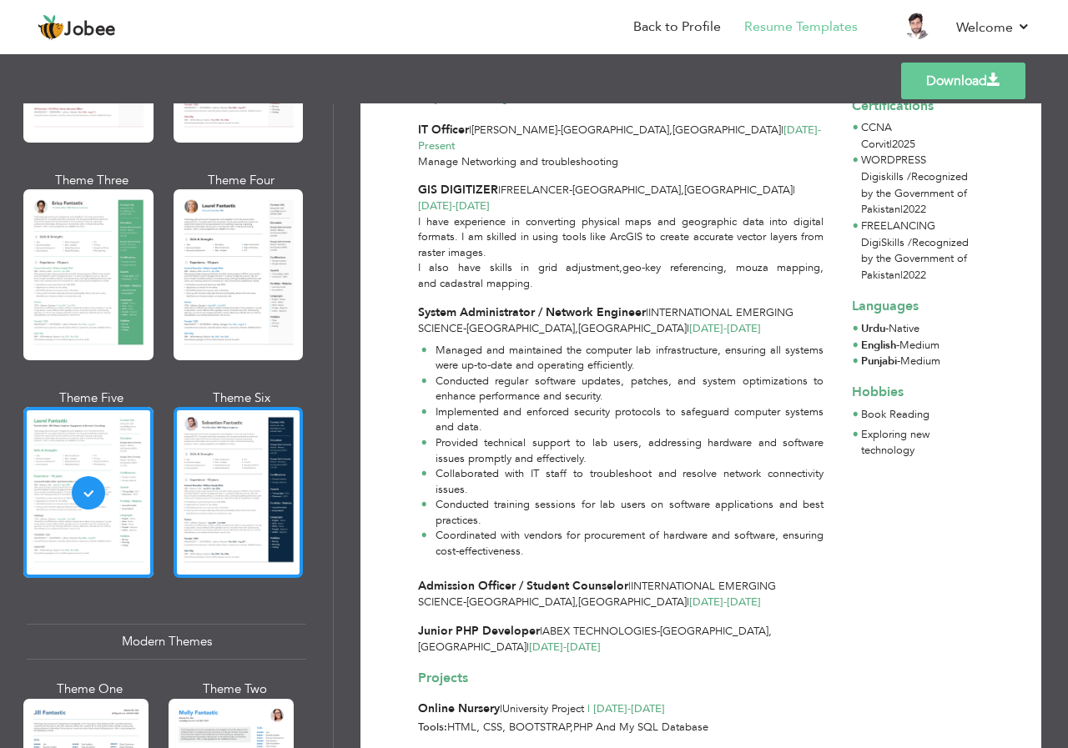
click at [252, 461] on div at bounding box center [238, 492] width 130 height 171
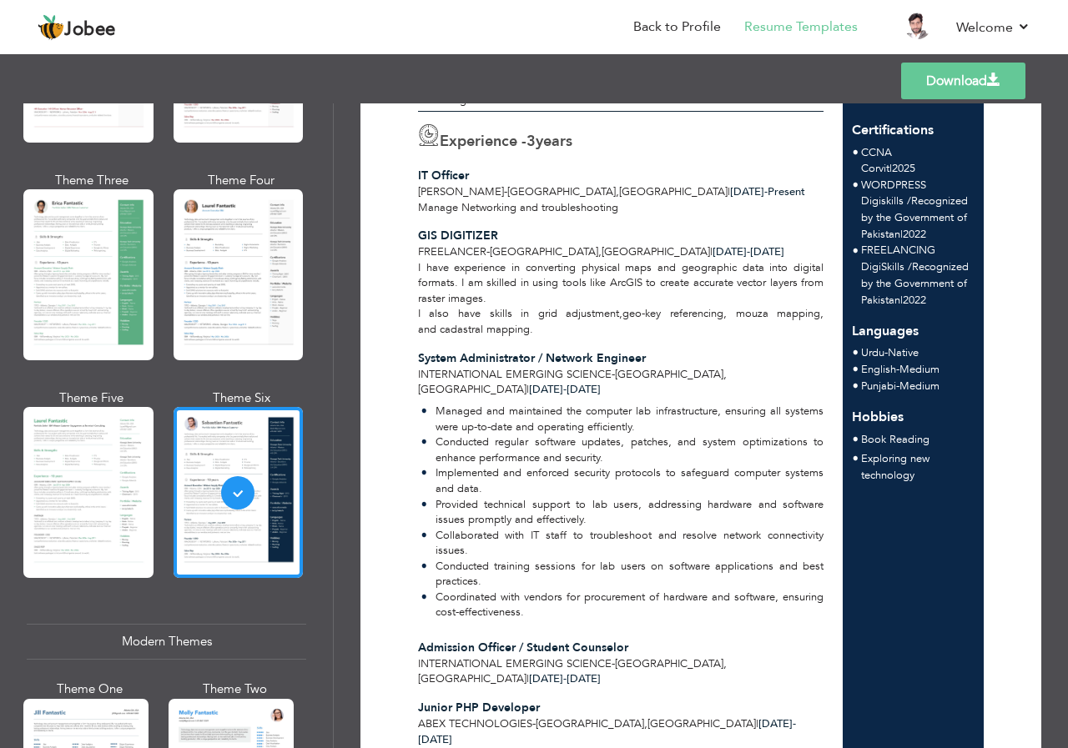
scroll to position [648, 0]
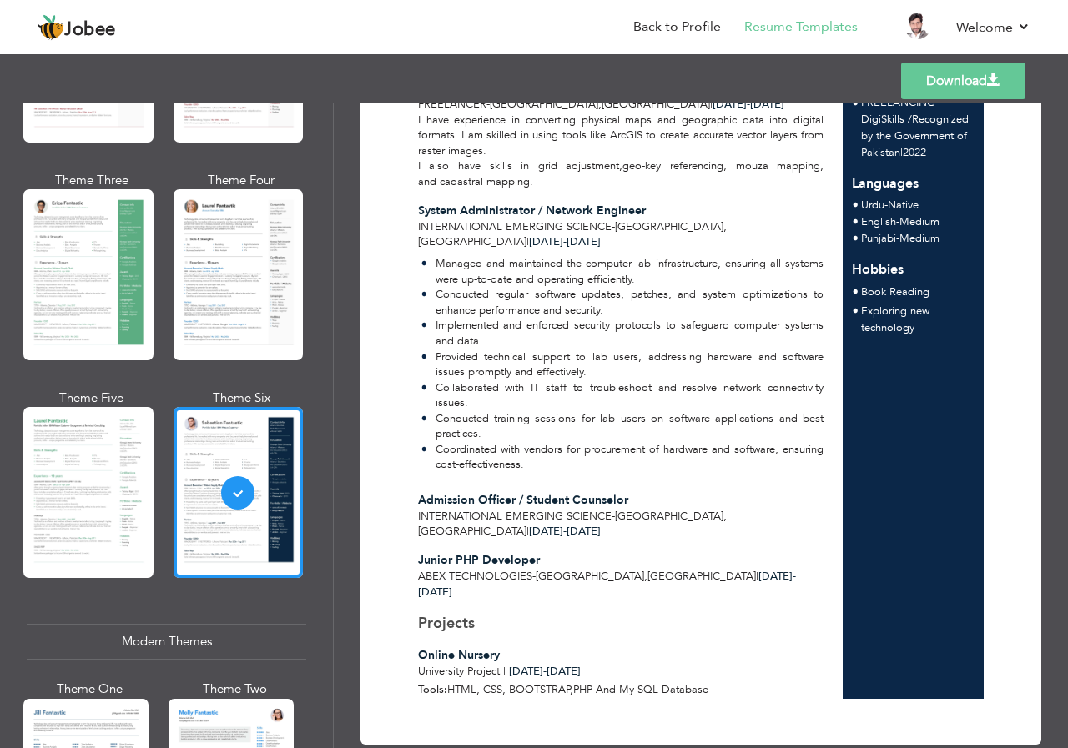
click at [942, 83] on link "Download" at bounding box center [963, 81] width 124 height 37
